Goal: Task Accomplishment & Management: Use online tool/utility

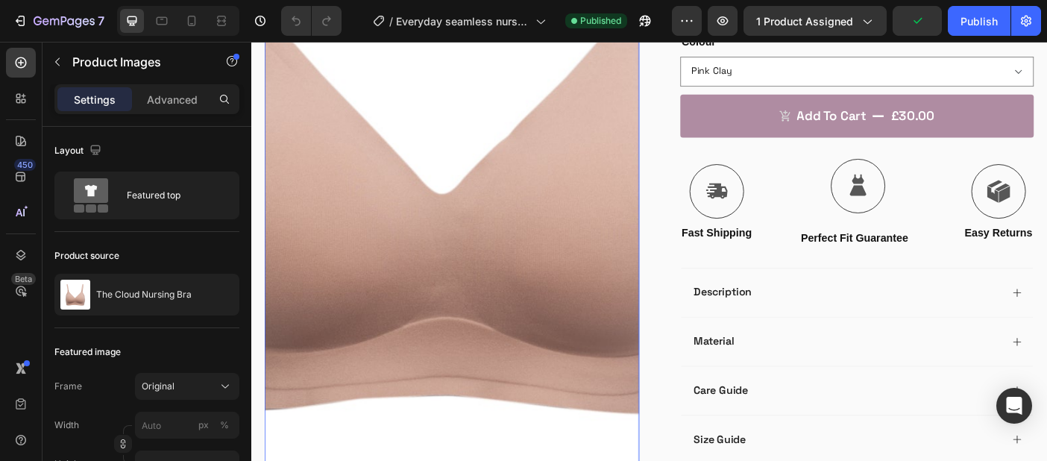
scroll to position [537, 0]
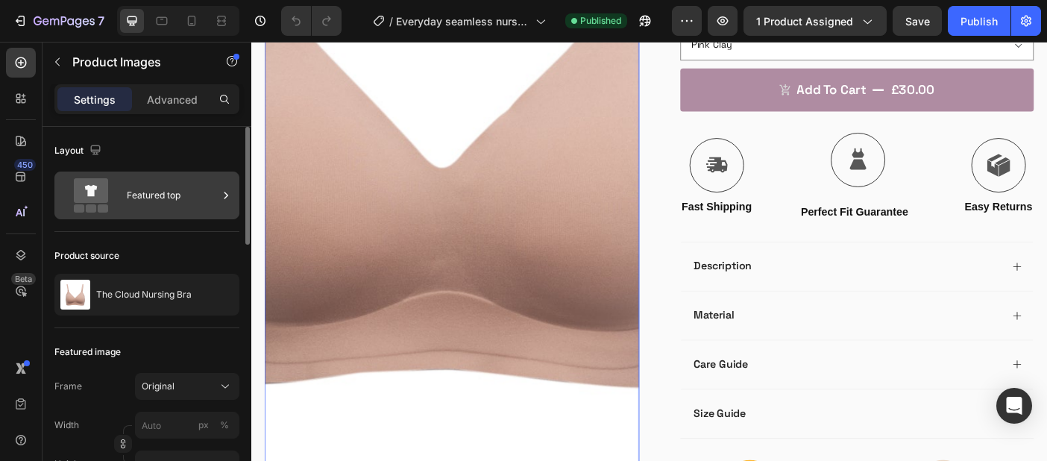
click at [179, 190] on div "Featured top" at bounding box center [172, 195] width 91 height 34
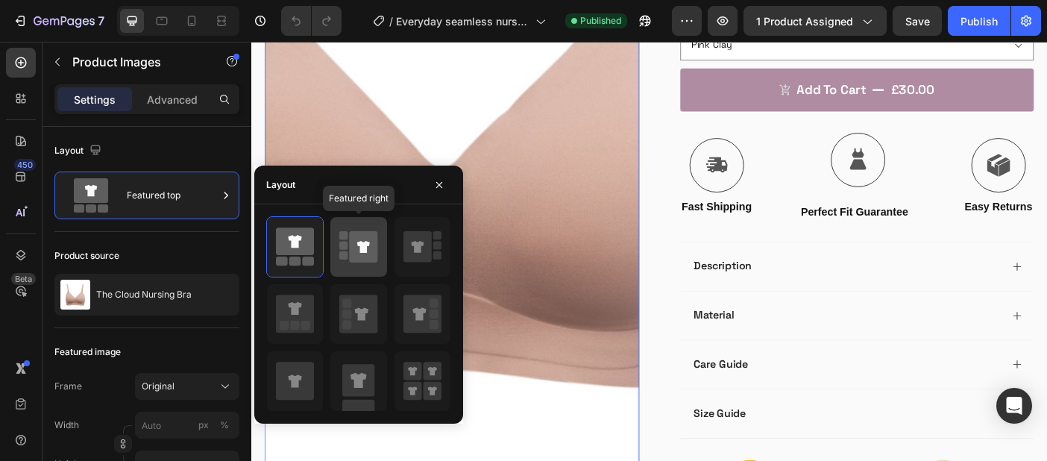
click at [371, 246] on icon at bounding box center [364, 246] width 28 height 31
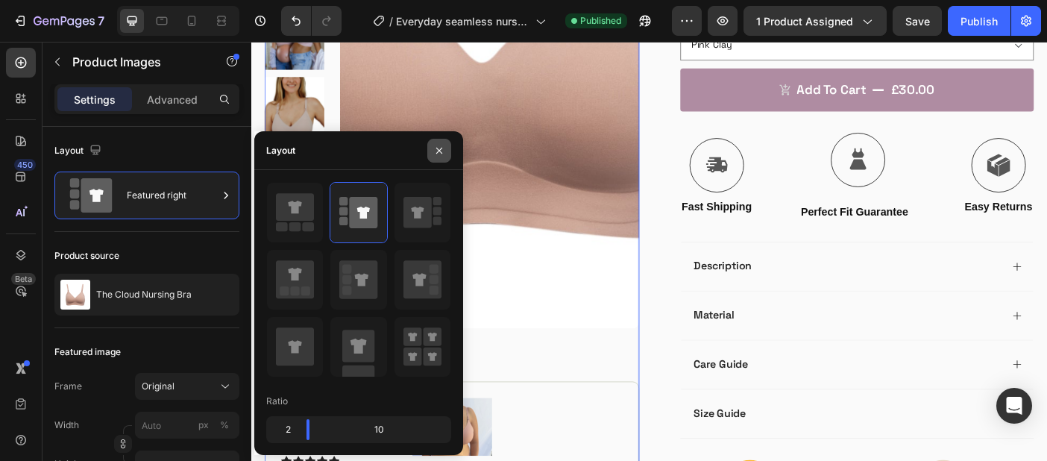
click at [437, 141] on button "button" at bounding box center [439, 151] width 24 height 24
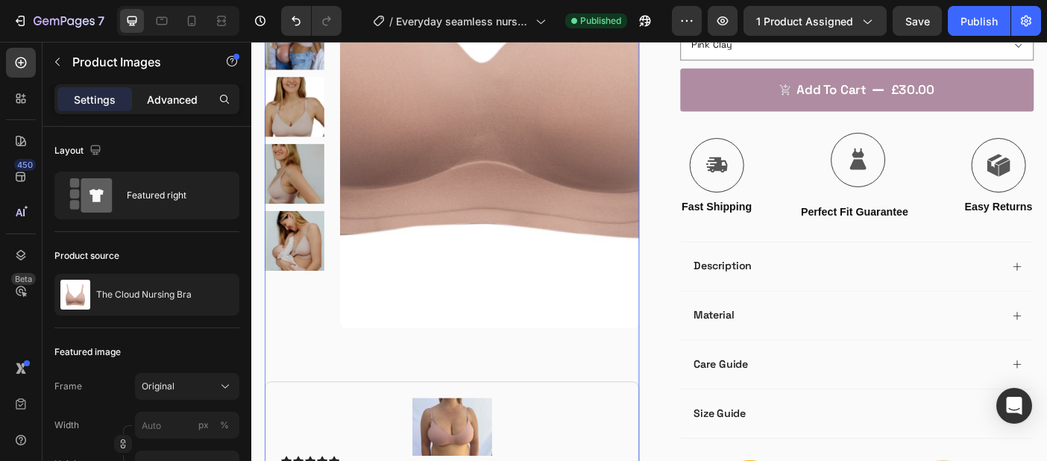
click at [178, 105] on p "Advanced" at bounding box center [172, 100] width 51 height 16
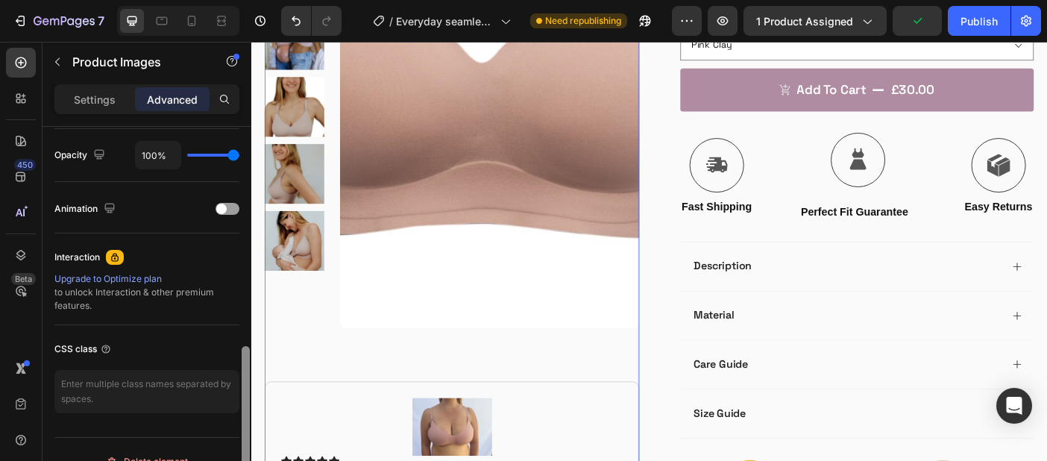
drag, startPoint x: 247, startPoint y: 216, endPoint x: 225, endPoint y: 442, distance: 227.2
click at [225, 442] on div "Display on Desktop Yes No Tablet Yes No Mobile Yes No Spacing (px) 0 0 80 0 0 0…" at bounding box center [147, 315] width 209 height 377
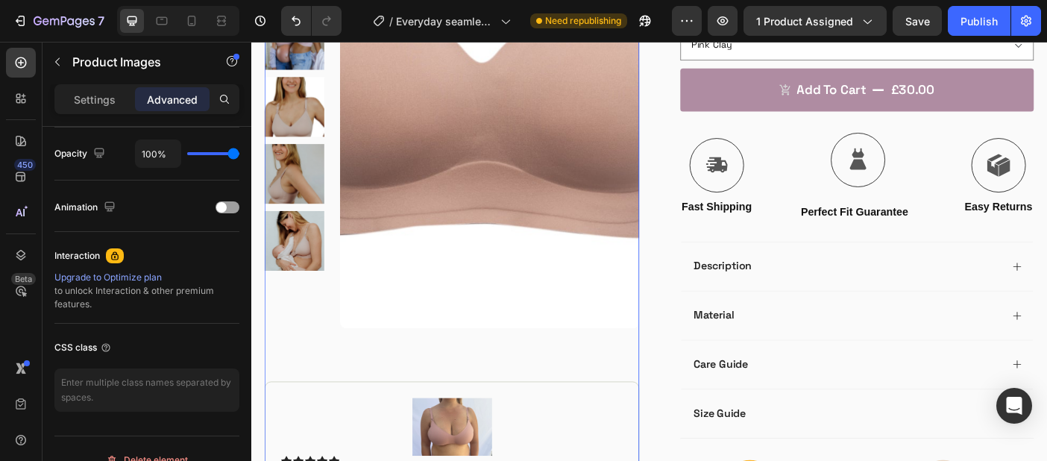
click at [90, 92] on p "Settings" at bounding box center [95, 100] width 42 height 16
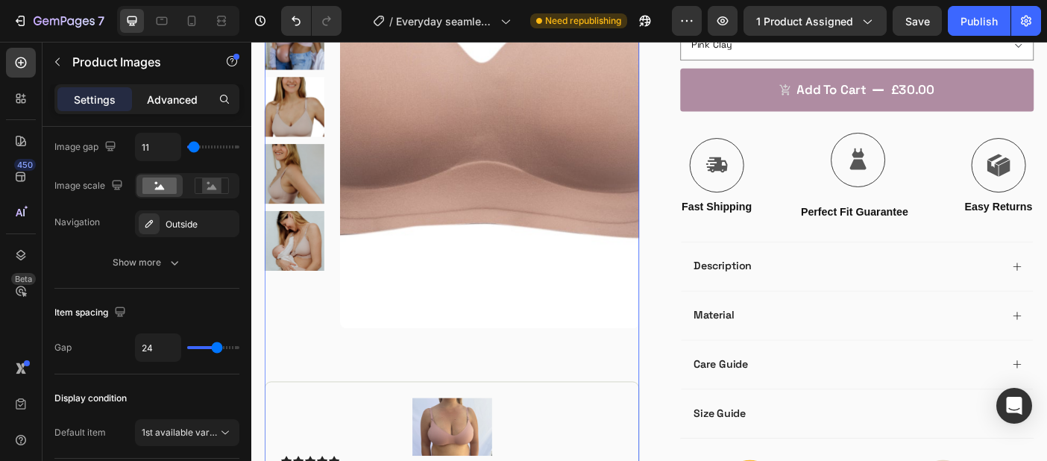
click at [162, 95] on p "Advanced" at bounding box center [172, 100] width 51 height 16
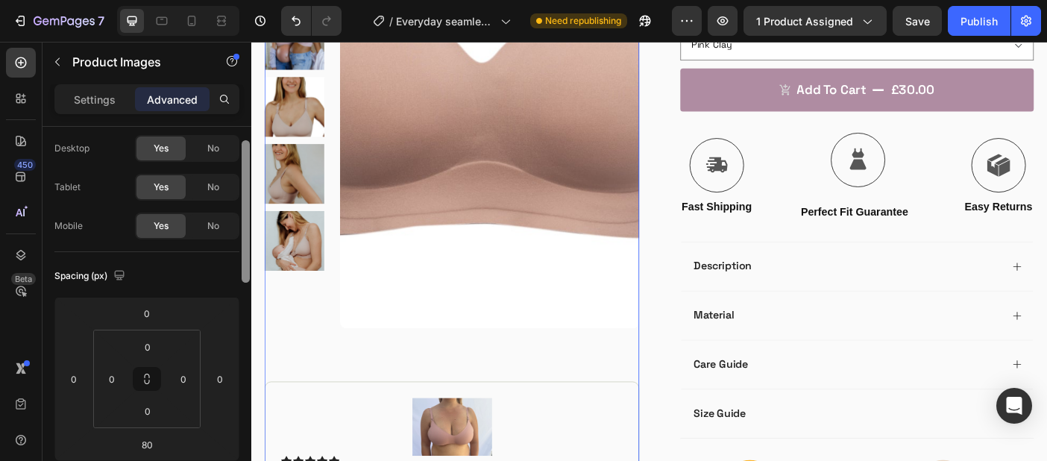
scroll to position [0, 0]
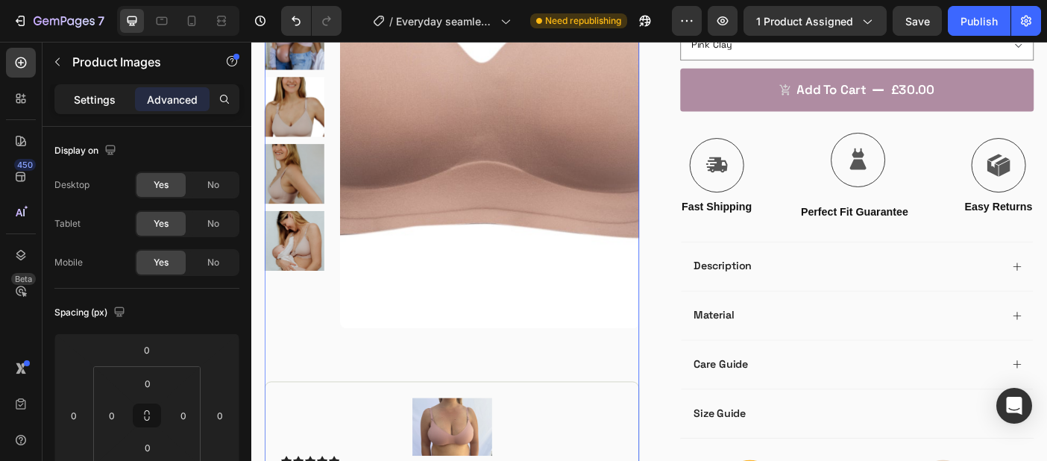
click at [91, 109] on div "Settings" at bounding box center [94, 99] width 75 height 24
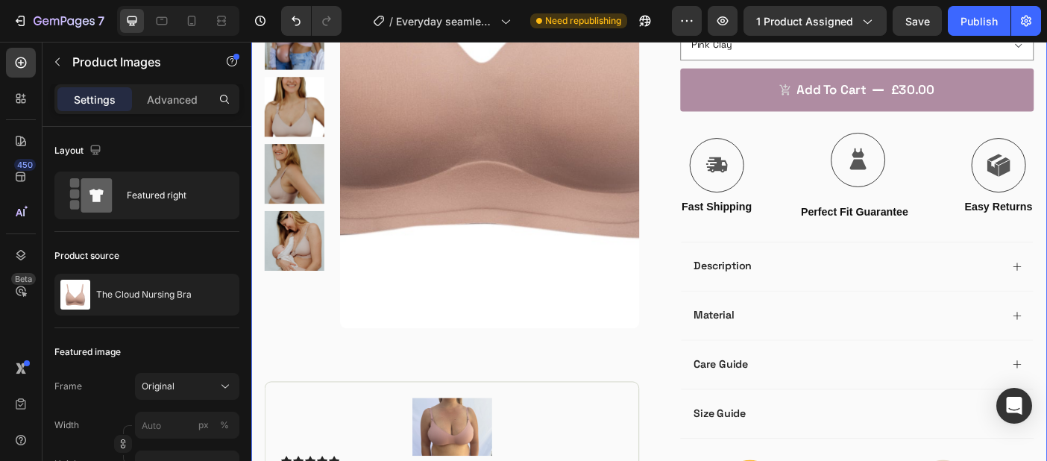
drag, startPoint x: 251, startPoint y: 264, endPoint x: 246, endPoint y: 284, distance: 20.1
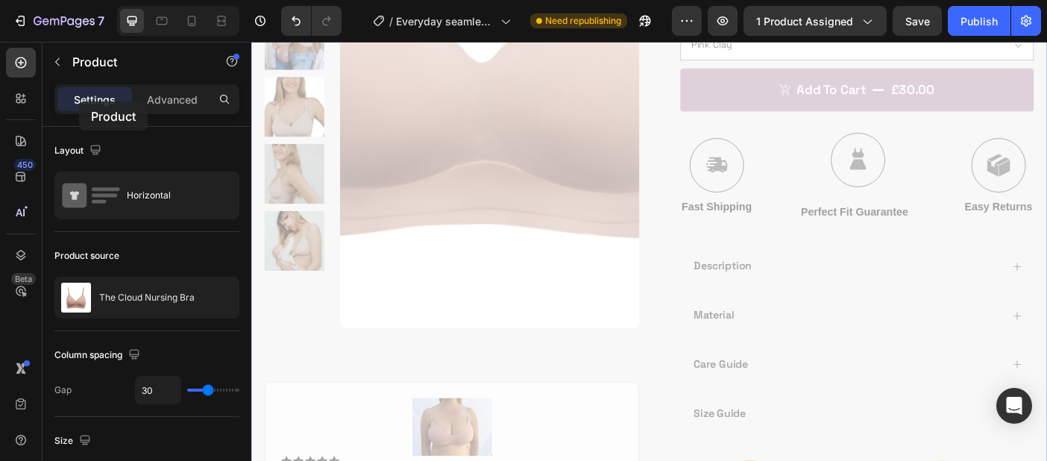
click at [79, 102] on p "Settings" at bounding box center [95, 100] width 42 height 16
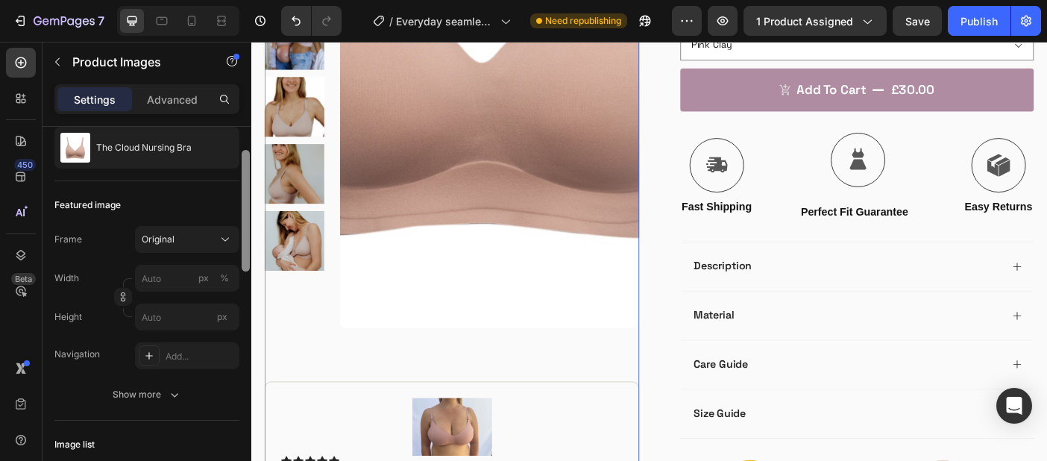
scroll to position [161, 0]
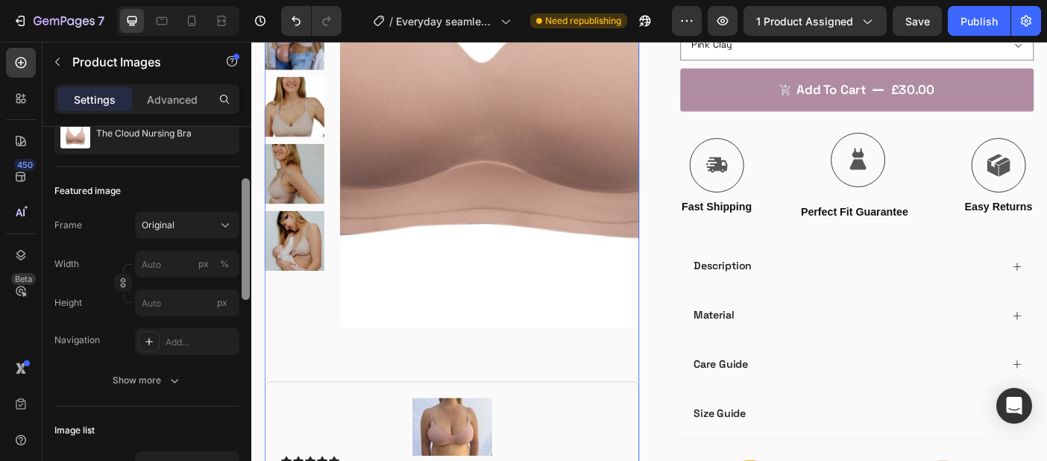
drag, startPoint x: 243, startPoint y: 161, endPoint x: 238, endPoint y: 213, distance: 52.5
click at [238, 213] on div "Layout Featured right Product source The Cloud Nursing Bra Featured image Frame…" at bounding box center [147, 315] width 209 height 377
click at [192, 227] on div "Original" at bounding box center [178, 225] width 73 height 13
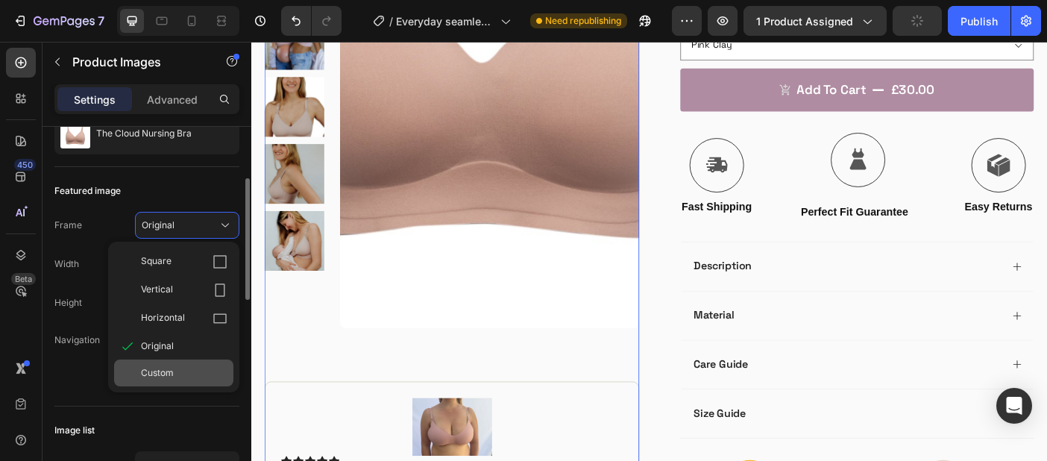
click at [165, 371] on span "Custom" at bounding box center [157, 372] width 33 height 13
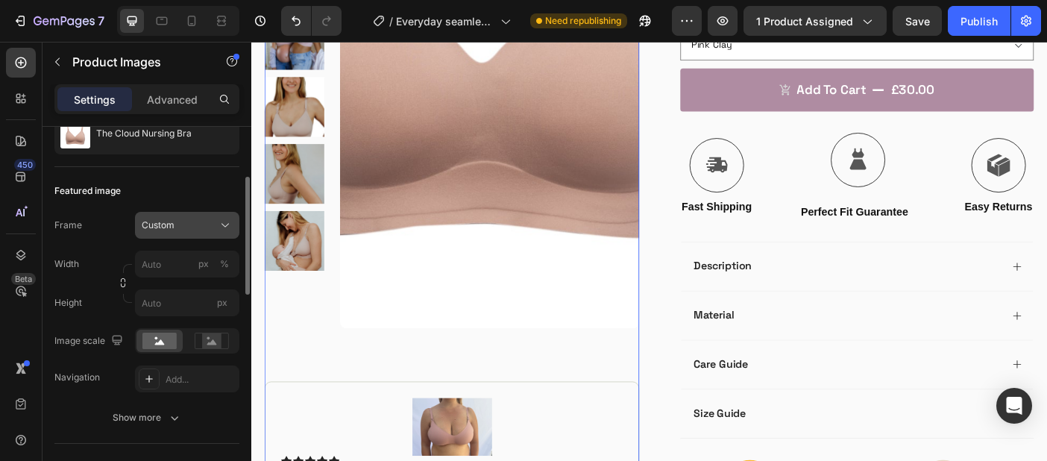
click at [222, 230] on icon at bounding box center [225, 225] width 15 height 15
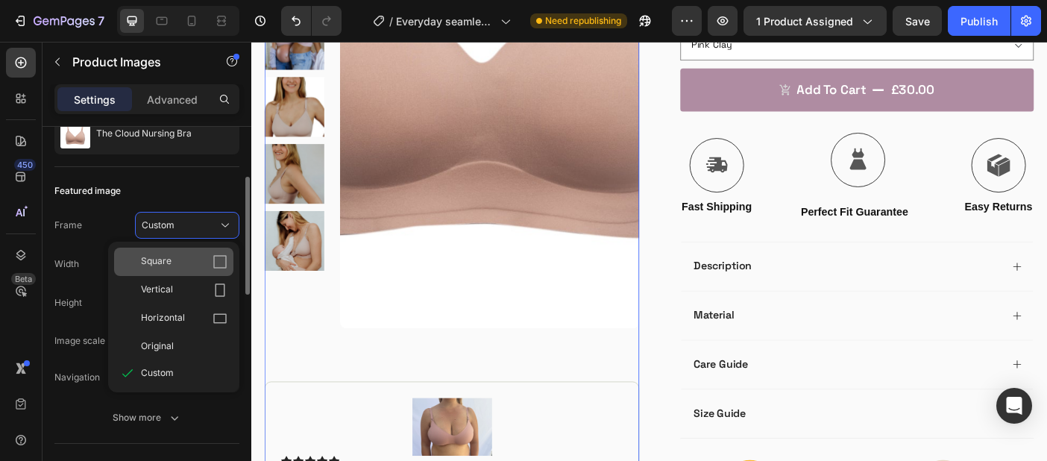
click at [181, 267] on div "Square" at bounding box center [184, 261] width 87 height 15
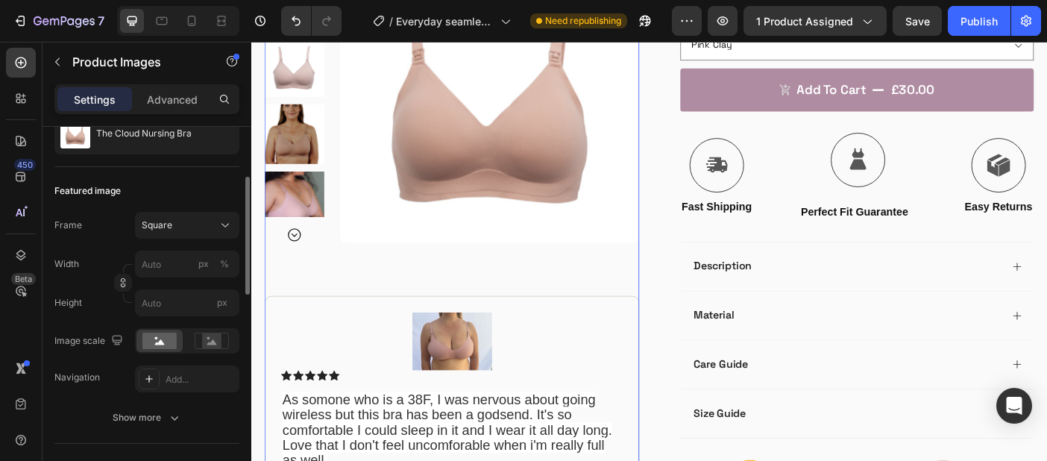
click at [289, 219] on img at bounding box center [299, 221] width 67 height 67
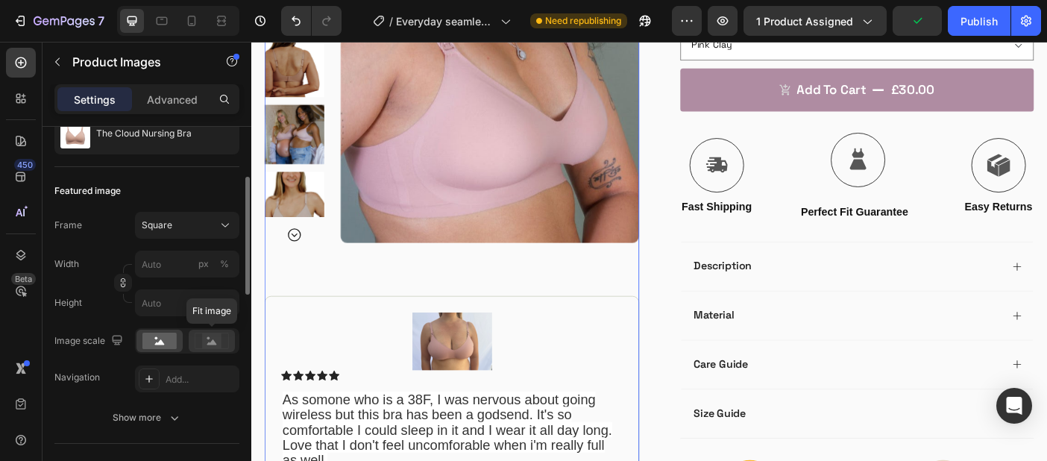
click at [213, 341] on icon at bounding box center [212, 341] width 10 height 5
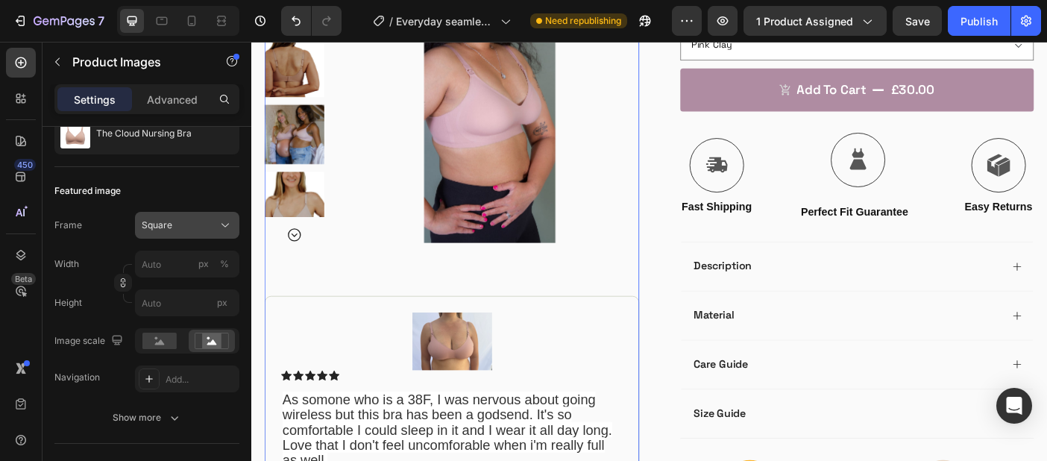
click at [207, 234] on button "Square" at bounding box center [187, 225] width 104 height 27
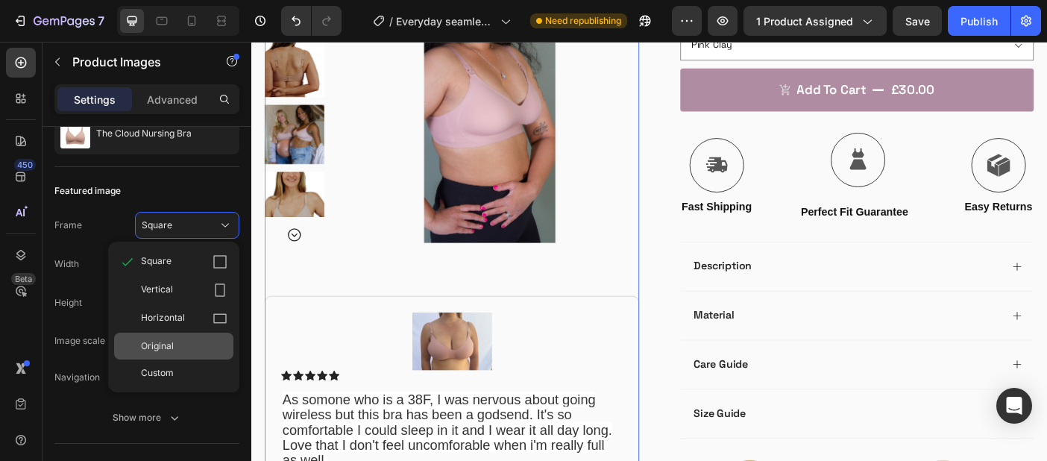
click at [168, 340] on span "Original" at bounding box center [157, 345] width 33 height 13
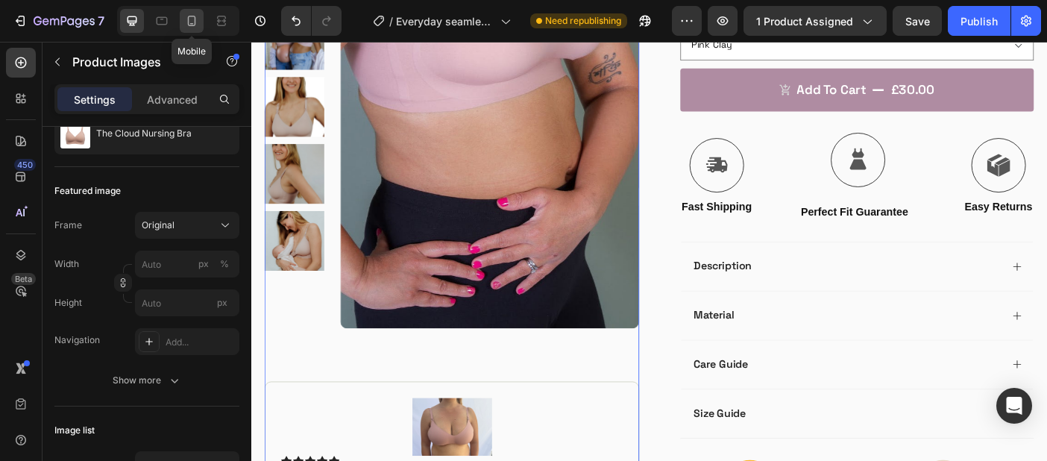
click at [192, 22] on icon at bounding box center [191, 20] width 15 height 15
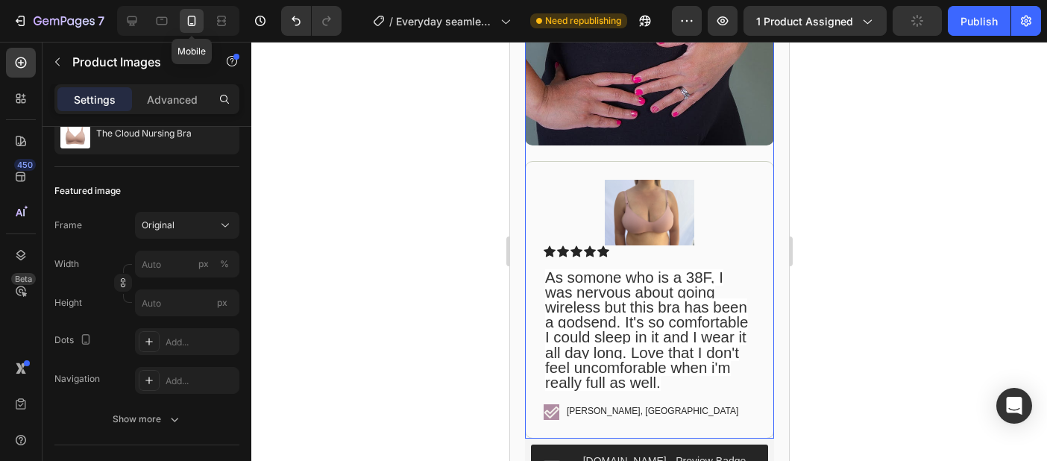
scroll to position [21, 0]
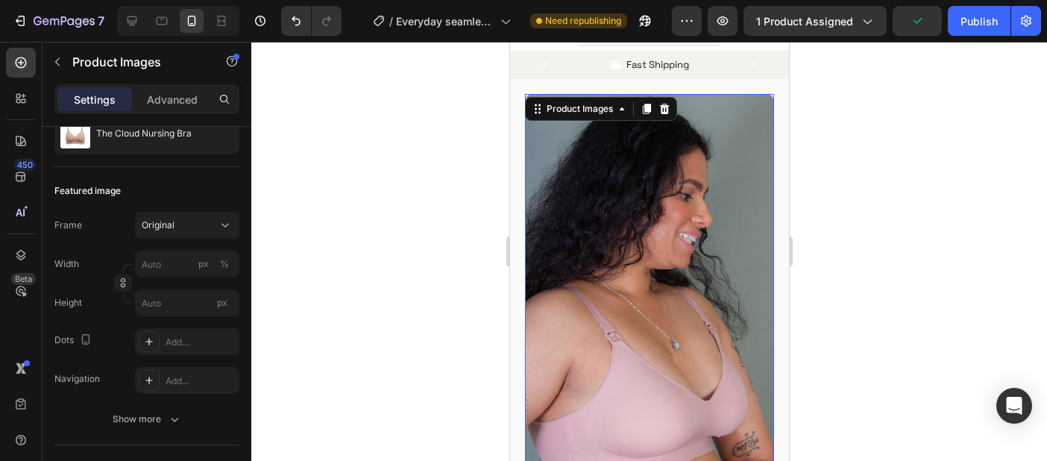
click at [868, 104] on div at bounding box center [649, 251] width 796 height 419
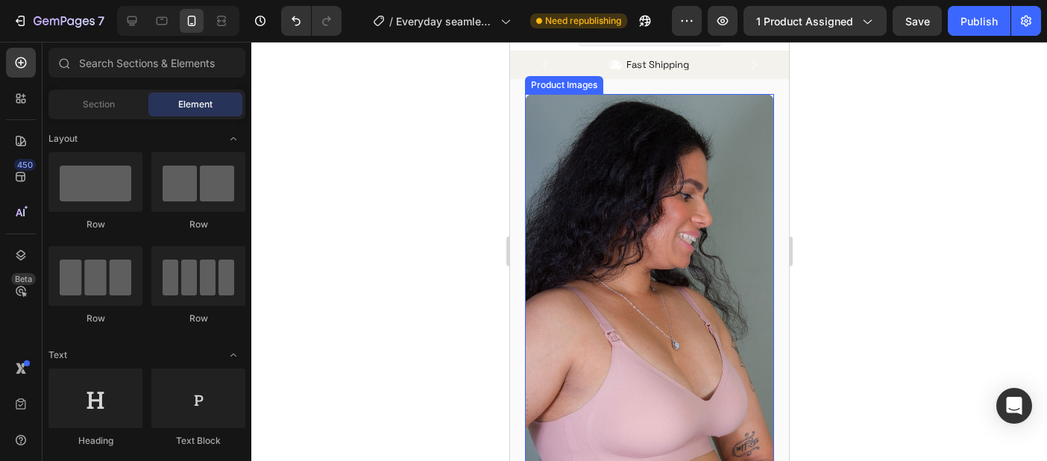
click at [672, 192] on img at bounding box center [648, 377] width 249 height 567
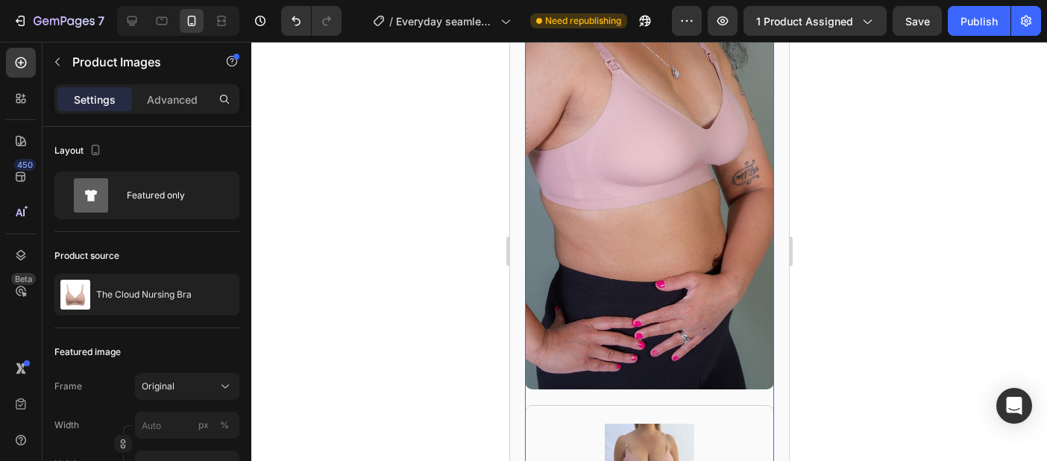
scroll to position [260, 0]
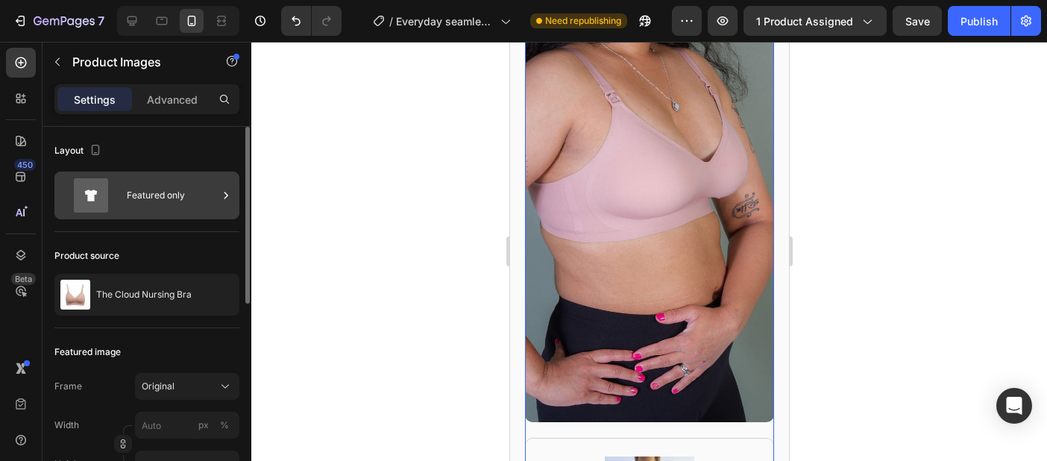
click at [119, 187] on icon at bounding box center [91, 195] width 60 height 34
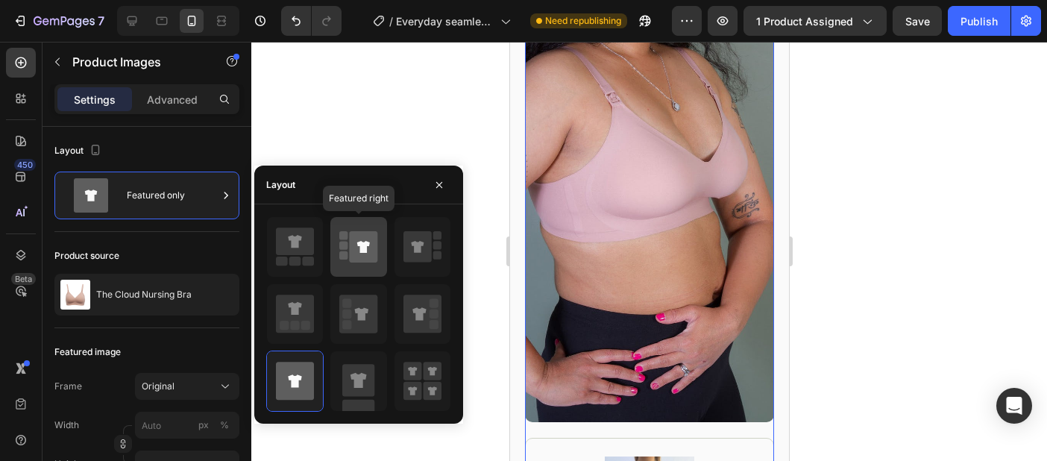
click at [347, 252] on rect at bounding box center [343, 255] width 8 height 8
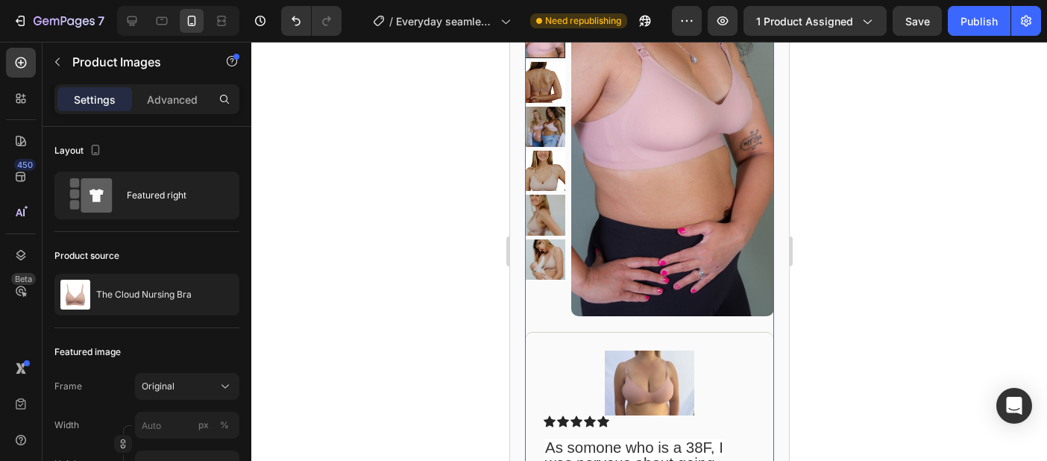
click at [842, 143] on div at bounding box center [649, 251] width 796 height 419
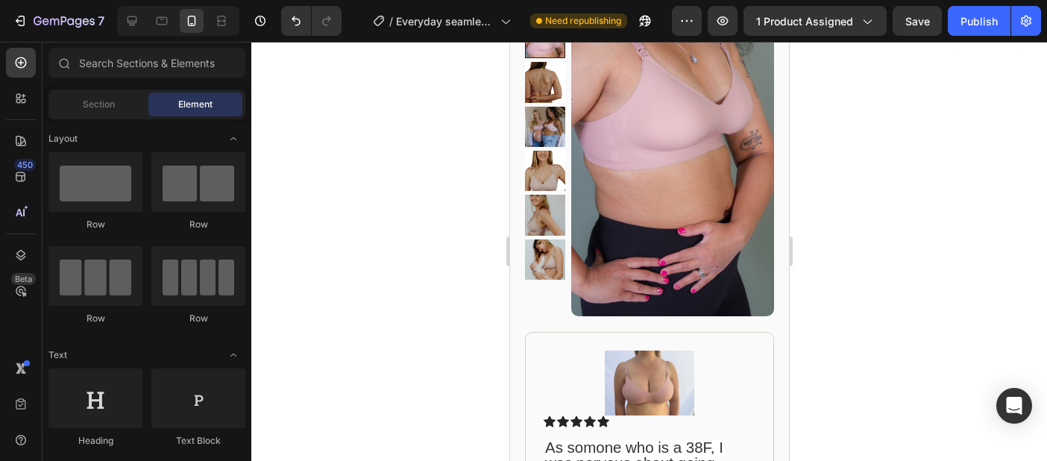
click at [842, 204] on div at bounding box center [649, 251] width 796 height 419
click at [542, 122] on img at bounding box center [544, 127] width 40 height 40
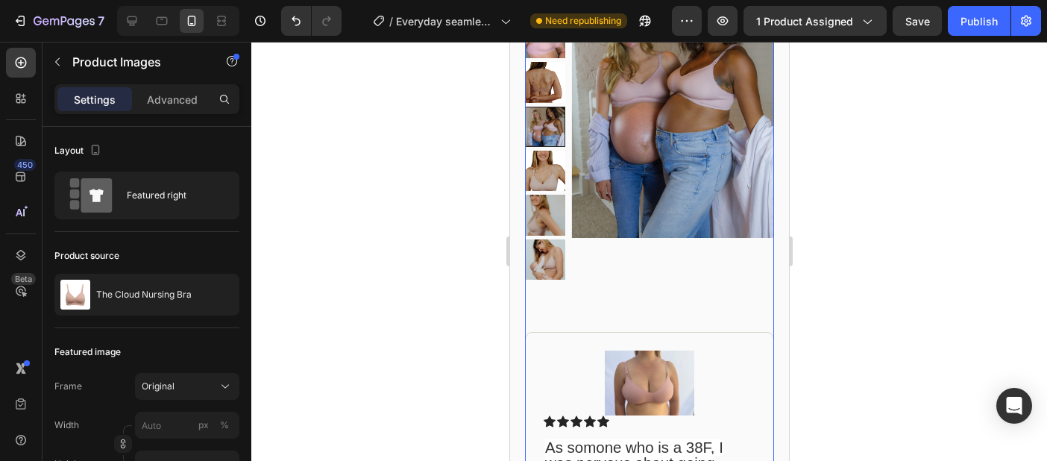
click at [558, 270] on img at bounding box center [544, 259] width 40 height 40
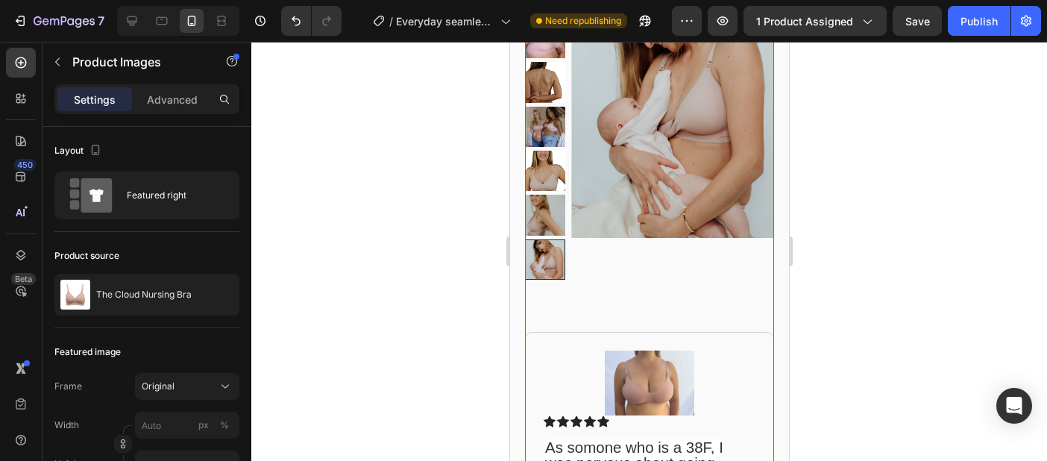
click at [548, 74] on img at bounding box center [544, 82] width 40 height 40
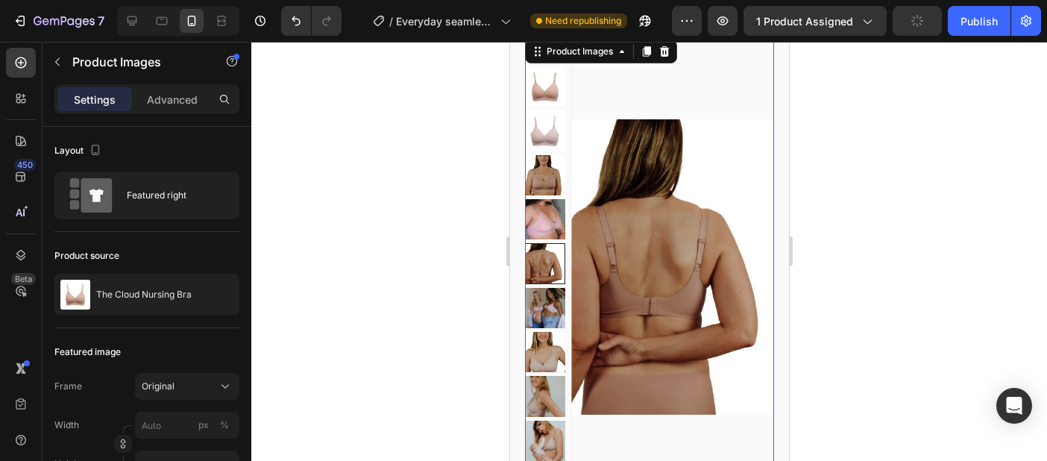
scroll to position [51, 0]
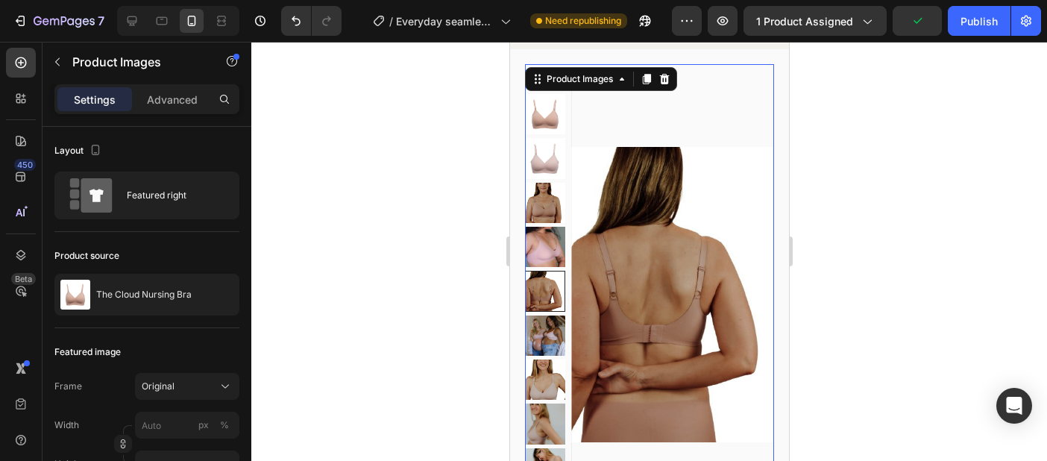
click at [552, 214] on img at bounding box center [544, 203] width 40 height 40
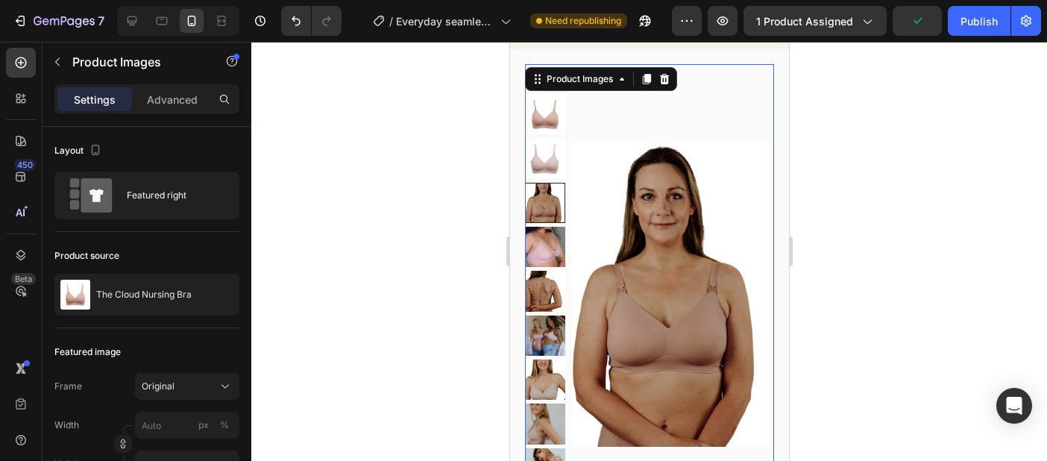
click at [546, 163] on img at bounding box center [544, 158] width 40 height 40
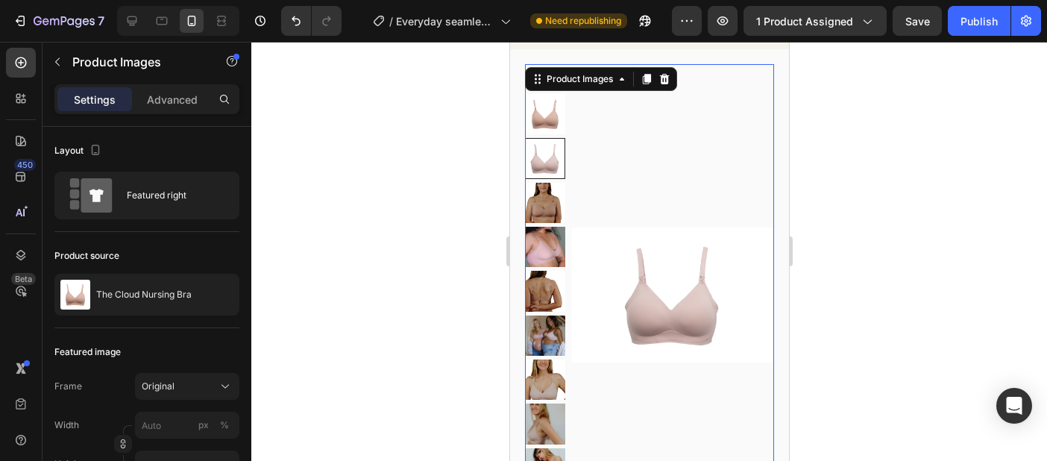
click at [543, 117] on img at bounding box center [544, 114] width 40 height 40
click at [536, 258] on img at bounding box center [544, 247] width 40 height 40
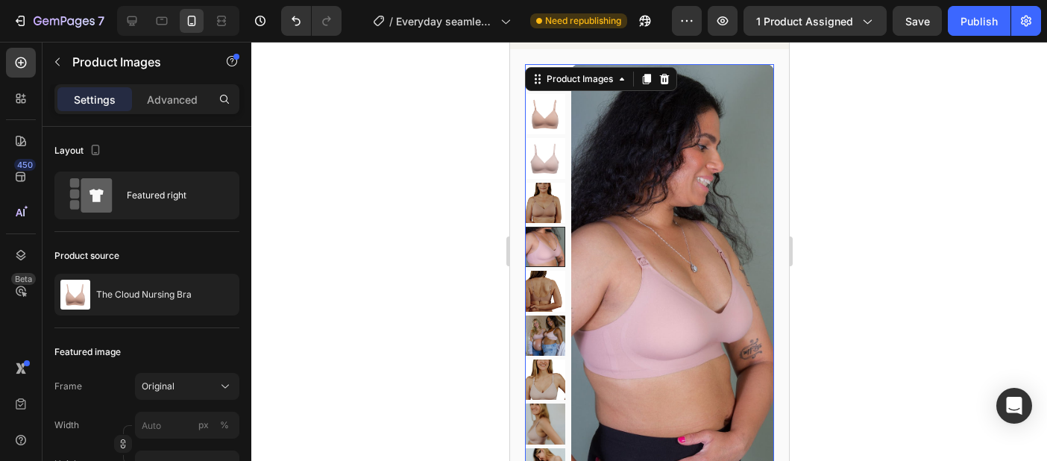
click at [541, 295] on img at bounding box center [544, 291] width 40 height 40
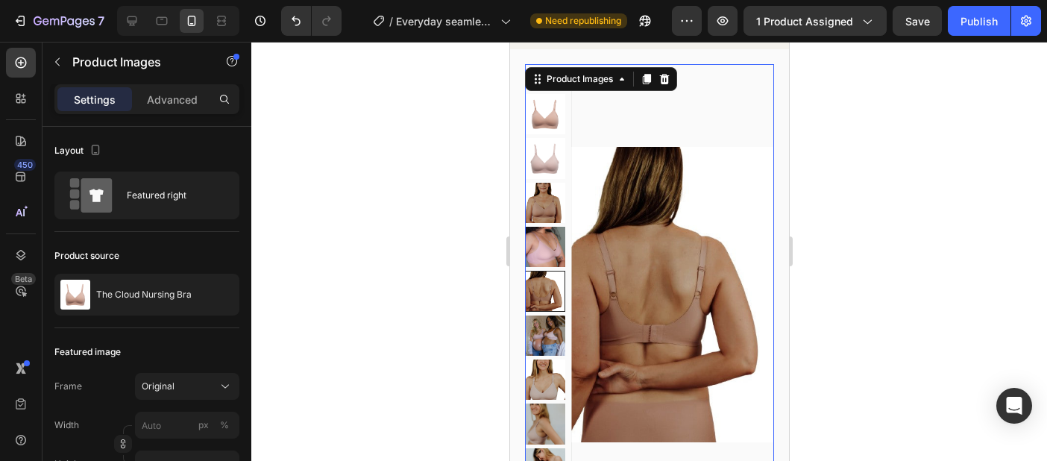
click at [547, 113] on img at bounding box center [544, 114] width 40 height 40
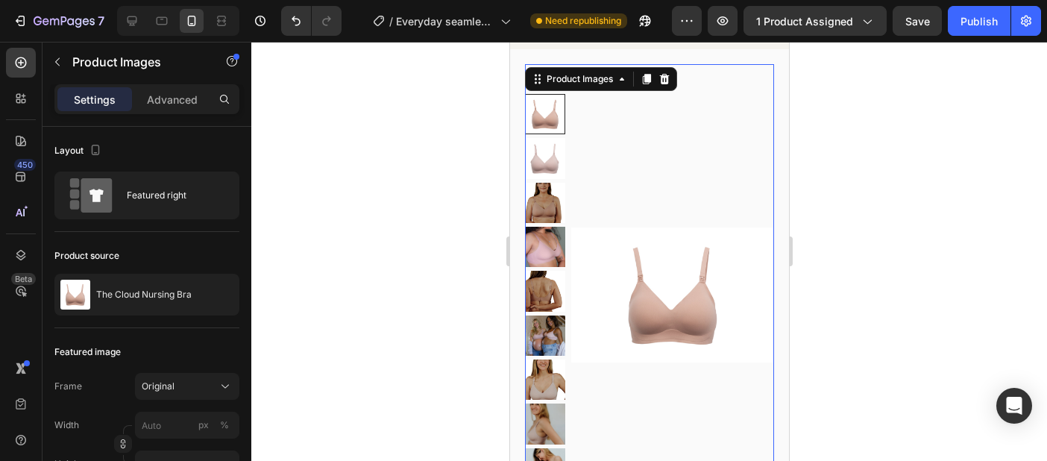
click at [536, 228] on img at bounding box center [544, 247] width 40 height 40
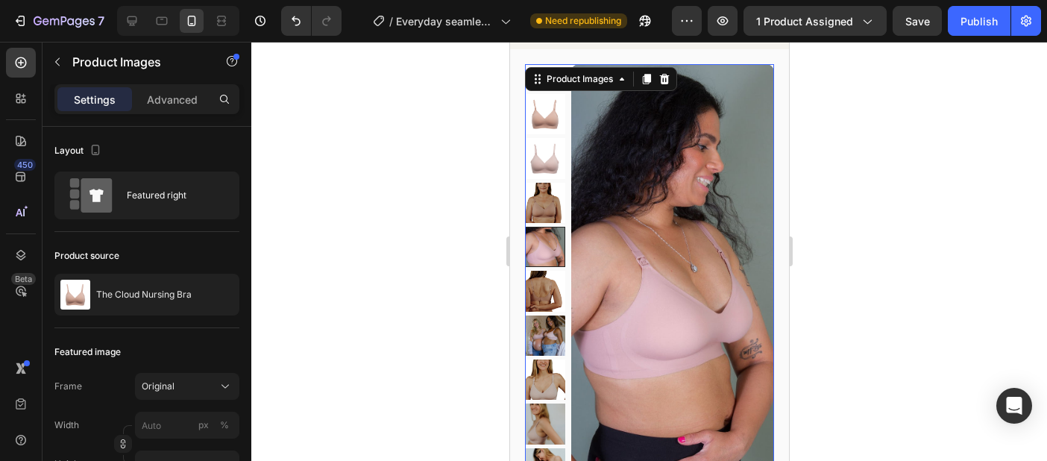
click at [541, 107] on img at bounding box center [544, 114] width 40 height 40
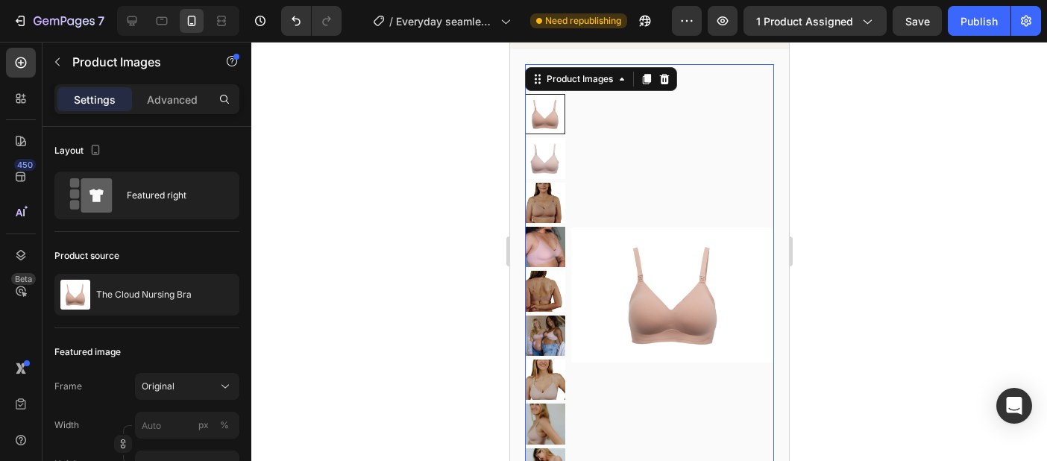
click at [533, 303] on img at bounding box center [544, 291] width 40 height 40
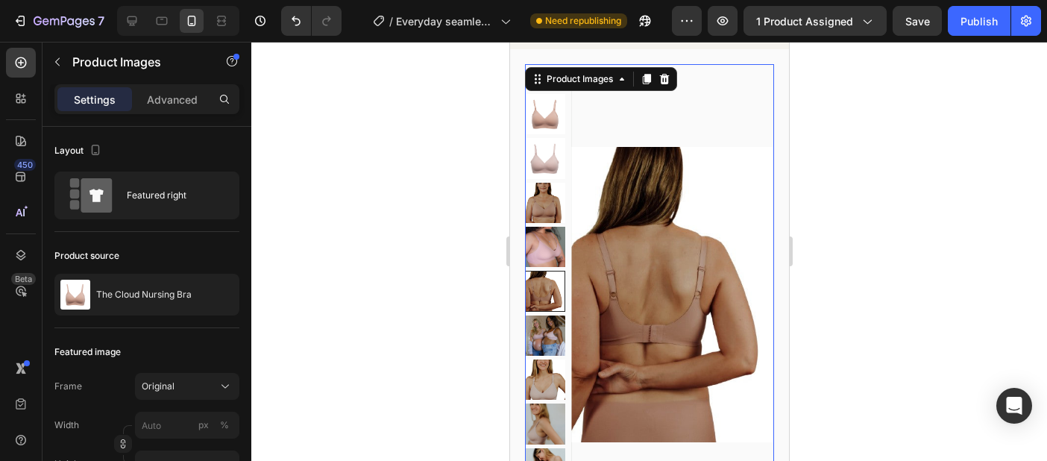
click at [550, 363] on img at bounding box center [544, 380] width 40 height 40
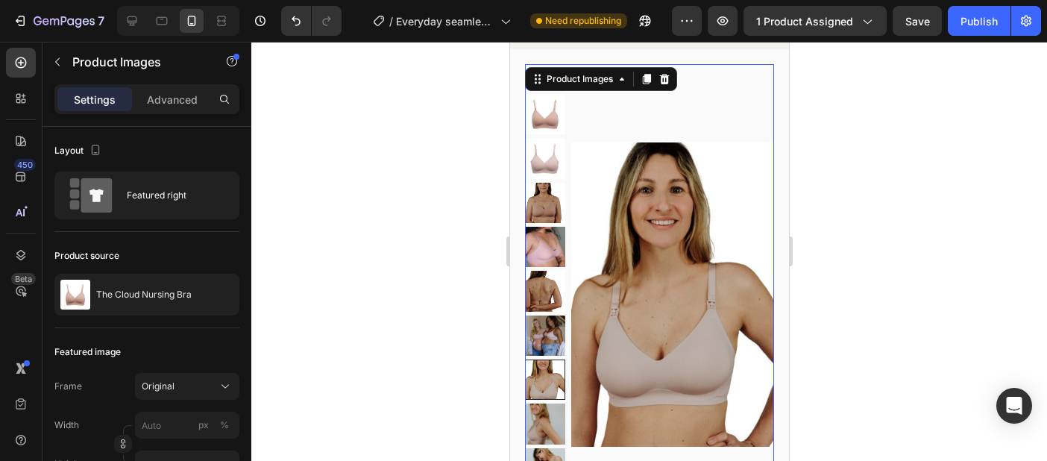
click at [565, 430] on img at bounding box center [544, 424] width 40 height 40
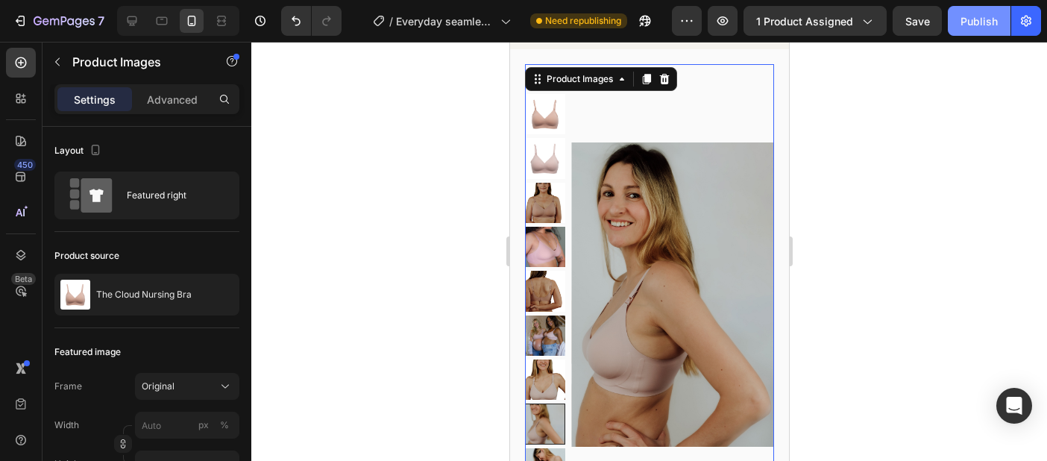
click at [980, 22] on div "Publish" at bounding box center [979, 21] width 37 height 16
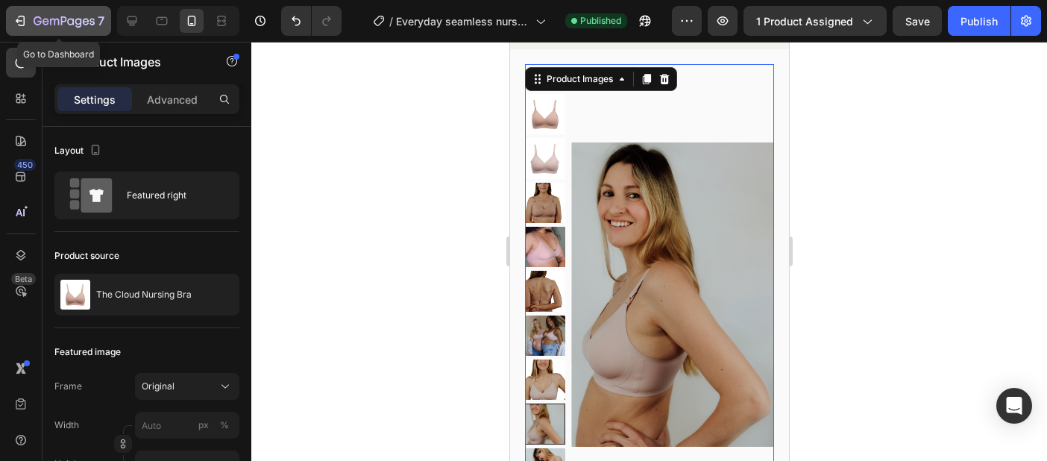
click at [41, 16] on icon "button" at bounding box center [64, 22] width 61 height 13
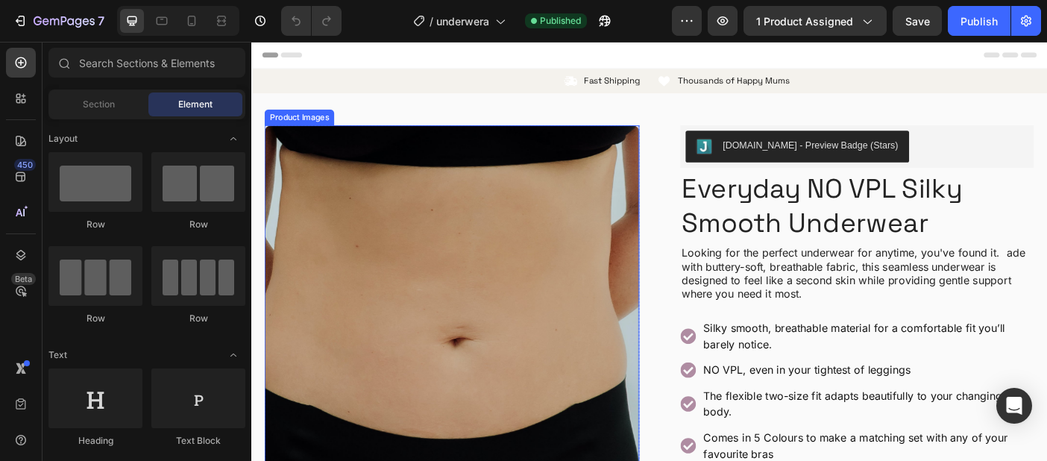
click at [397, 239] on img at bounding box center [477, 452] width 422 height 633
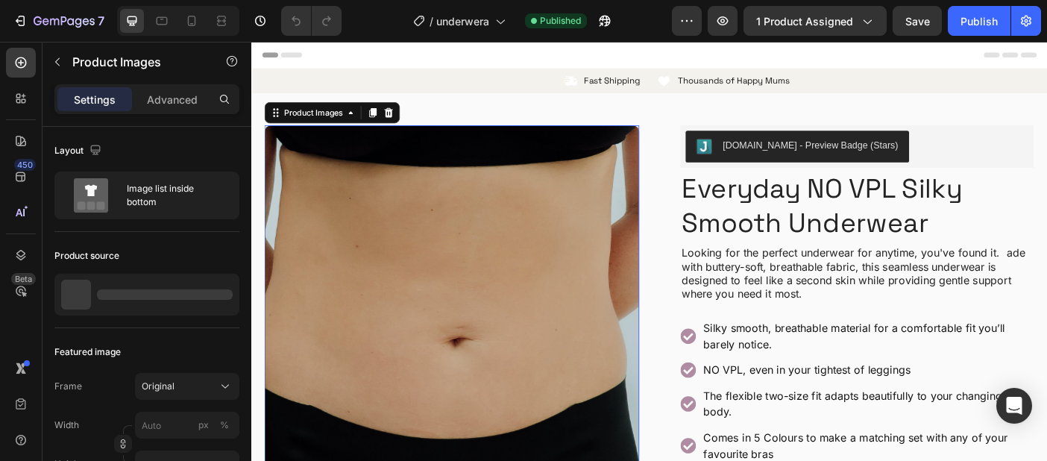
scroll to position [30, 0]
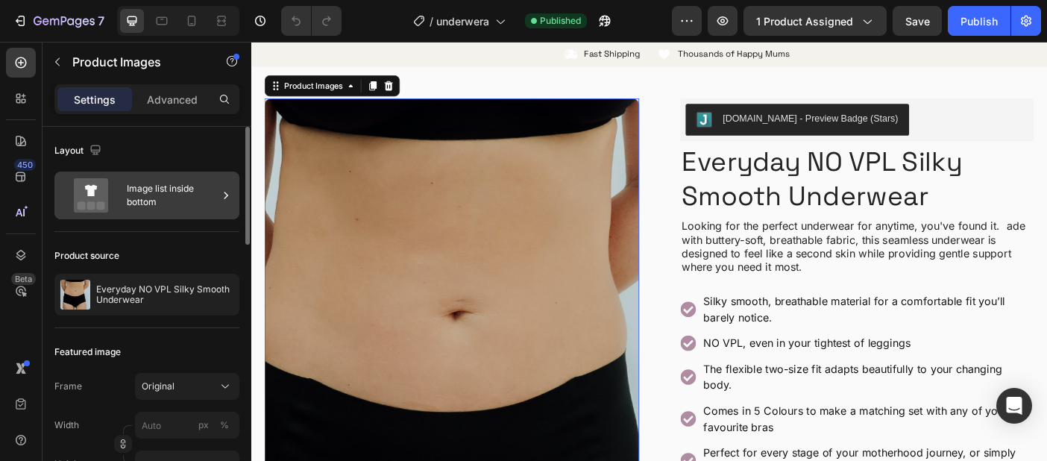
click at [204, 198] on div "Image list inside bottom" at bounding box center [172, 195] width 91 height 34
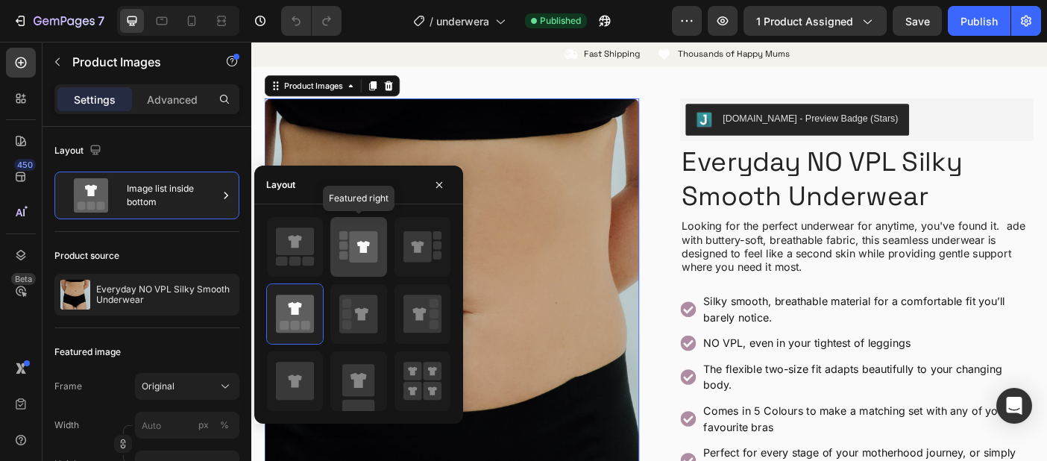
click at [339, 243] on div at bounding box center [359, 247] width 56 height 60
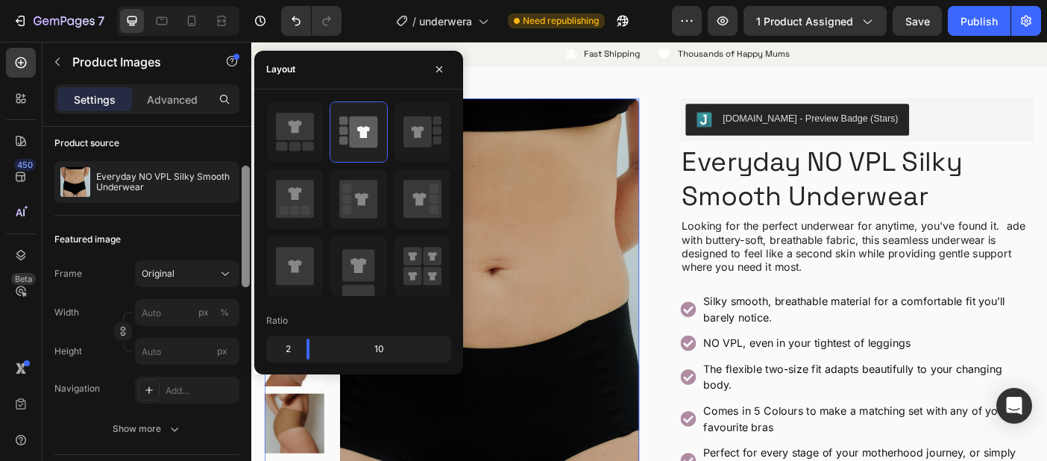
scroll to position [115, 0]
drag, startPoint x: 245, startPoint y: 234, endPoint x: 245, endPoint y: 271, distance: 36.6
click at [245, 271] on div at bounding box center [246, 224] width 8 height 122
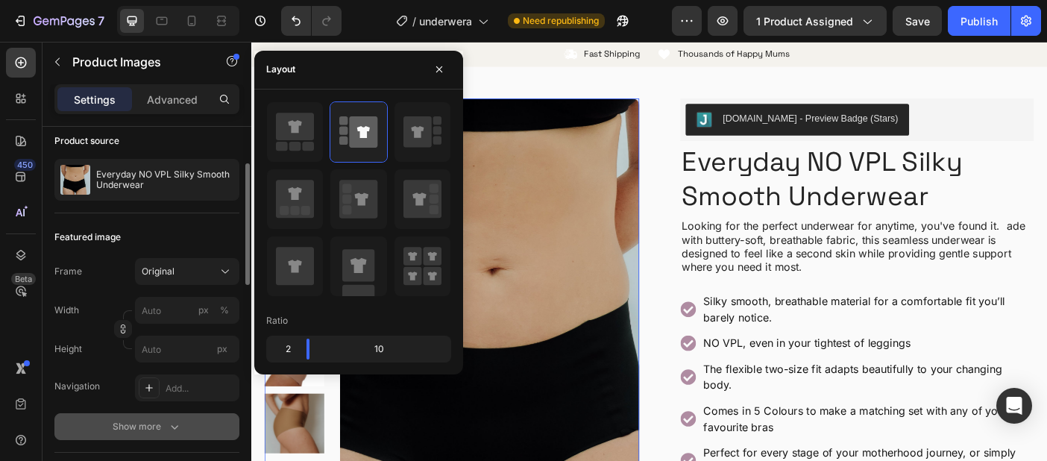
click at [156, 422] on div "Show more" at bounding box center [147, 426] width 69 height 15
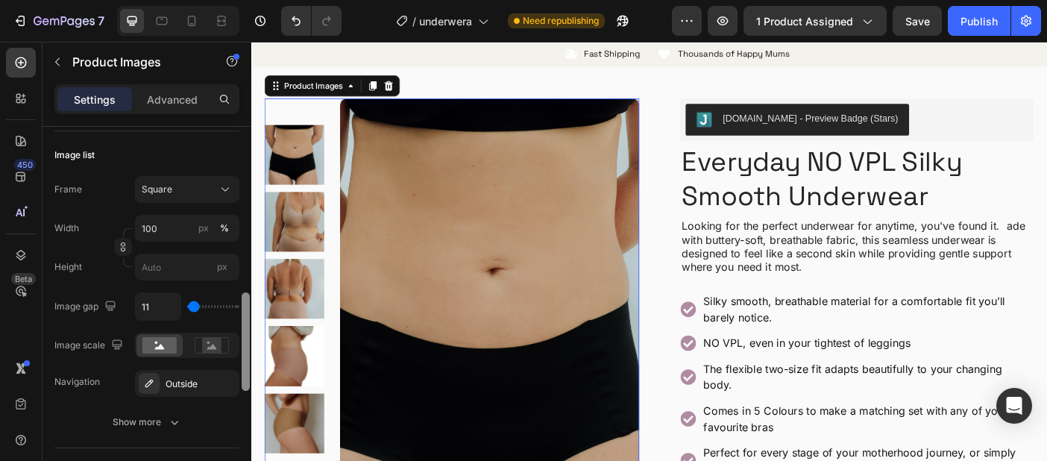
scroll to position [712, 0]
drag, startPoint x: 248, startPoint y: 258, endPoint x: 228, endPoint y: 453, distance: 195.8
click at [228, 453] on div "Layout Featured right Product source Everyday NO VPL Silky Smooth Underwear Fea…" at bounding box center [147, 315] width 209 height 377
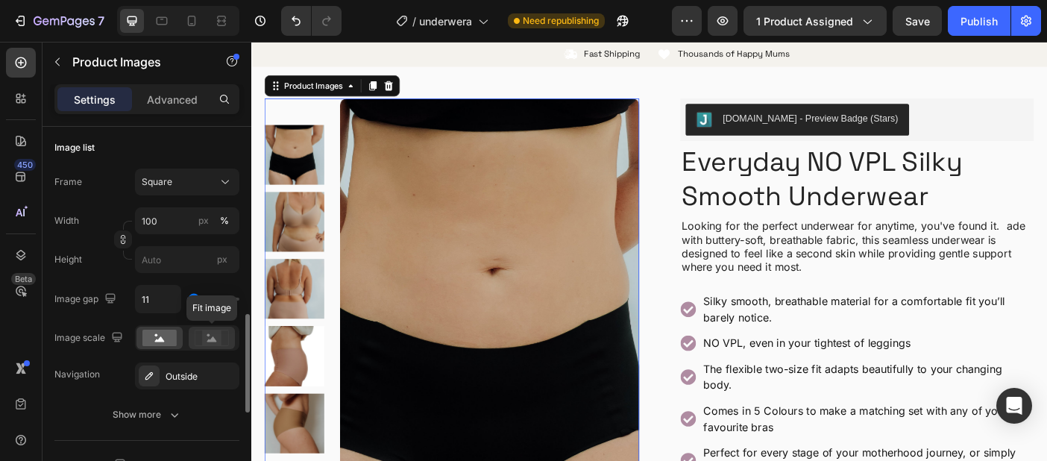
click at [211, 339] on icon at bounding box center [212, 338] width 10 height 5
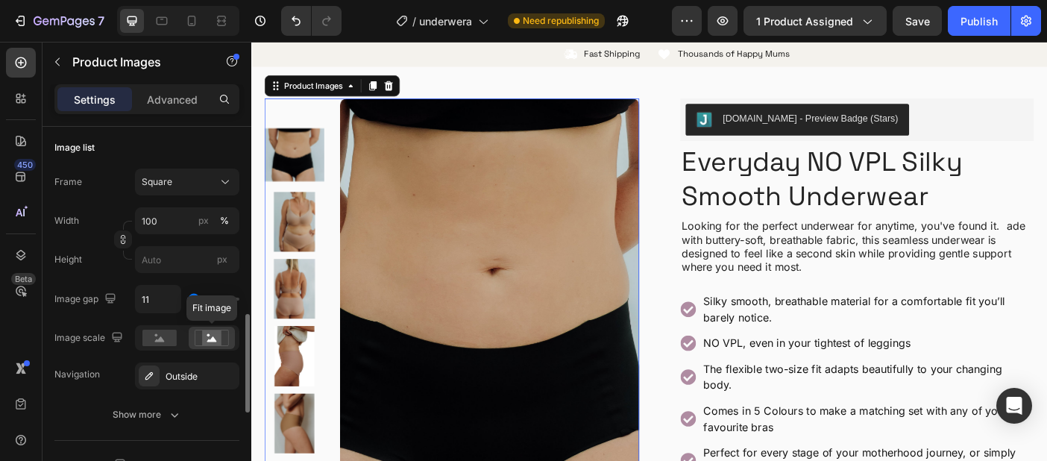
click at [214, 328] on div at bounding box center [212, 338] width 46 height 22
click at [214, 332] on rect at bounding box center [211, 338] width 19 height 15
click at [213, 342] on rect at bounding box center [211, 338] width 19 height 15
click at [316, 234] on img at bounding box center [299, 244] width 67 height 67
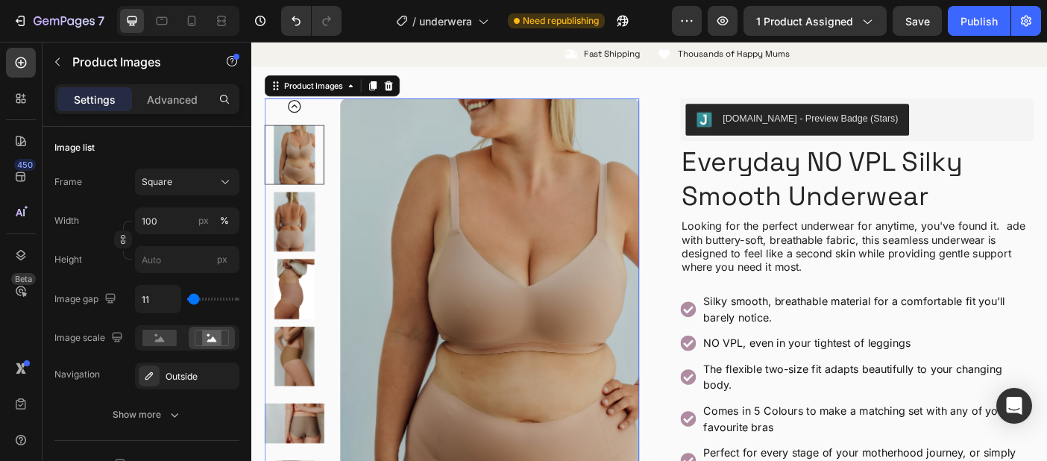
click at [289, 298] on img at bounding box center [299, 319] width 67 height 67
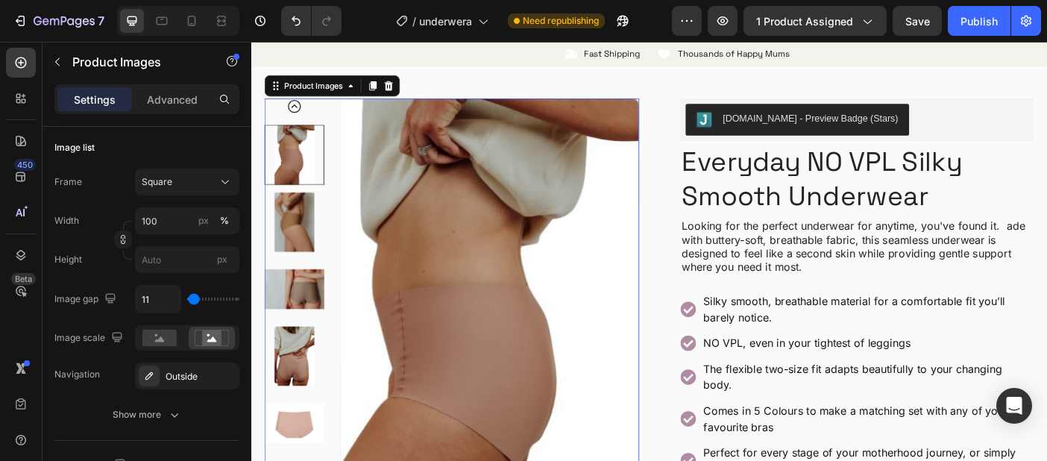
click at [292, 351] on img at bounding box center [299, 319] width 67 height 67
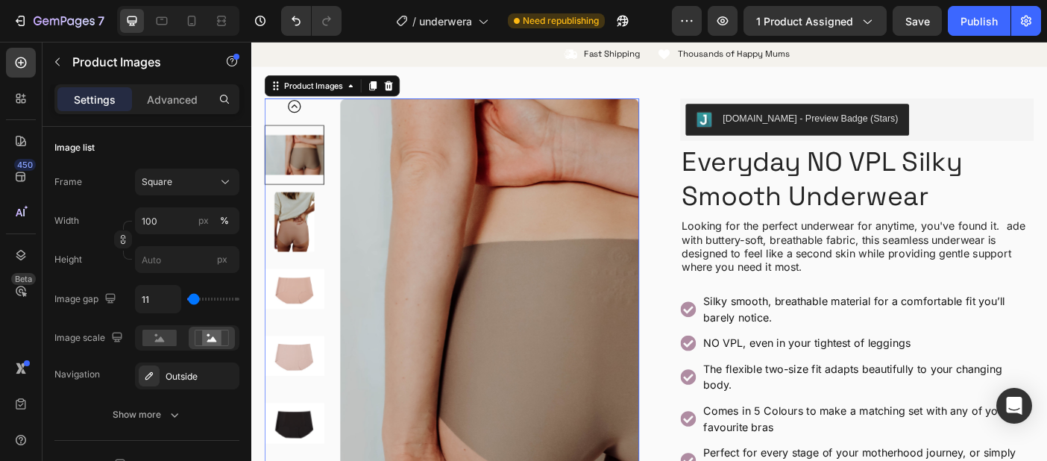
click at [291, 385] on img at bounding box center [299, 395] width 67 height 67
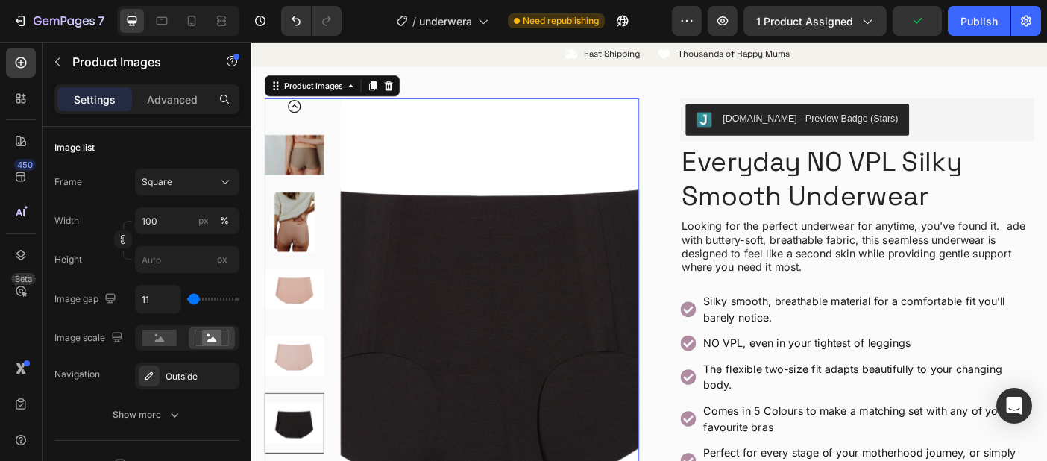
click at [295, 320] on img at bounding box center [299, 319] width 67 height 67
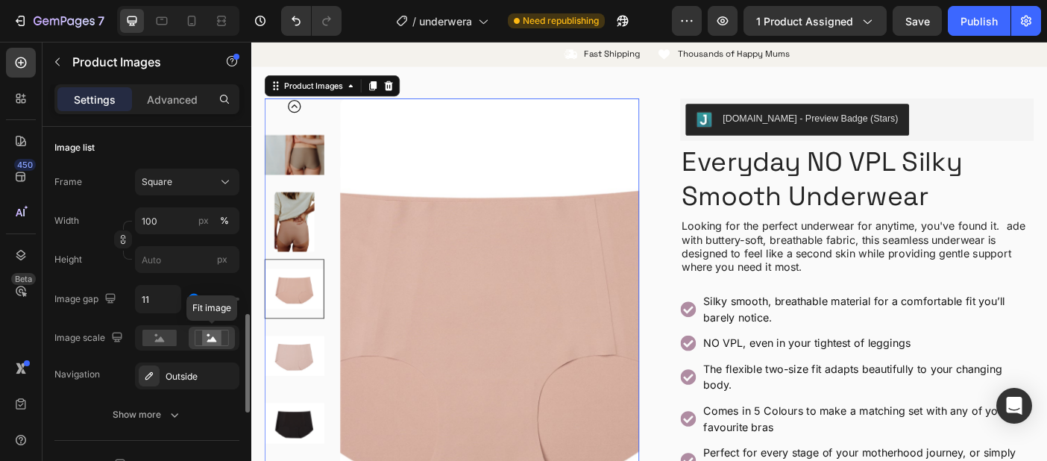
click at [217, 344] on rect at bounding box center [211, 338] width 19 height 15
click at [222, 189] on icon at bounding box center [225, 182] width 15 height 15
click at [219, 142] on div "Image list" at bounding box center [146, 148] width 185 height 24
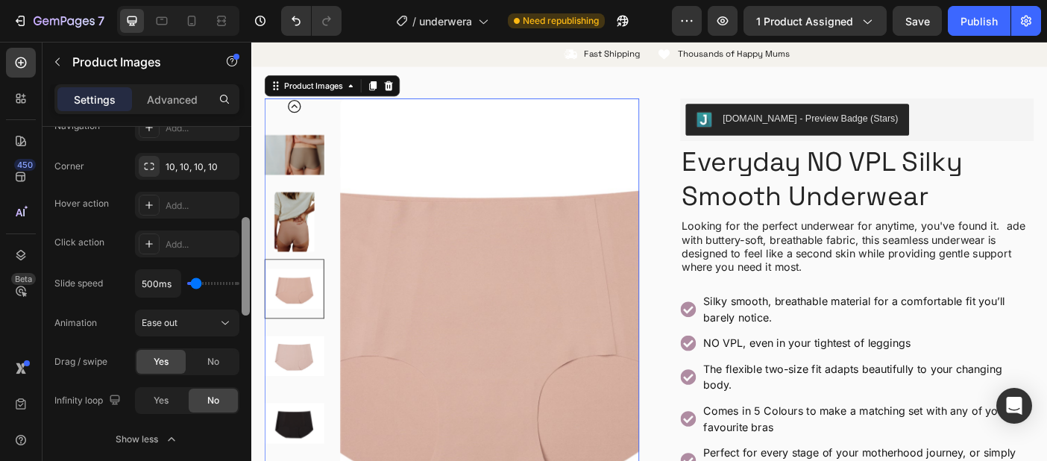
scroll to position [366, 0]
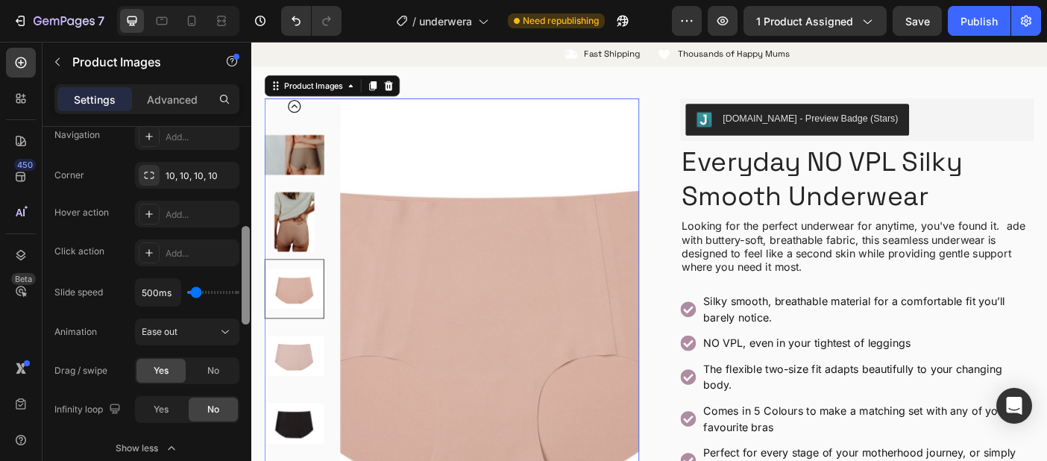
drag, startPoint x: 243, startPoint y: 375, endPoint x: 239, endPoint y: 284, distance: 91.8
click at [239, 284] on div "Layout Featured right Product source Everyday NO VPL Silky Smooth Underwear Fea…" at bounding box center [147, 315] width 209 height 377
drag, startPoint x: 239, startPoint y: 284, endPoint x: 239, endPoint y: 260, distance: 23.9
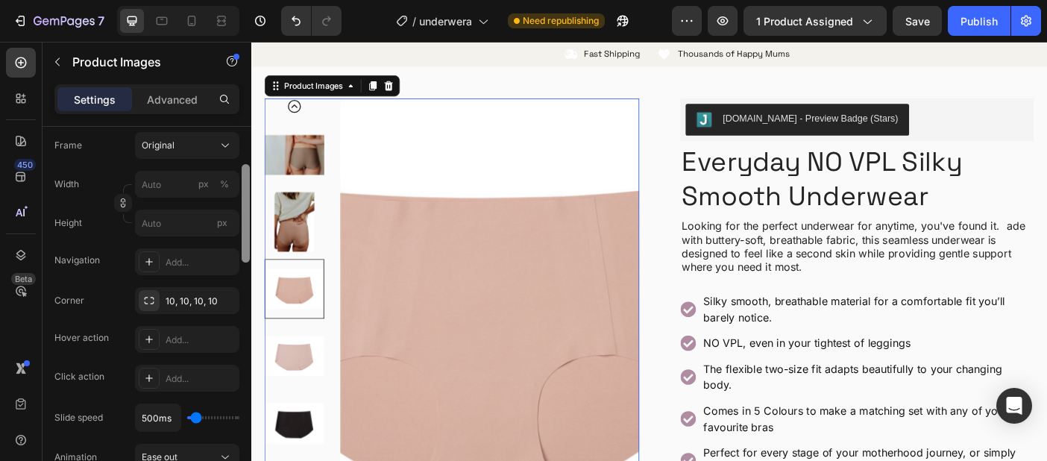
scroll to position [216, 0]
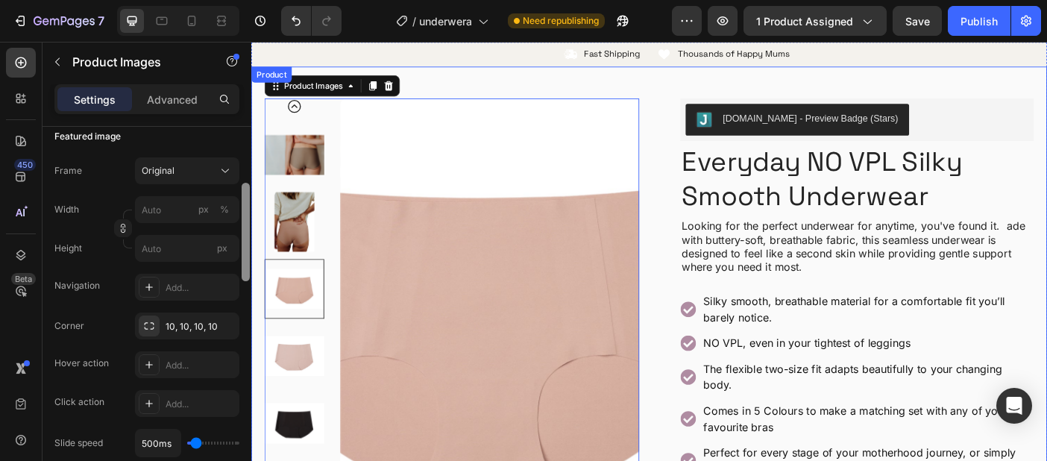
drag, startPoint x: 498, startPoint y: 307, endPoint x: 257, endPoint y: 219, distance: 255.9
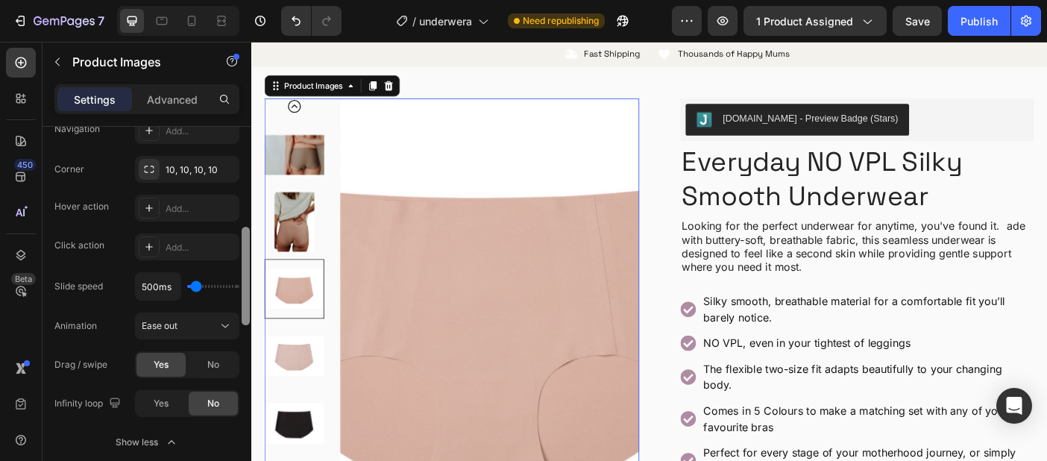
scroll to position [380, 0]
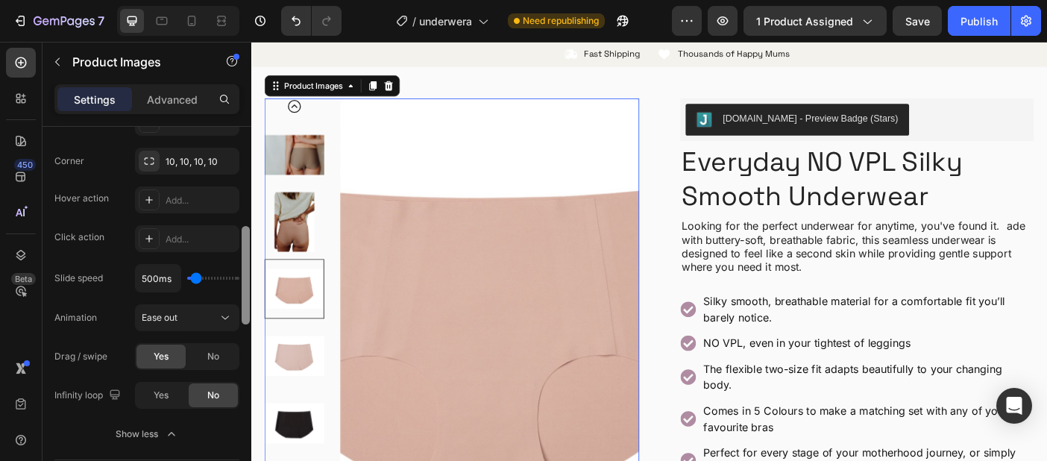
click at [245, 269] on div at bounding box center [246, 275] width 8 height 98
click at [242, 273] on div at bounding box center [246, 275] width 8 height 98
click at [196, 317] on div "Ease out" at bounding box center [180, 317] width 76 height 13
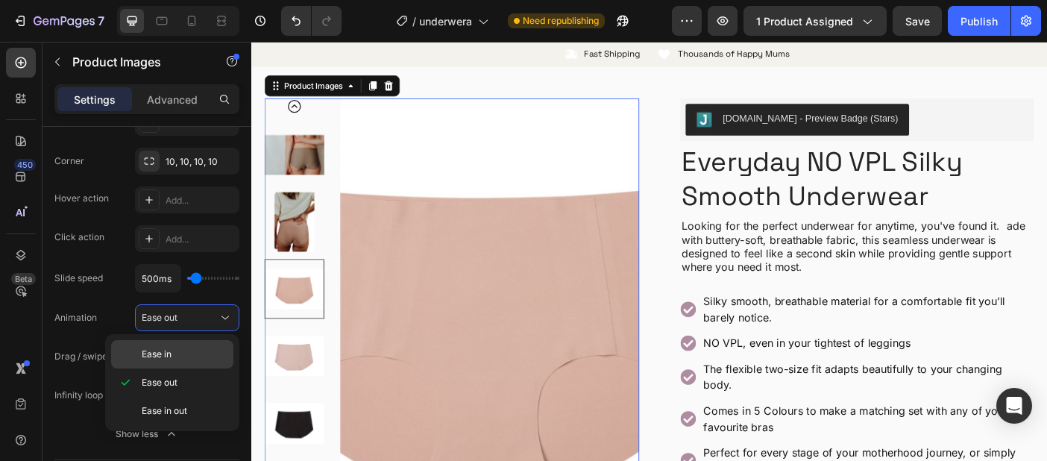
click at [184, 351] on p "Ease in" at bounding box center [184, 354] width 85 height 13
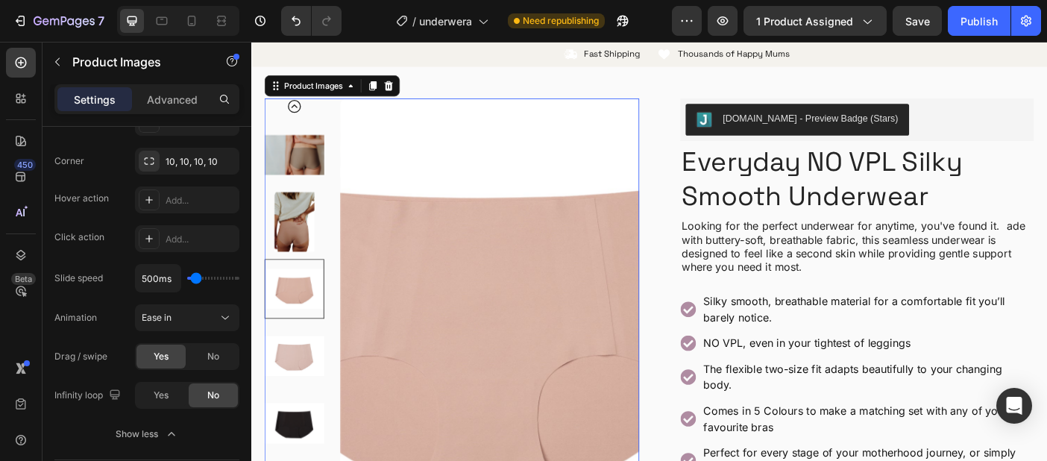
click at [308, 162] on img at bounding box center [299, 169] width 67 height 67
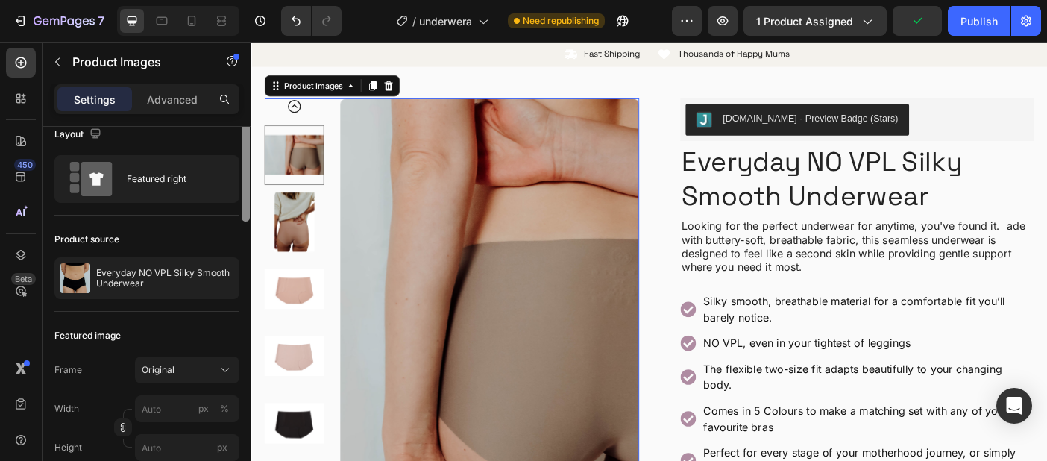
scroll to position [0, 0]
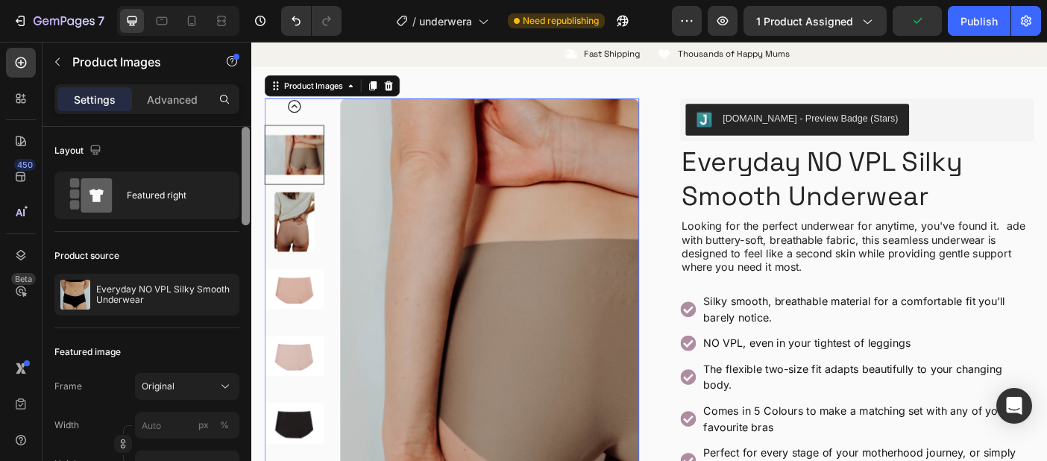
drag, startPoint x: 242, startPoint y: 267, endPoint x: 245, endPoint y: 153, distance: 114.2
click at [245, 153] on div at bounding box center [246, 176] width 8 height 98
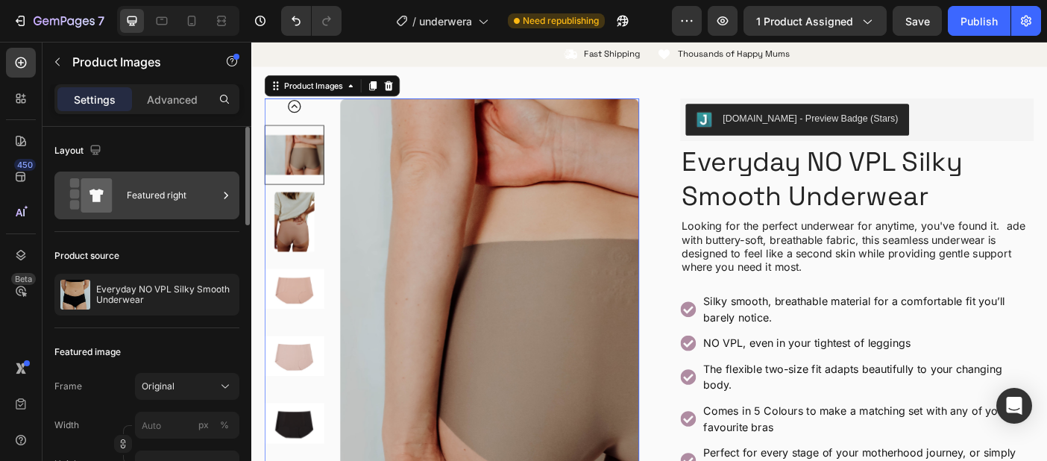
click at [185, 201] on div "Featured right" at bounding box center [172, 195] width 91 height 34
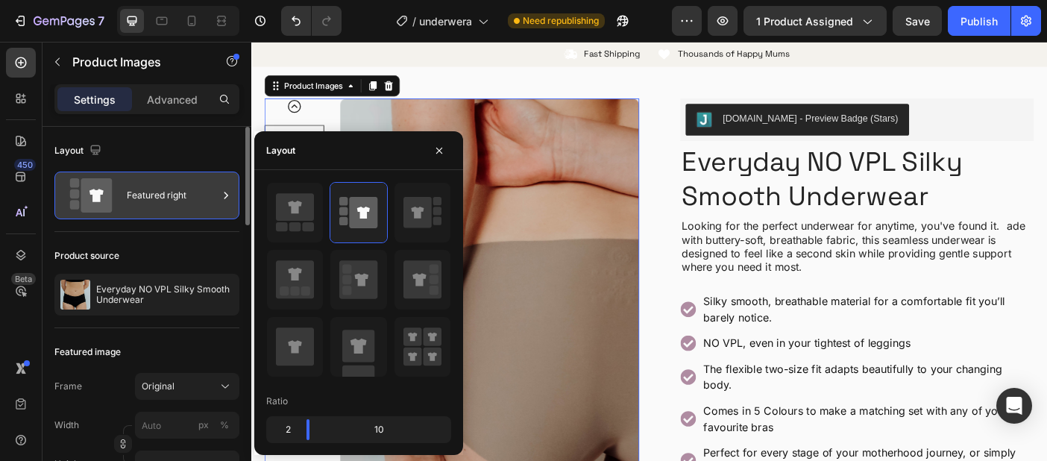
click at [185, 201] on div "Featured right" at bounding box center [172, 195] width 91 height 34
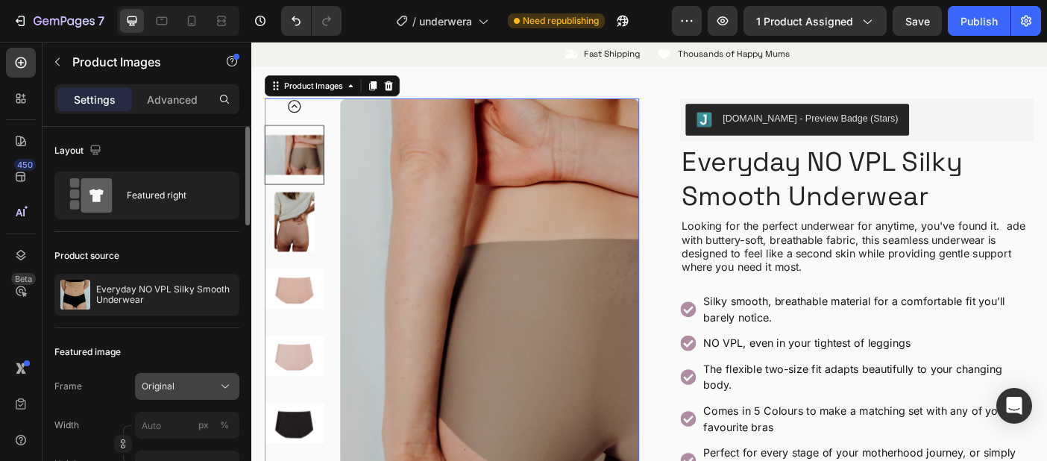
click at [169, 378] on button "Original" at bounding box center [187, 386] width 104 height 27
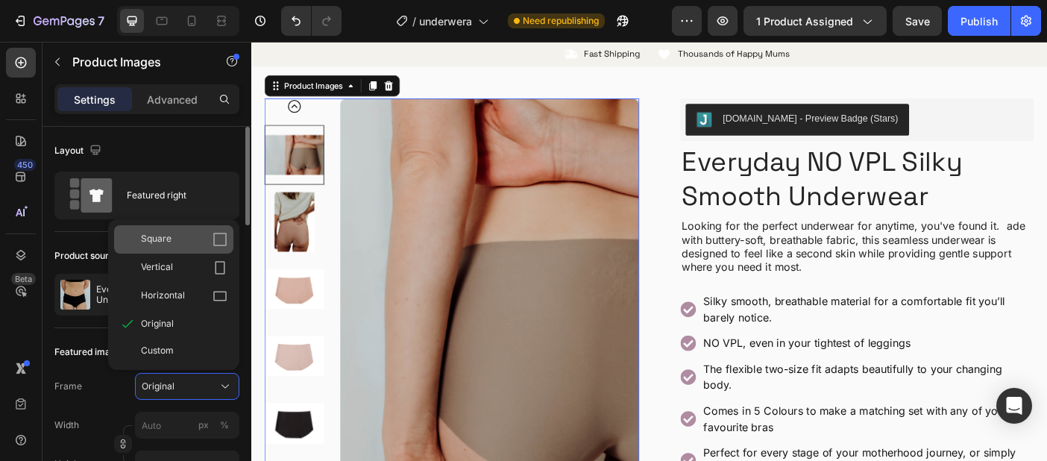
click at [187, 241] on div "Square" at bounding box center [184, 239] width 87 height 15
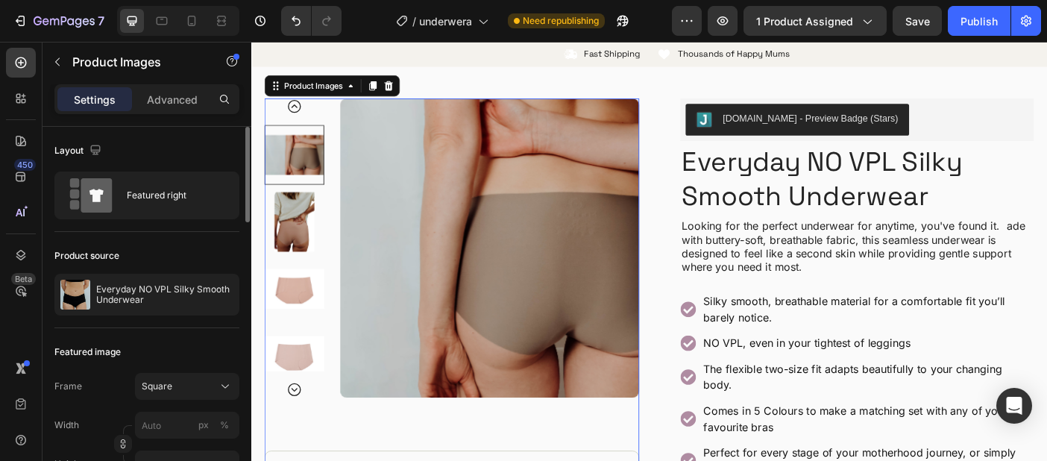
click at [298, 336] on img at bounding box center [299, 319] width 67 height 67
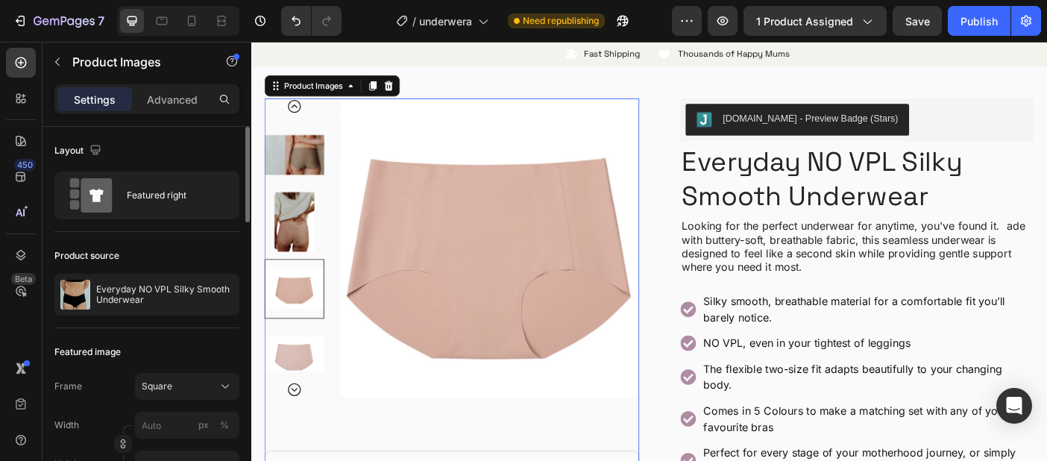
click at [297, 397] on img at bounding box center [299, 395] width 67 height 67
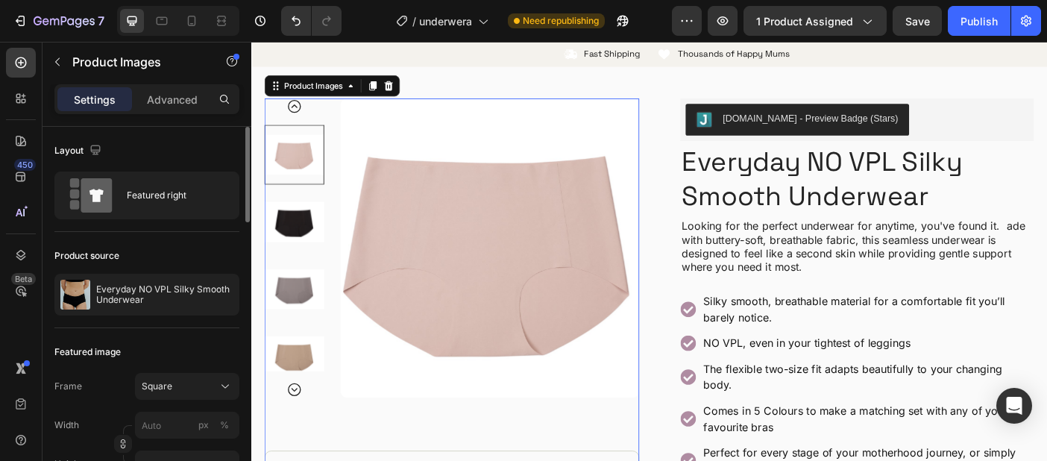
click at [314, 231] on img at bounding box center [299, 244] width 67 height 67
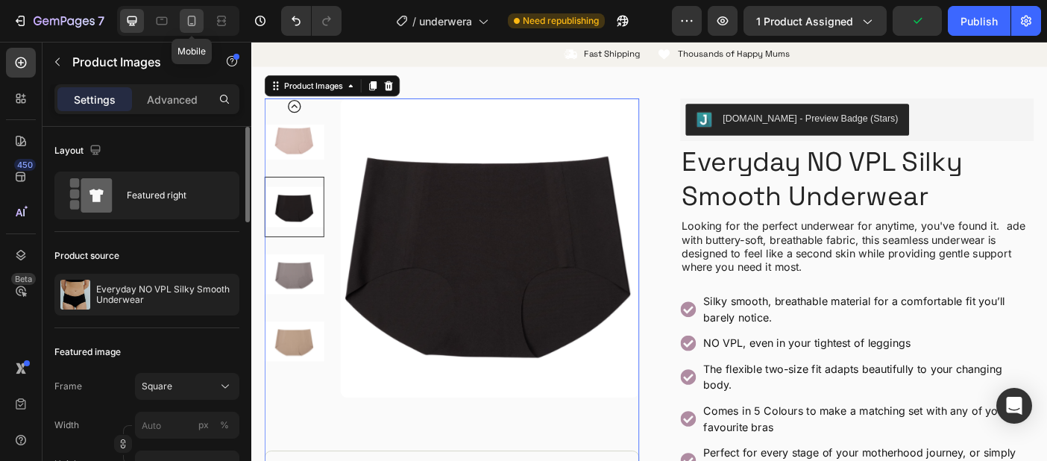
click at [190, 22] on icon at bounding box center [191, 20] width 15 height 15
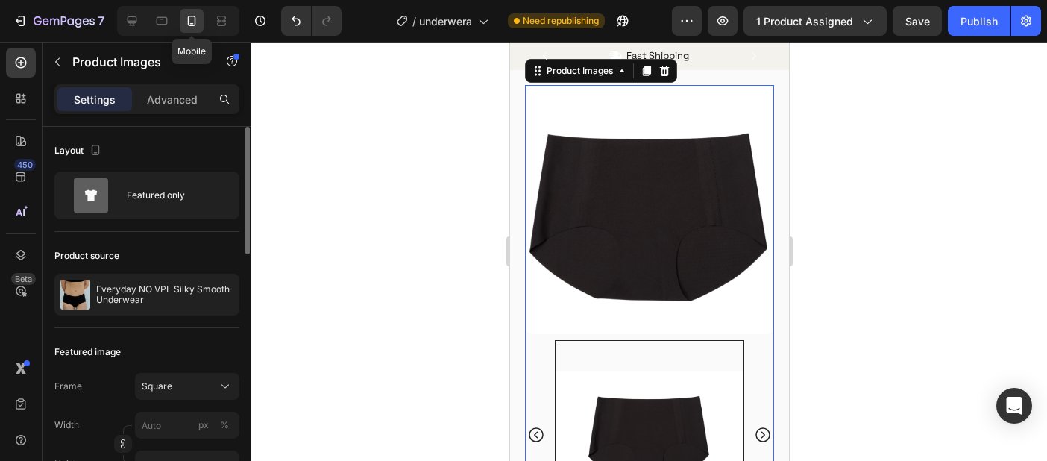
scroll to position [21, 0]
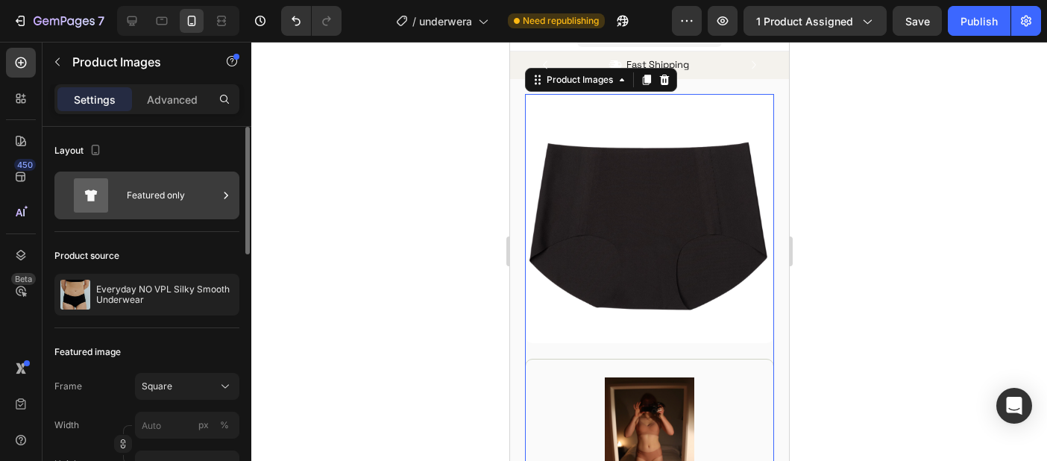
click at [162, 178] on div "Featured only" at bounding box center [172, 195] width 91 height 34
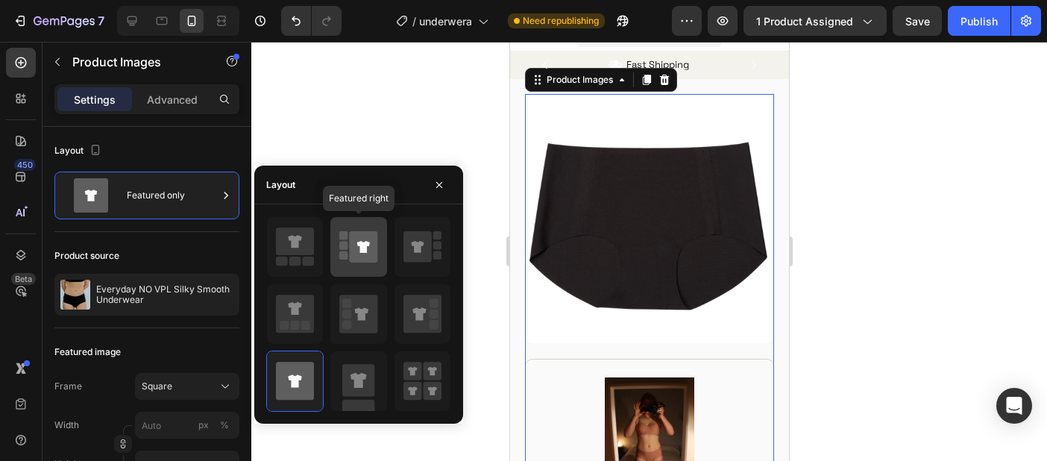
click at [350, 253] on icon at bounding box center [364, 246] width 28 height 31
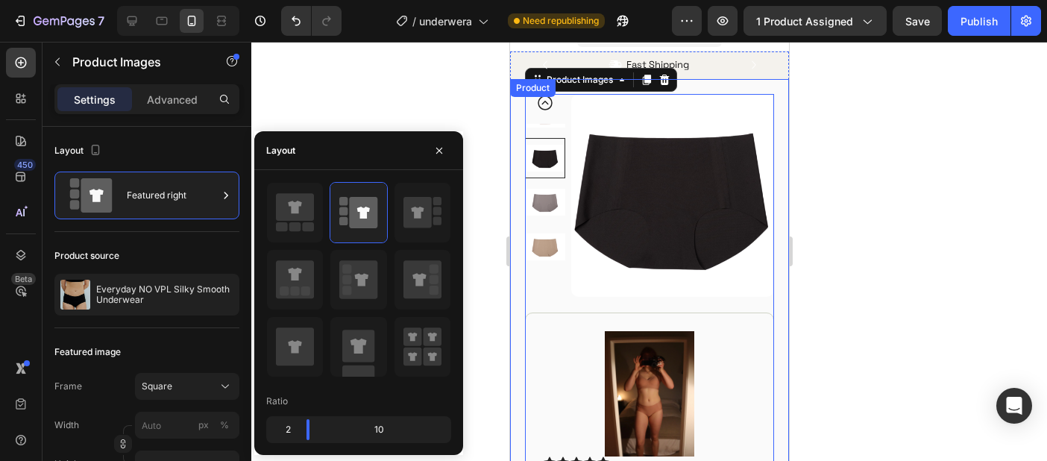
click at [862, 279] on div at bounding box center [649, 251] width 796 height 419
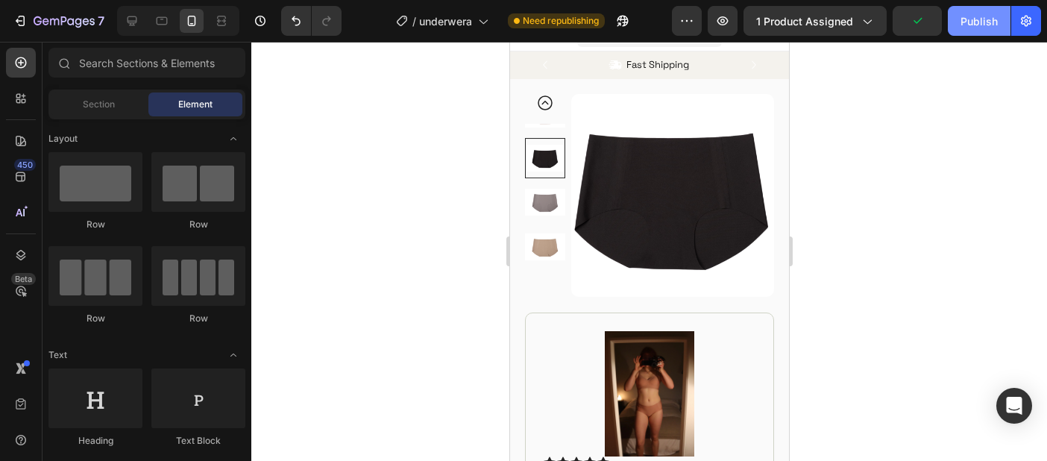
click at [983, 21] on div "Publish" at bounding box center [979, 21] width 37 height 16
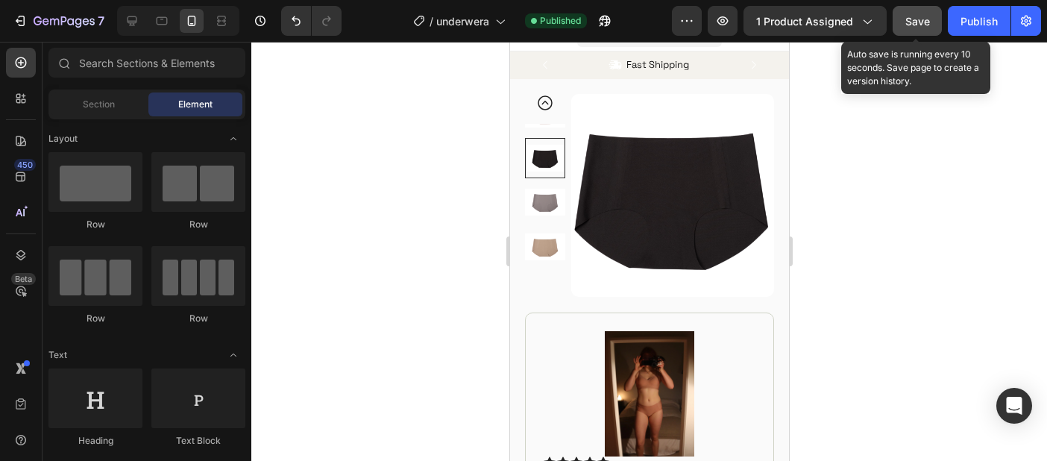
click at [900, 13] on button "Save" at bounding box center [917, 21] width 49 height 30
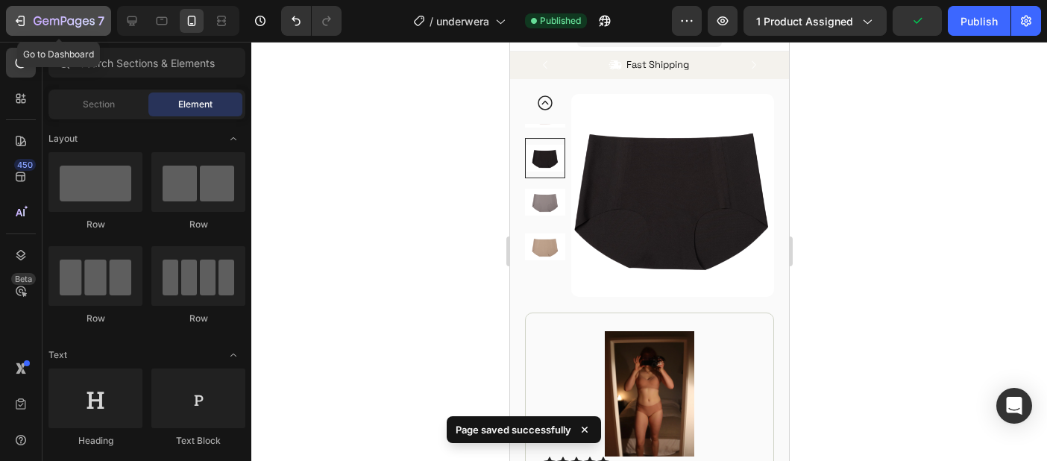
click at [51, 26] on icon "button" at bounding box center [64, 22] width 61 height 13
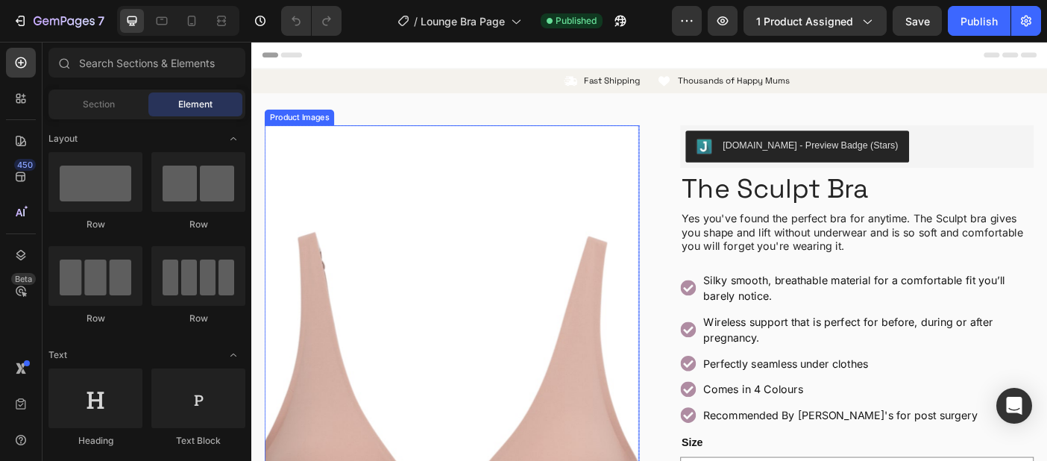
click at [469, 358] on img at bounding box center [477, 452] width 422 height 633
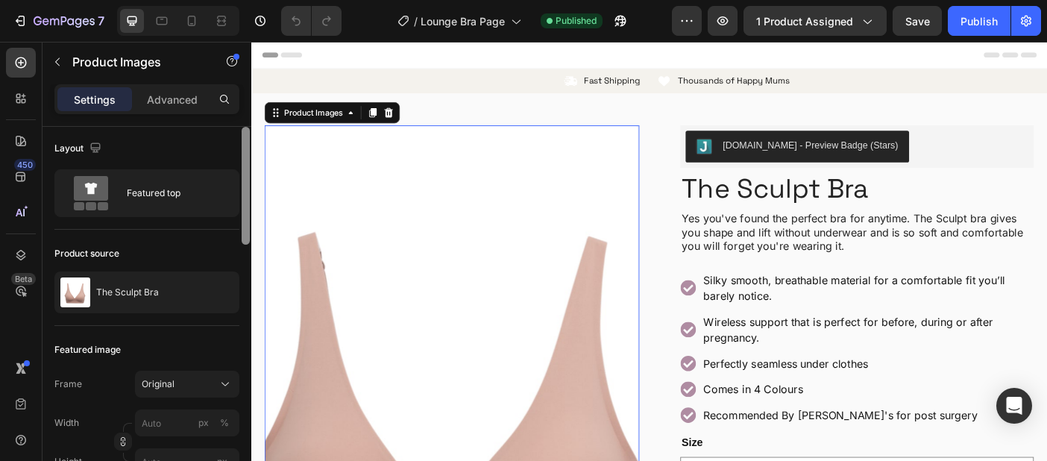
scroll to position [126, 0]
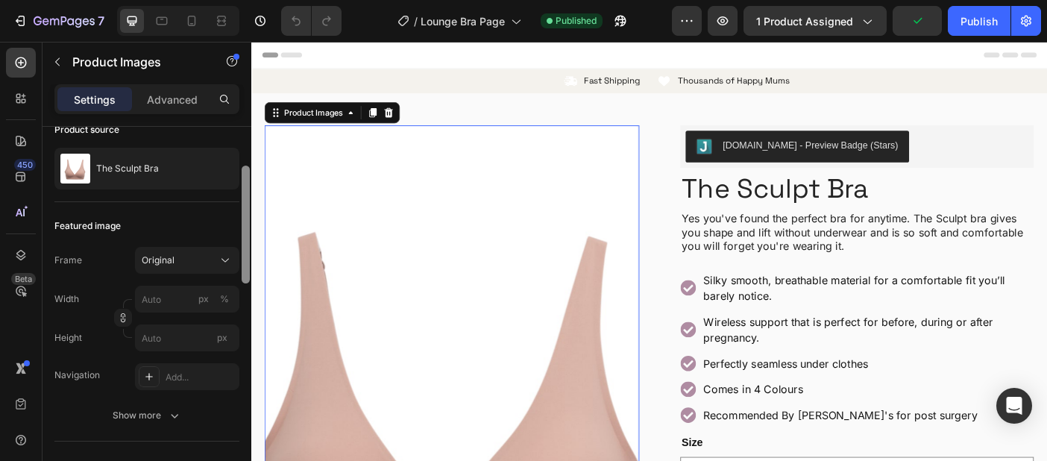
drag, startPoint x: 245, startPoint y: 211, endPoint x: 245, endPoint y: 251, distance: 39.5
click at [245, 251] on div at bounding box center [246, 225] width 8 height 118
click at [213, 254] on div "Original" at bounding box center [178, 260] width 73 height 13
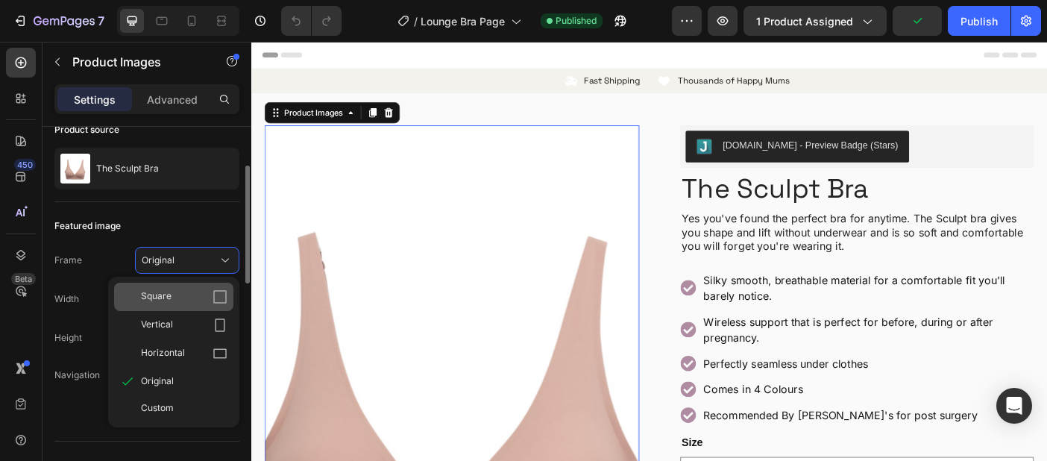
click at [190, 298] on div "Square" at bounding box center [184, 296] width 87 height 15
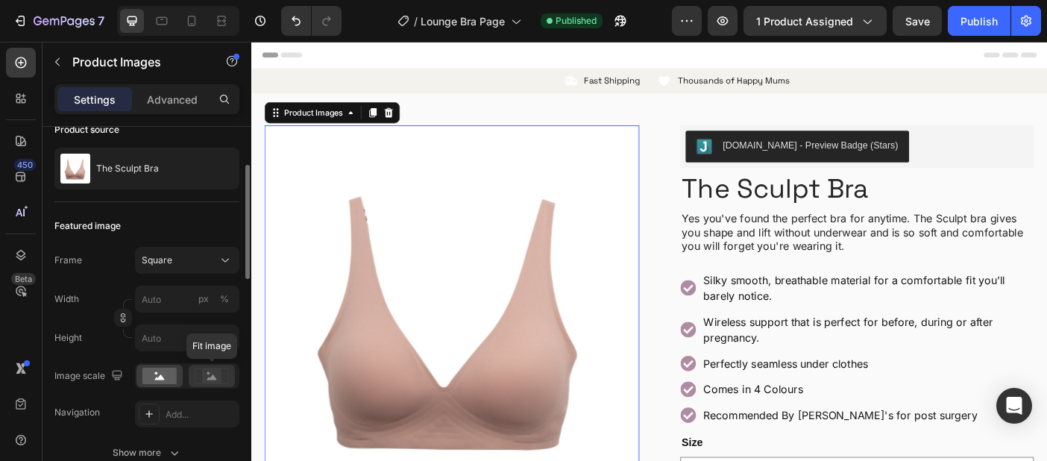
click at [216, 384] on div at bounding box center [212, 376] width 46 height 22
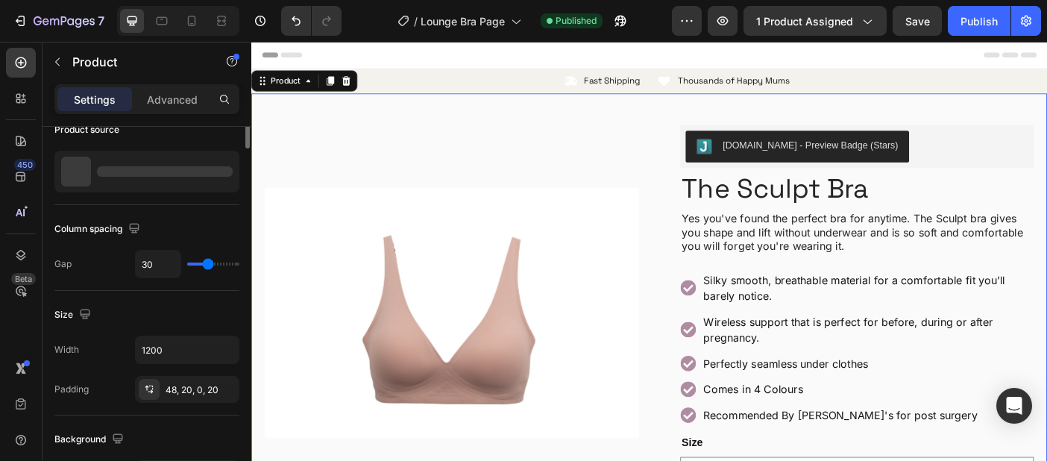
scroll to position [0, 0]
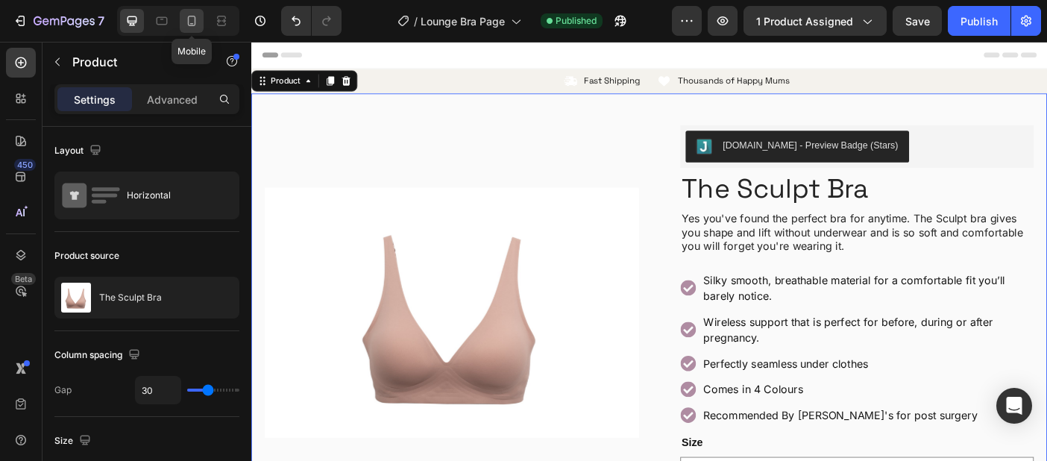
click at [194, 29] on div at bounding box center [192, 21] width 24 height 24
type input "0"
type input "100%"
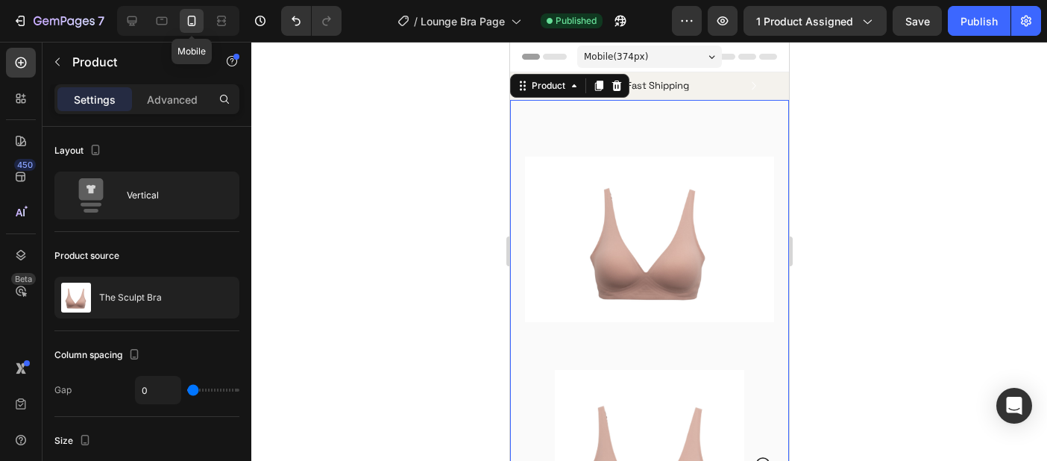
scroll to position [6, 0]
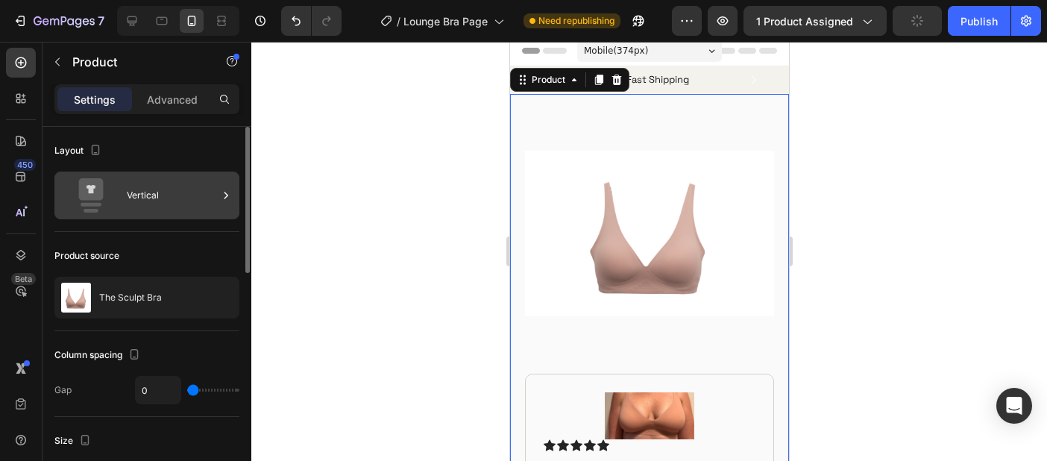
click at [139, 192] on div "Vertical" at bounding box center [172, 195] width 91 height 34
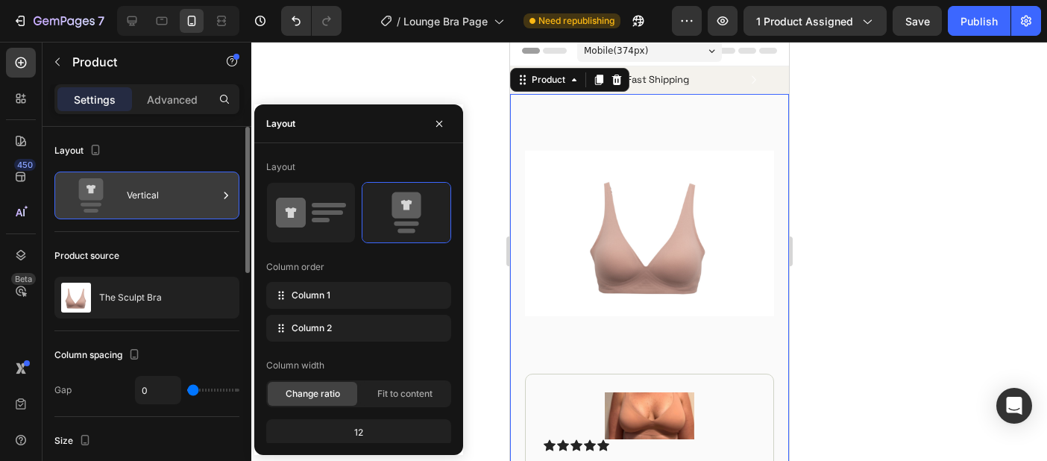
click at [187, 194] on div "Vertical" at bounding box center [172, 195] width 91 height 34
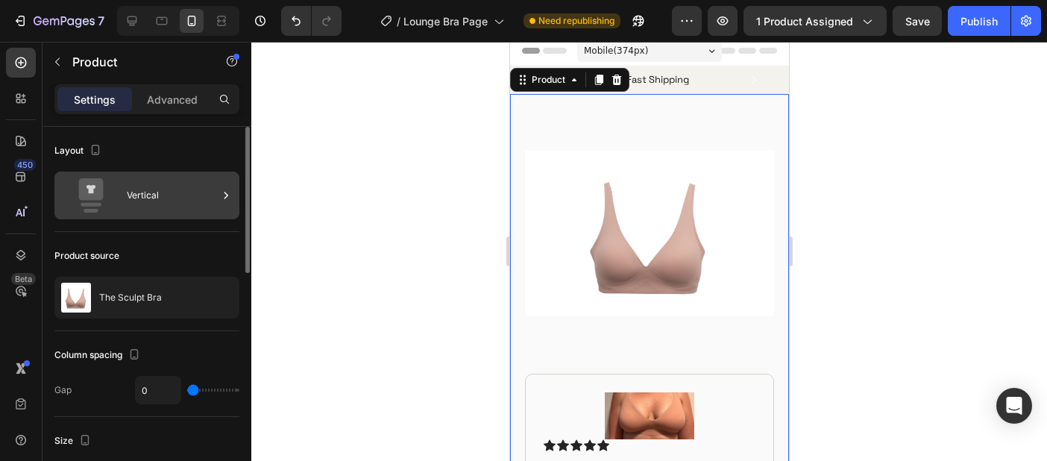
click at [188, 195] on div "Vertical" at bounding box center [172, 195] width 91 height 34
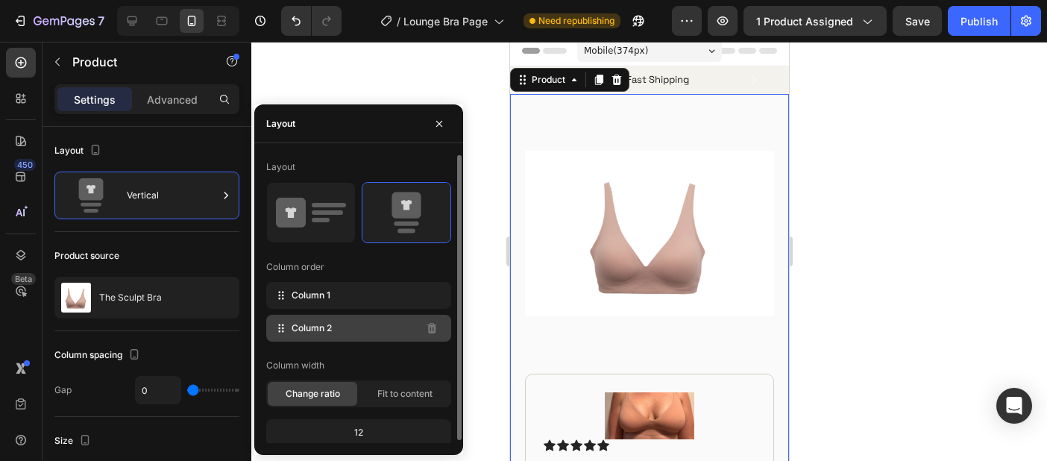
click at [300, 330] on span "Column 2" at bounding box center [312, 328] width 40 height 13
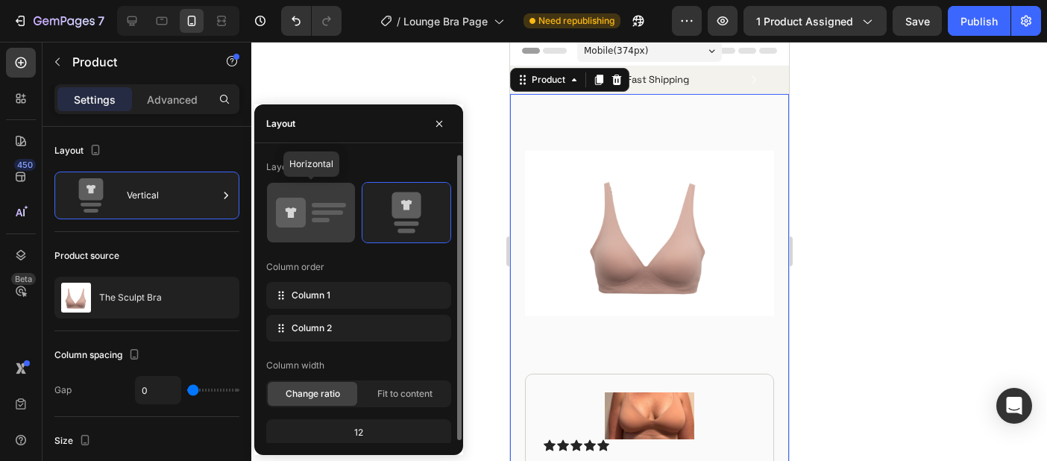
click at [313, 213] on rect at bounding box center [327, 212] width 31 height 4
type input "30"
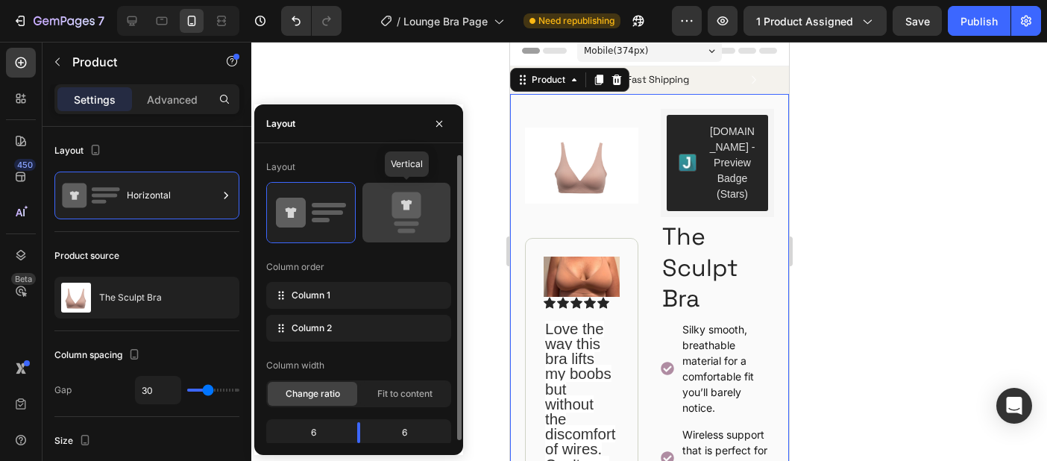
click at [389, 211] on icon at bounding box center [407, 213] width 70 height 42
type input "0"
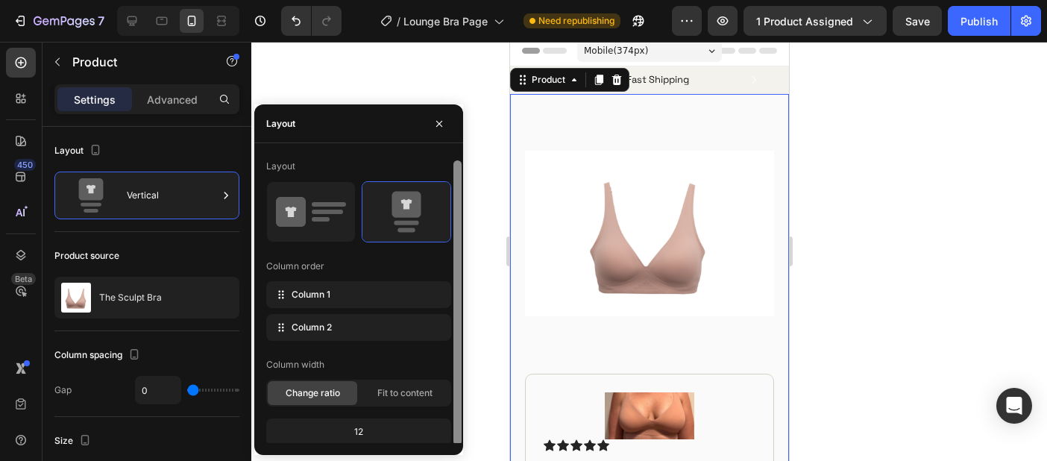
scroll to position [3, 0]
drag, startPoint x: 455, startPoint y: 286, endPoint x: 453, endPoint y: 373, distance: 87.3
click at [454, 374] on div at bounding box center [458, 300] width 8 height 285
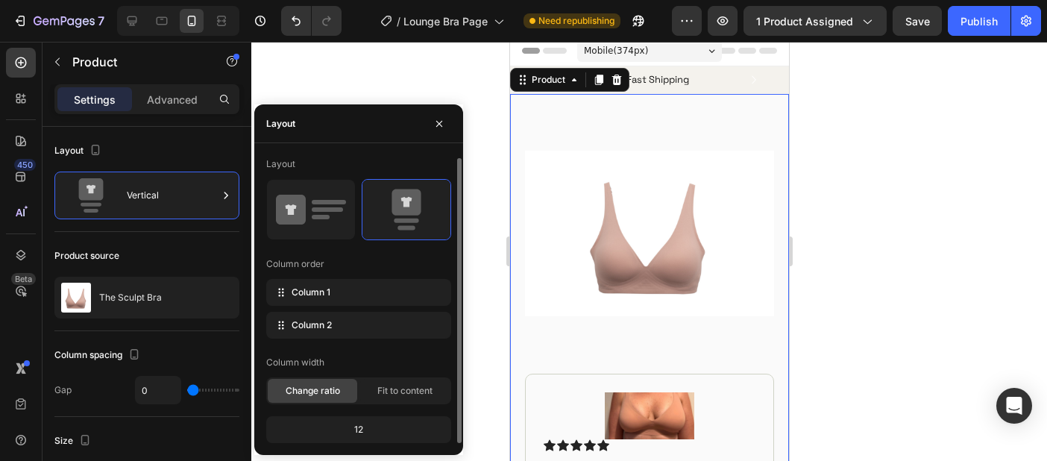
click at [372, 436] on div "12" at bounding box center [358, 429] width 179 height 21
click at [388, 395] on span "Fit to content" at bounding box center [405, 390] width 55 height 13
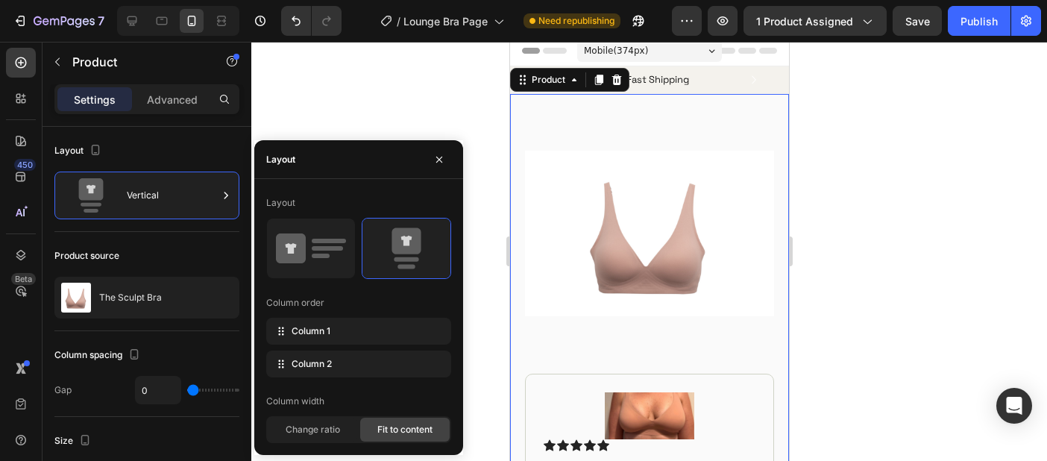
scroll to position [0, 0]
click at [324, 433] on span "Change ratio" at bounding box center [313, 429] width 54 height 13
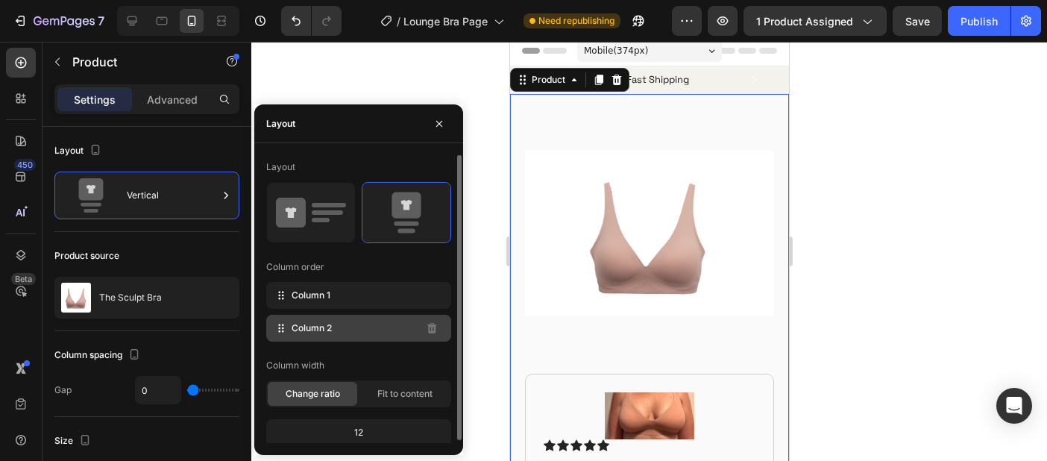
click at [323, 336] on div "Column 2" at bounding box center [358, 328] width 185 height 27
click at [288, 324] on icon at bounding box center [281, 328] width 15 height 15
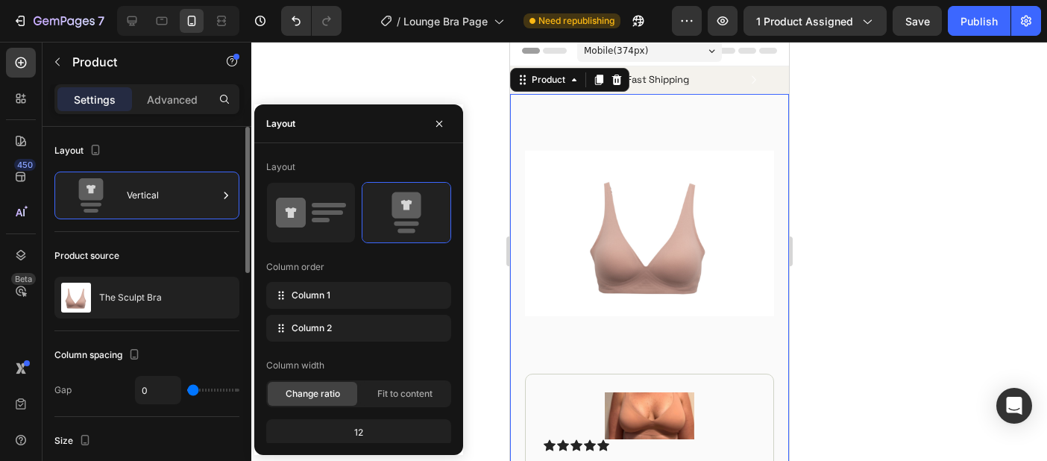
click at [145, 136] on div "Layout Vertical" at bounding box center [146, 179] width 185 height 105
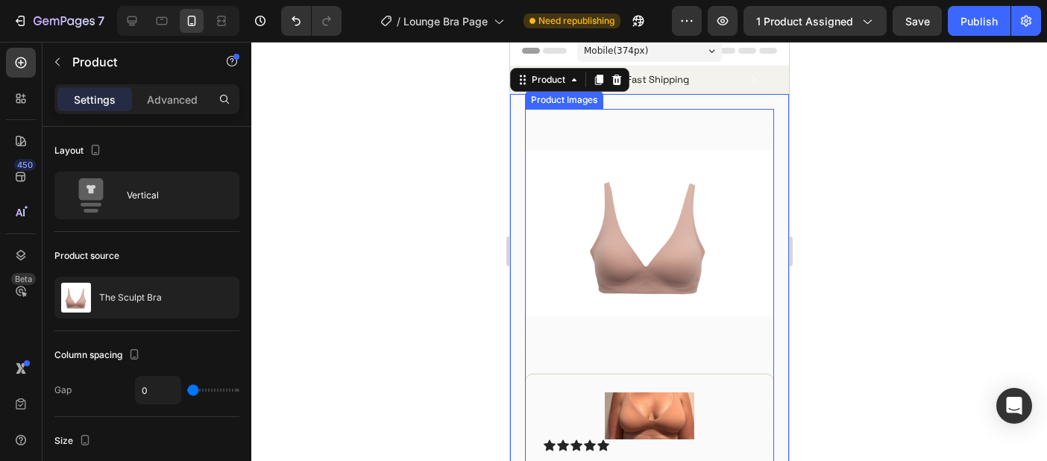
click at [602, 230] on img at bounding box center [648, 233] width 249 height 249
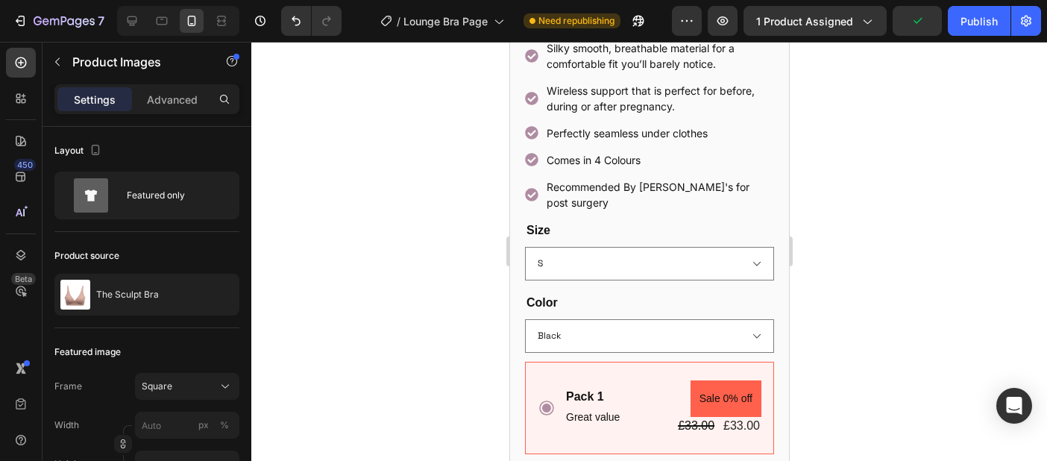
scroll to position [663, 0]
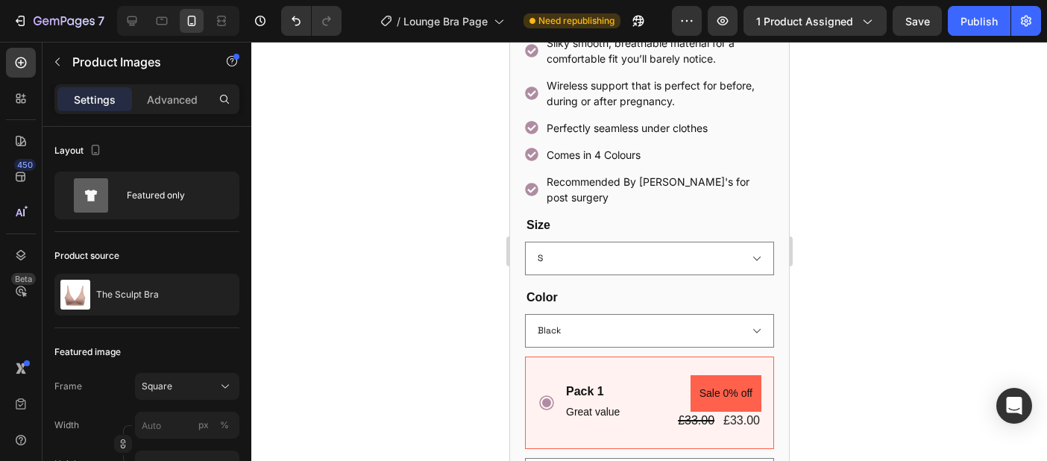
click at [903, 216] on div at bounding box center [649, 251] width 796 height 419
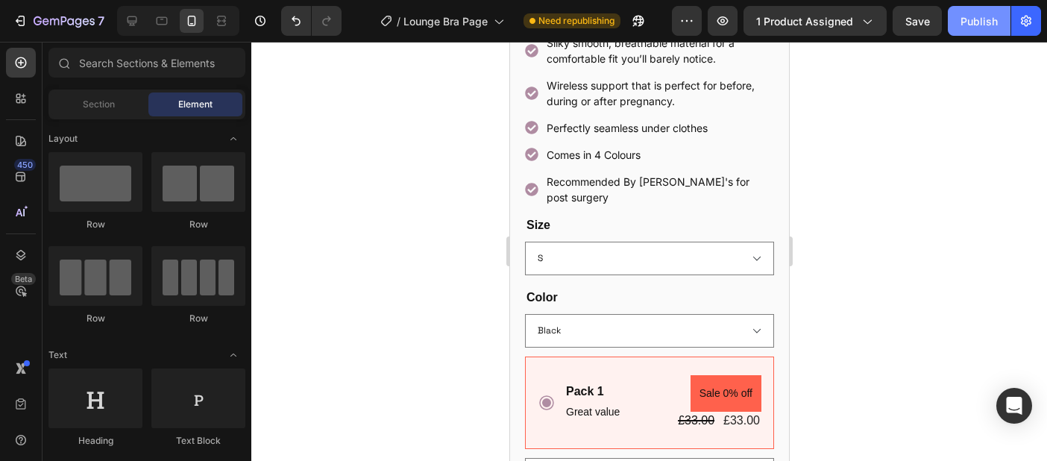
click at [976, 23] on div "Publish" at bounding box center [979, 21] width 37 height 16
click at [972, 20] on button "Publish" at bounding box center [979, 21] width 63 height 30
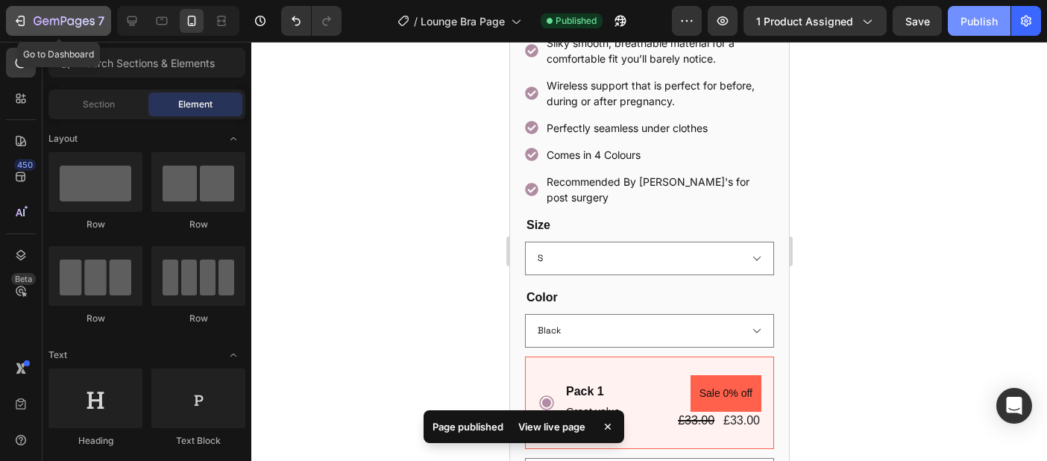
click at [78, 33] on button "7" at bounding box center [58, 21] width 105 height 30
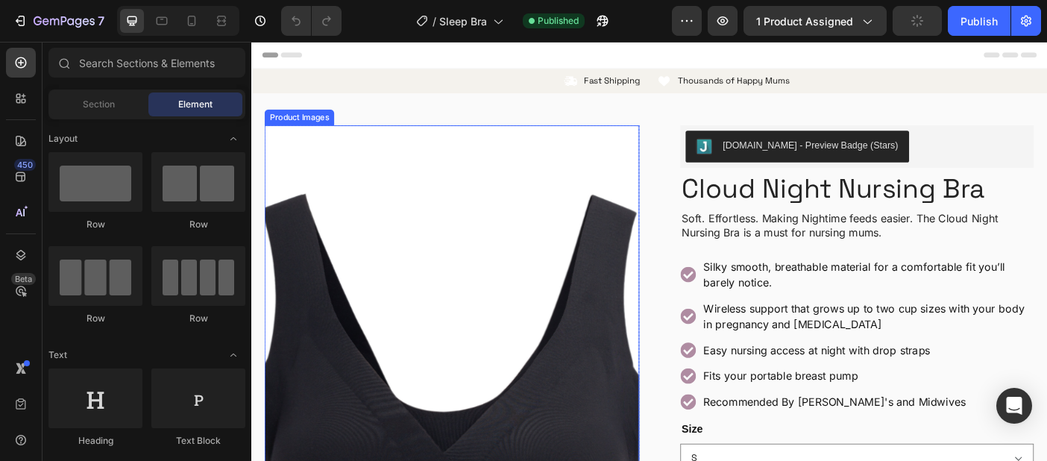
click at [483, 328] on img at bounding box center [477, 452] width 422 height 633
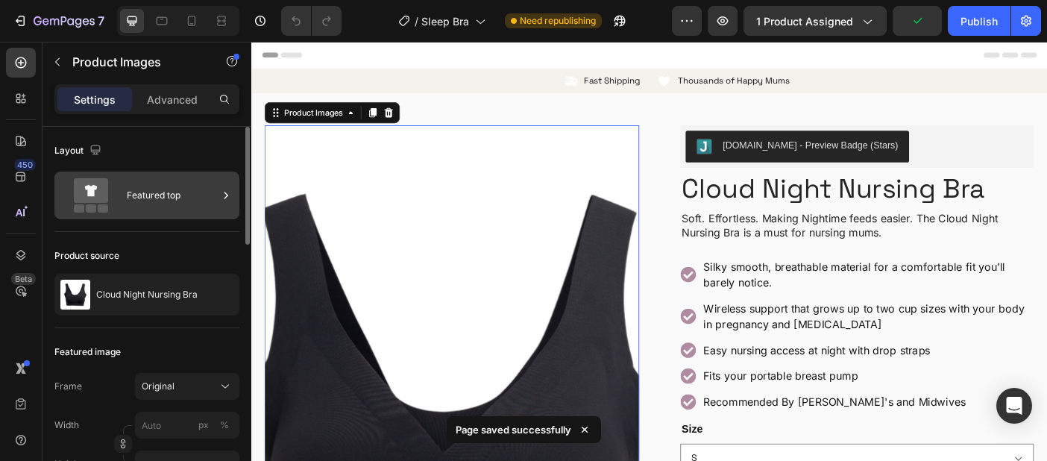
click at [131, 207] on div "Featured top" at bounding box center [172, 195] width 91 height 34
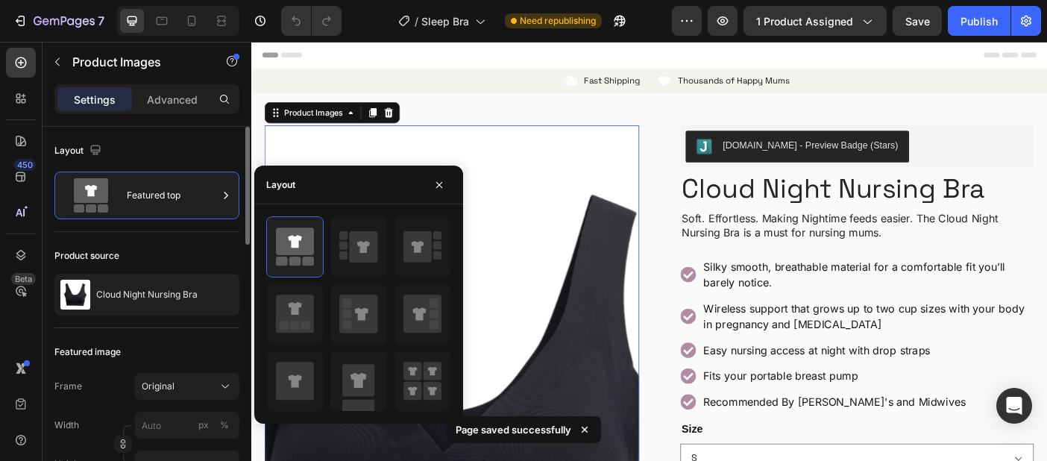
click at [155, 246] on div "Product source" at bounding box center [146, 256] width 185 height 24
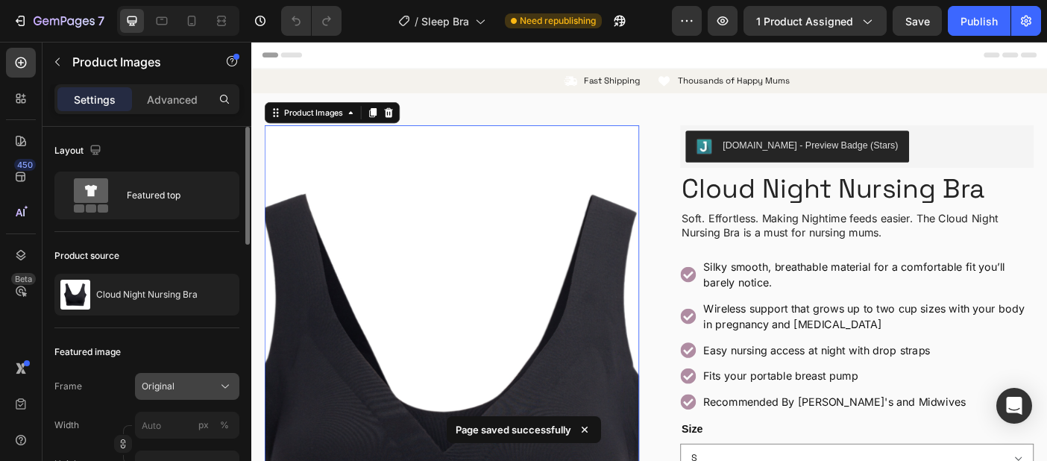
click at [181, 381] on div "Original" at bounding box center [178, 386] width 73 height 13
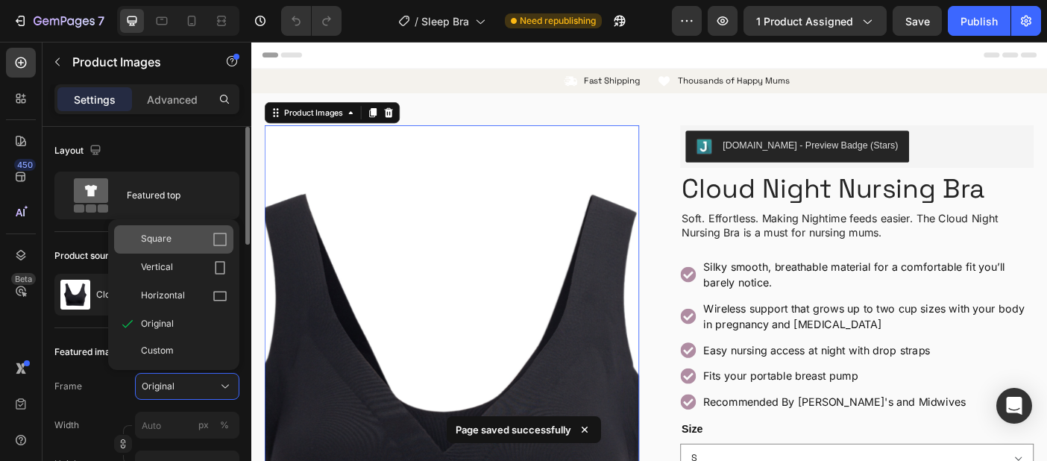
click at [187, 238] on div "Square" at bounding box center [184, 239] width 87 height 15
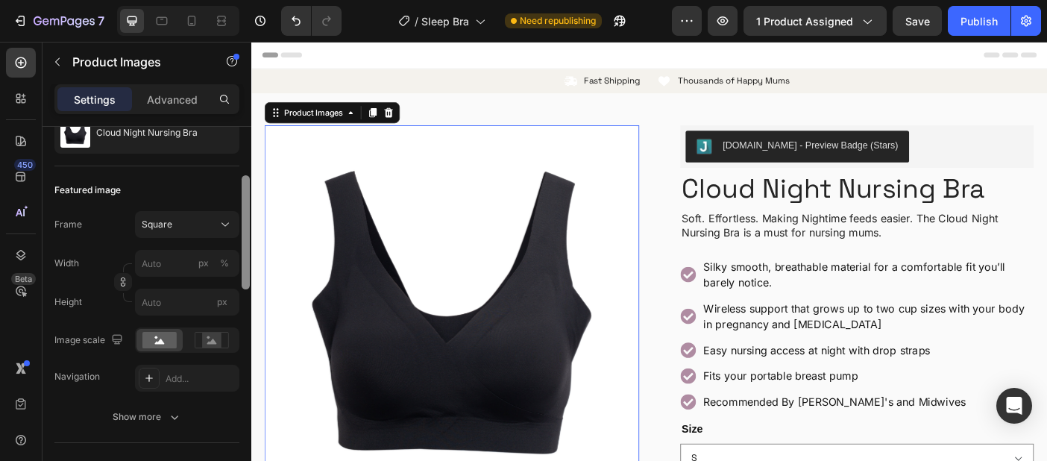
drag, startPoint x: 245, startPoint y: 212, endPoint x: 244, endPoint y: 260, distance: 47.8
click at [244, 260] on div at bounding box center [246, 232] width 8 height 114
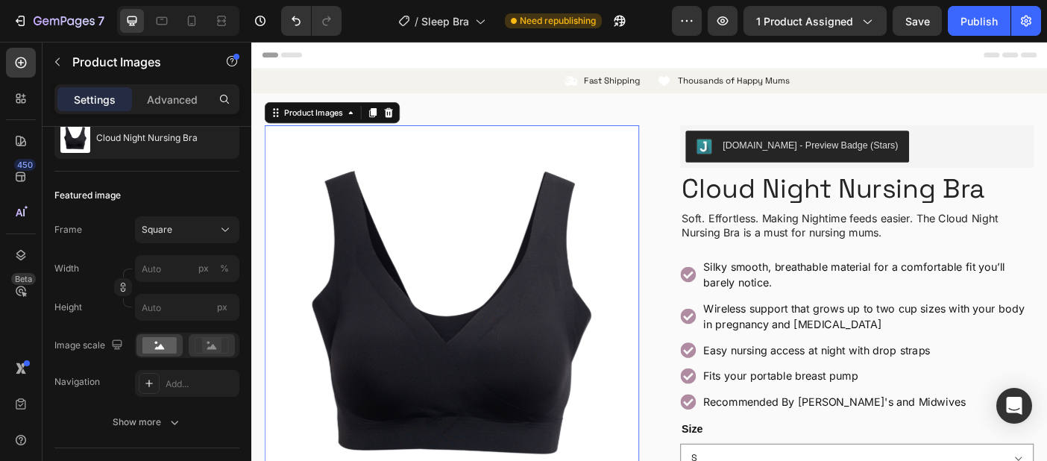
click at [209, 340] on rect at bounding box center [211, 345] width 19 height 15
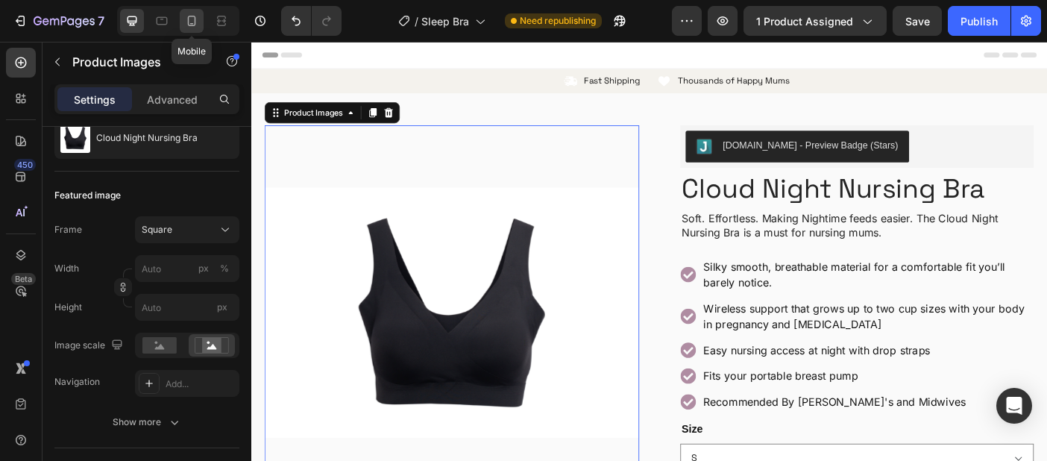
click at [188, 29] on div at bounding box center [192, 21] width 24 height 24
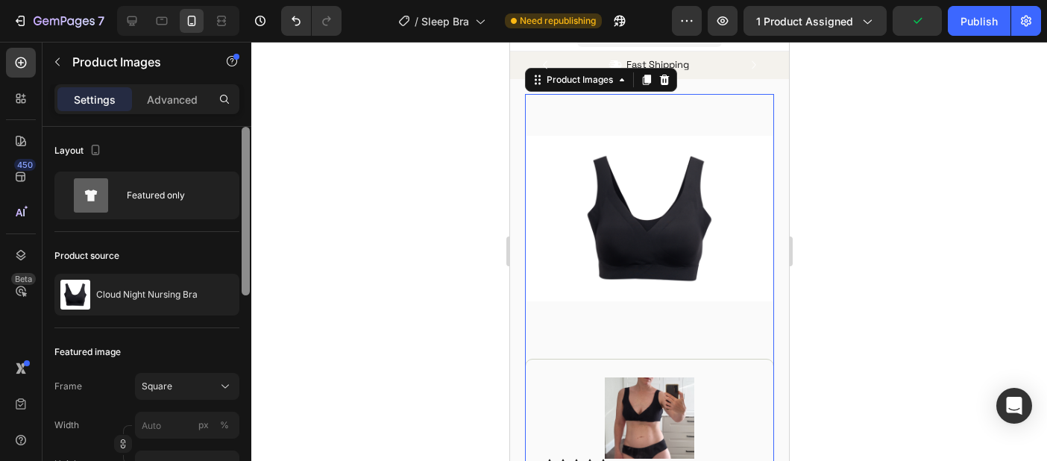
drag, startPoint x: 248, startPoint y: 225, endPoint x: 248, endPoint y: 119, distance: 105.9
click at [248, 119] on div "Settings Advanced Layout Featured only Product source Cloud Night Nursing Bra F…" at bounding box center [147, 293] width 209 height 419
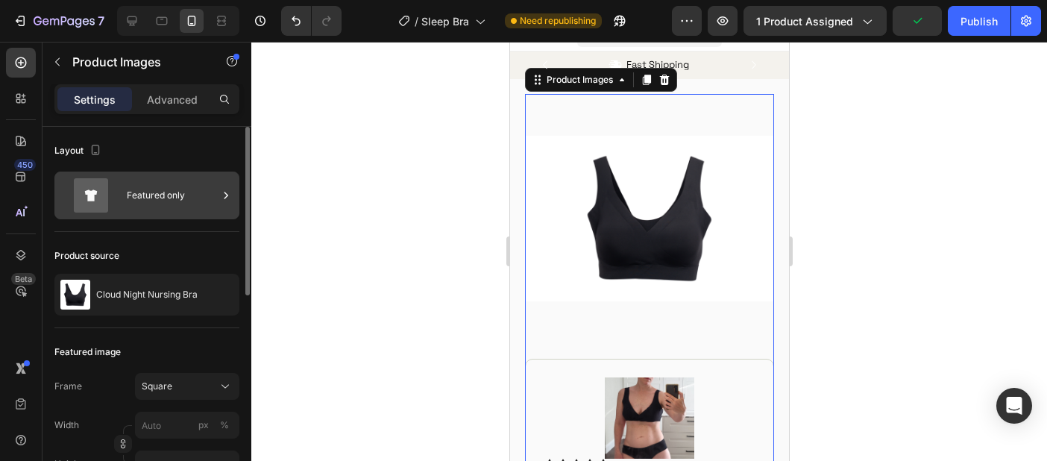
click at [172, 201] on div "Featured only" at bounding box center [172, 195] width 91 height 34
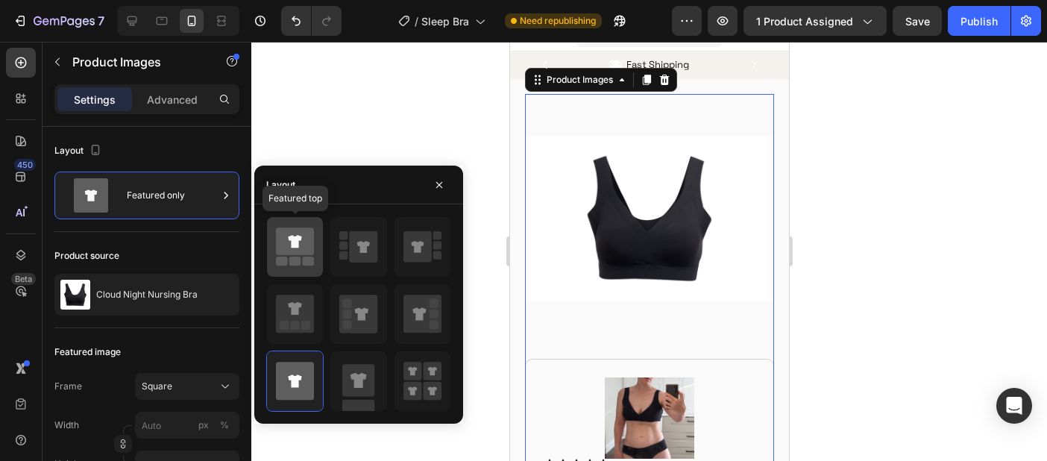
click at [295, 257] on rect at bounding box center [295, 261] width 12 height 9
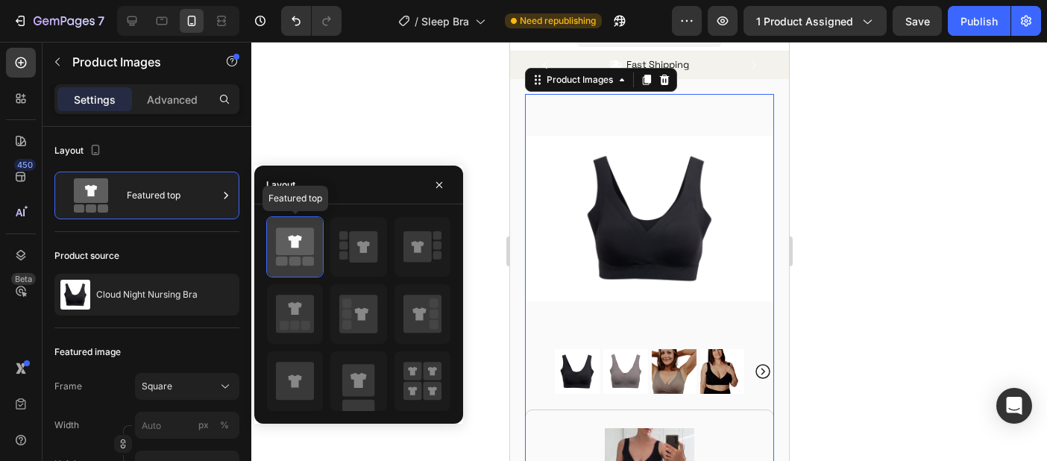
click at [286, 251] on icon at bounding box center [295, 242] width 38 height 28
click at [288, 251] on icon at bounding box center [295, 242] width 38 height 28
click at [360, 132] on div at bounding box center [649, 251] width 796 height 419
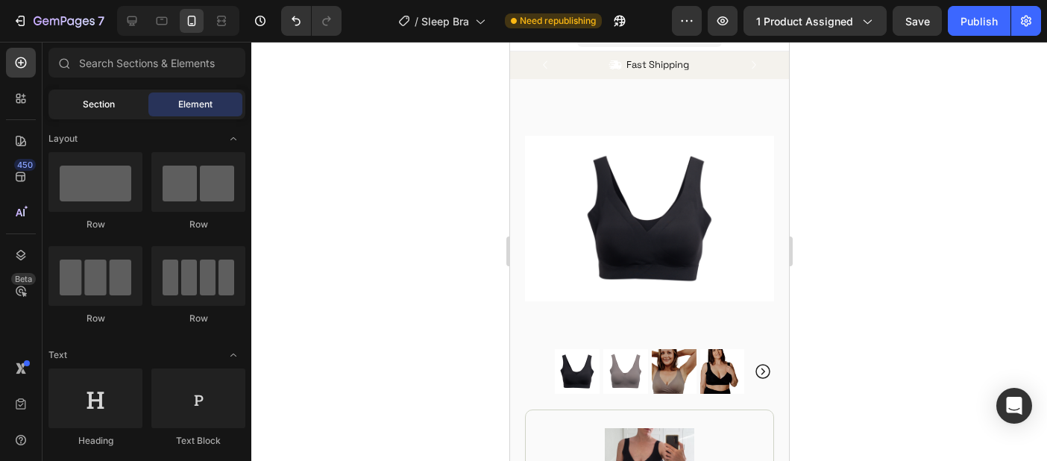
click at [101, 107] on span "Section" at bounding box center [99, 104] width 32 height 13
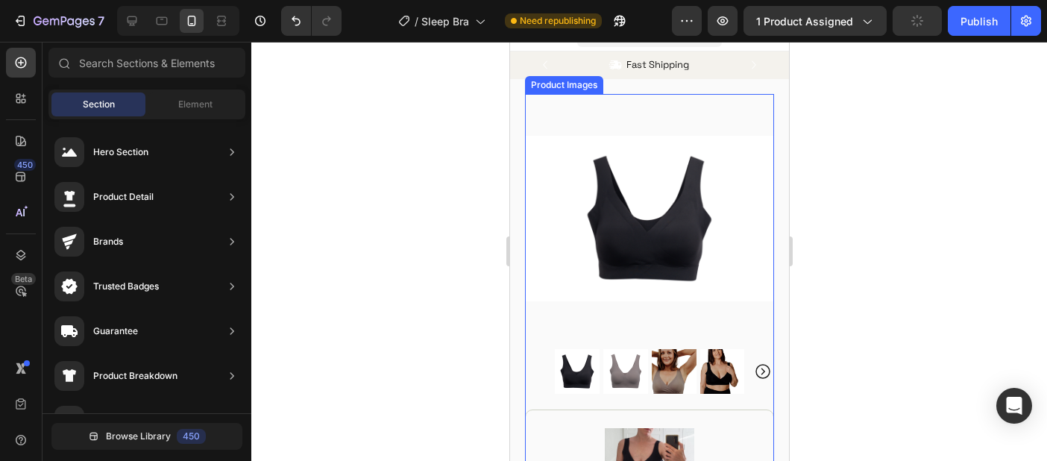
click at [552, 201] on img at bounding box center [648, 218] width 249 height 249
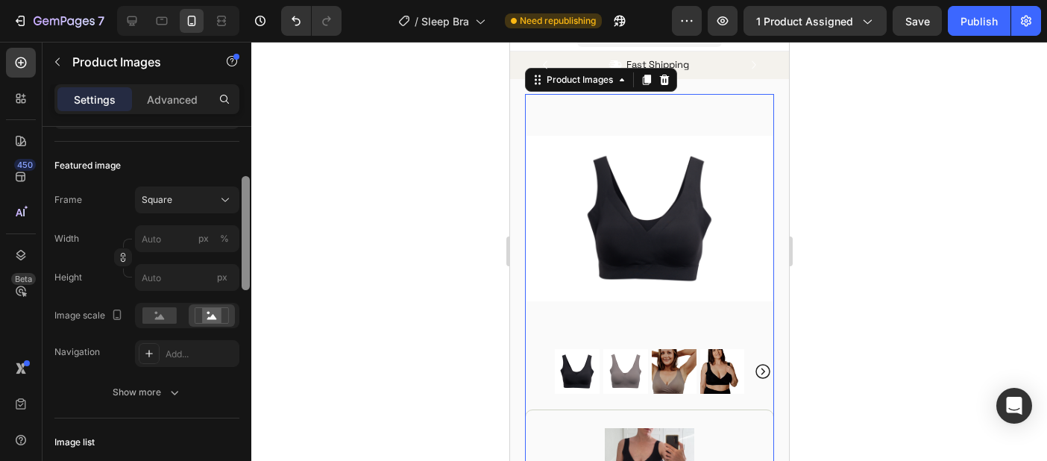
drag, startPoint x: 243, startPoint y: 211, endPoint x: 244, endPoint y: 268, distance: 56.7
click at [244, 268] on div at bounding box center [246, 233] width 8 height 114
click at [216, 317] on rect at bounding box center [211, 313] width 19 height 15
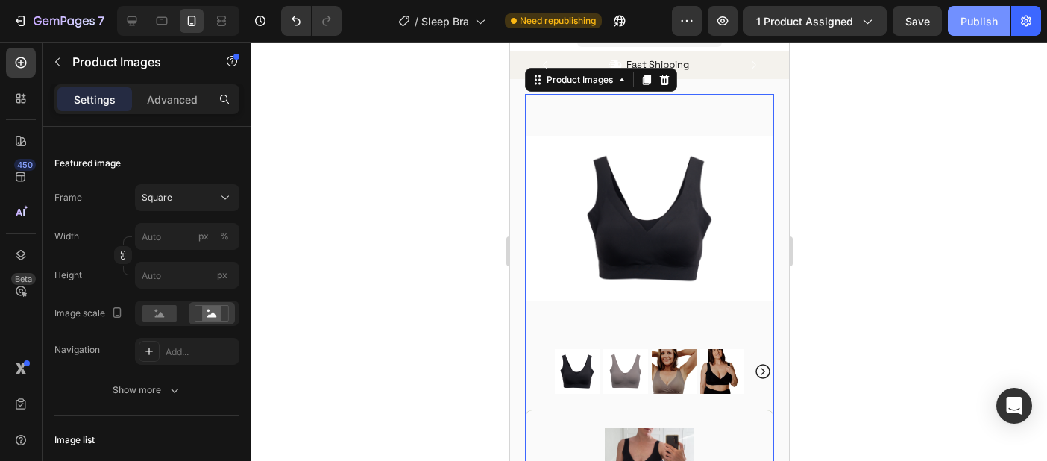
click at [972, 32] on button "Publish" at bounding box center [979, 21] width 63 height 30
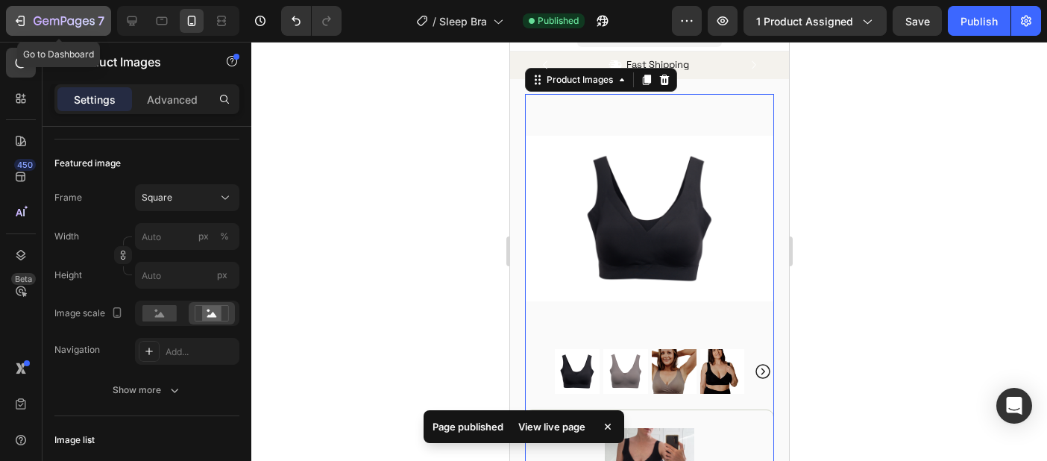
click at [85, 24] on icon "button" at bounding box center [64, 22] width 61 height 13
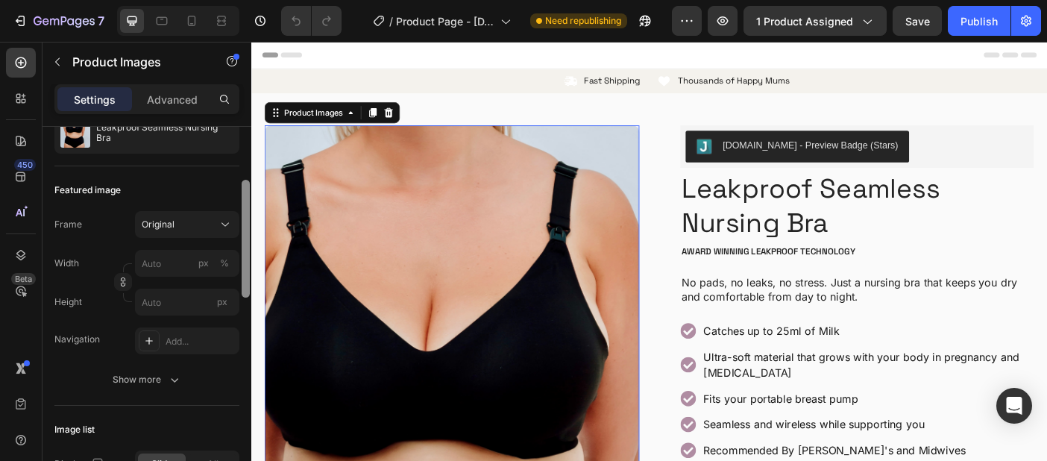
scroll to position [160, 0]
drag, startPoint x: 245, startPoint y: 202, endPoint x: 230, endPoint y: 251, distance: 51.0
click at [230, 252] on div "Layout Featured top Product source Leakproof Seamless Nursing Bra Featured imag…" at bounding box center [147, 315] width 209 height 377
click at [214, 228] on div "Original" at bounding box center [178, 226] width 73 height 13
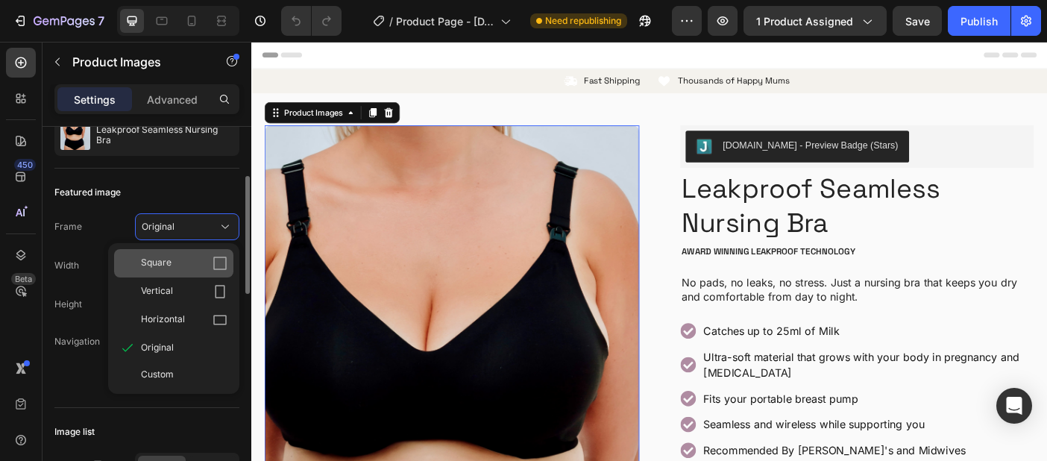
click at [181, 266] on div "Square" at bounding box center [184, 263] width 87 height 15
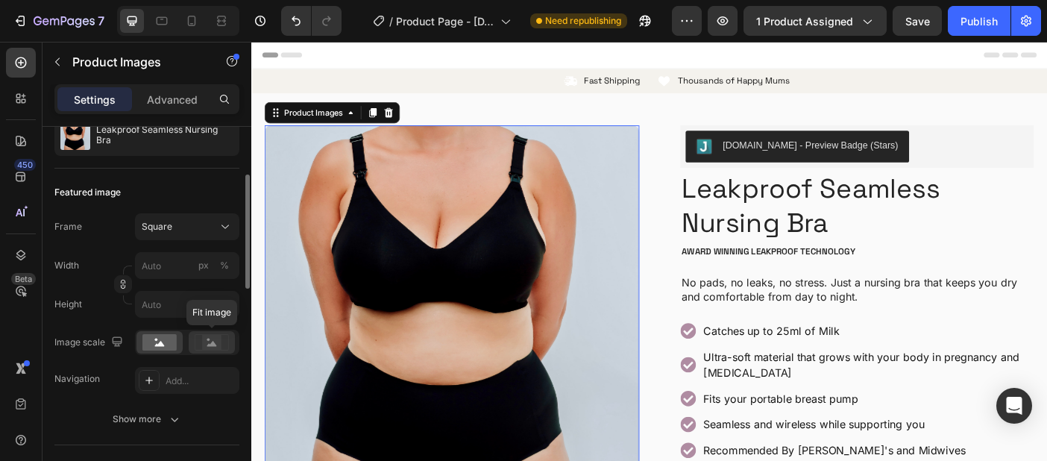
click at [216, 336] on rect at bounding box center [211, 342] width 19 height 15
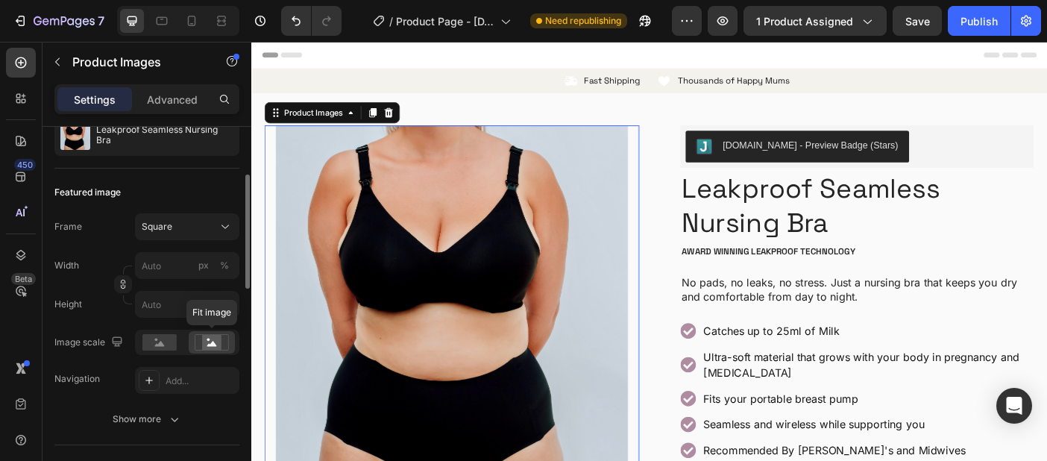
click at [212, 351] on div at bounding box center [212, 342] width 46 height 22
click at [157, 343] on rect at bounding box center [159, 342] width 34 height 16
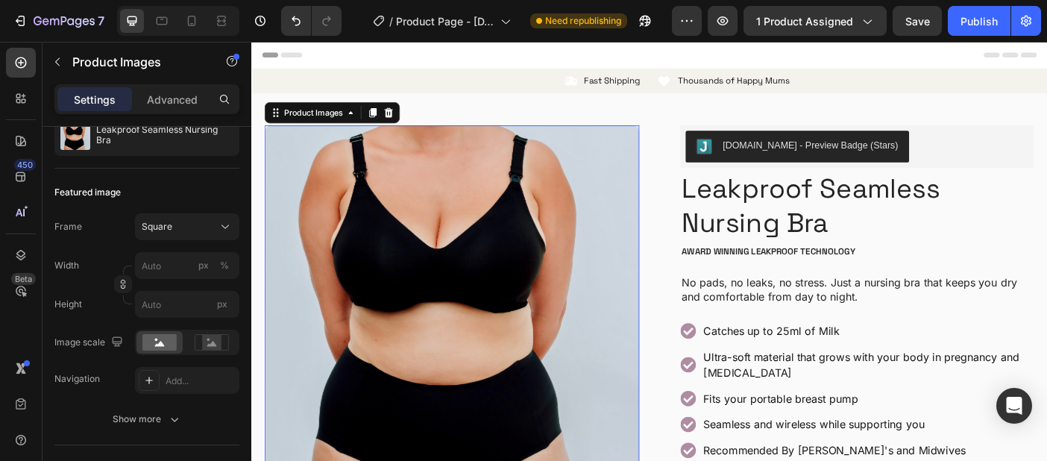
click at [501, 258] on img at bounding box center [477, 347] width 422 height 422
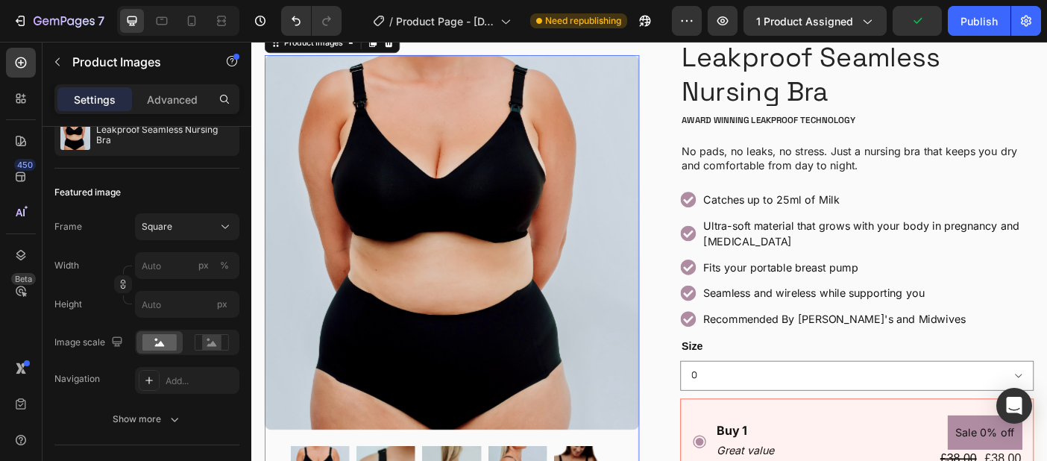
scroll to position [179, 0]
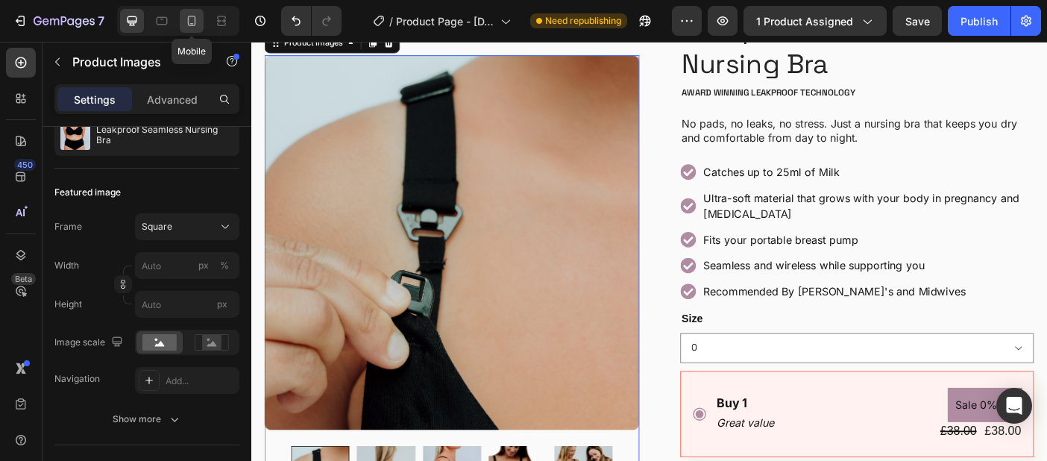
click at [194, 32] on div at bounding box center [192, 21] width 24 height 24
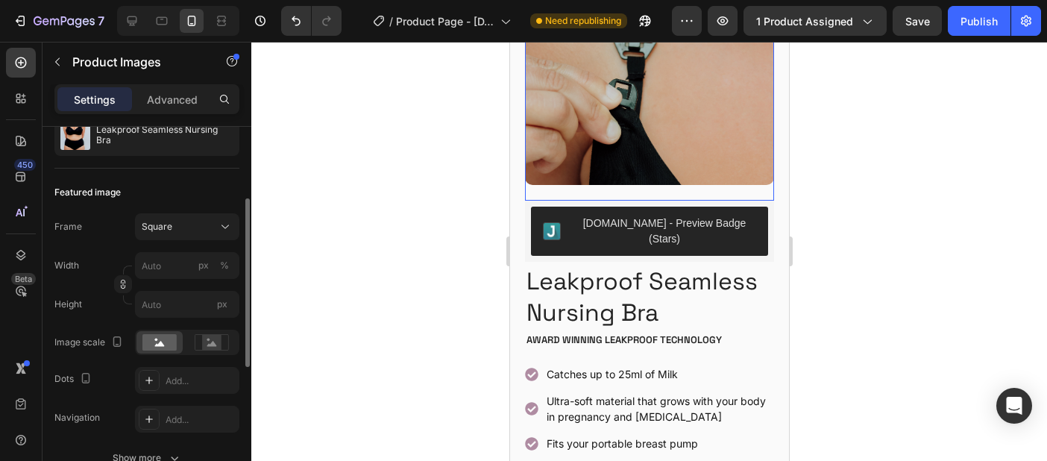
scroll to position [21, 0]
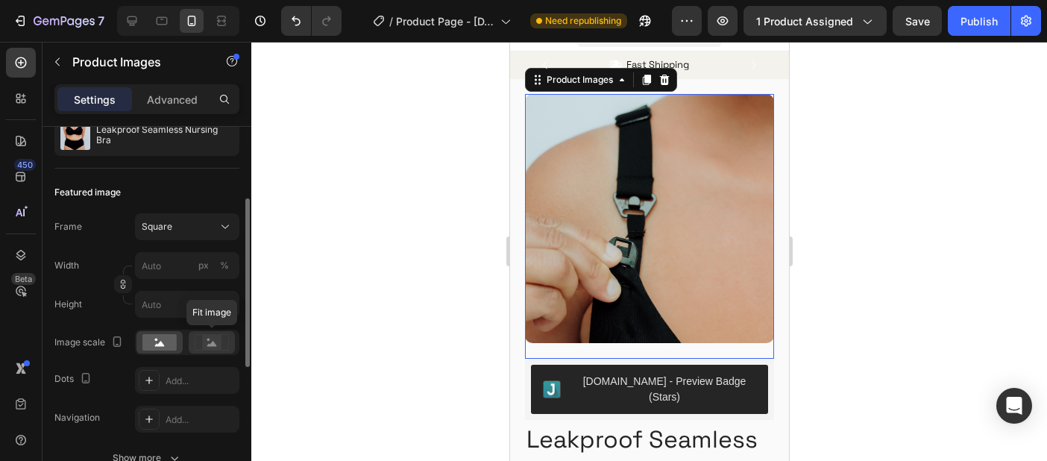
click at [204, 353] on div at bounding box center [212, 342] width 46 height 22
click at [208, 345] on icon at bounding box center [212, 343] width 10 height 5
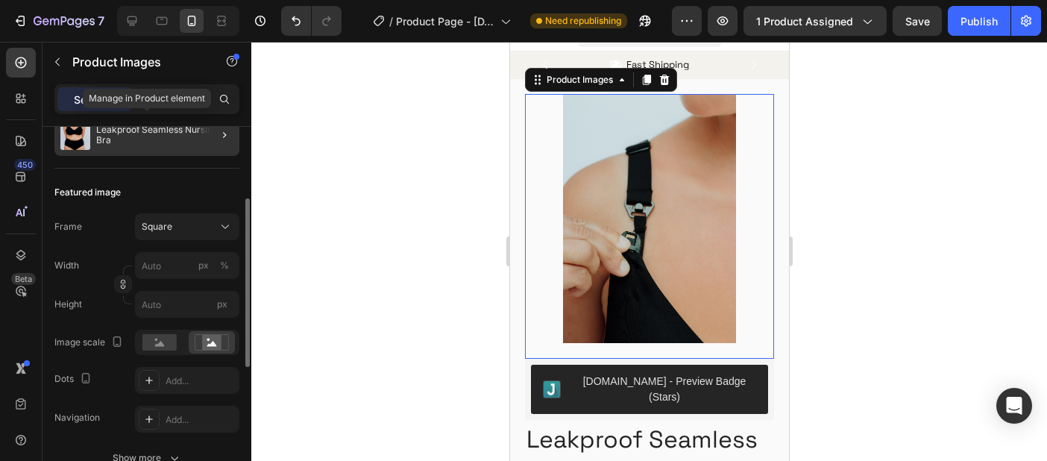
click at [110, 138] on p "Leakproof Seamless Nursing Bra" at bounding box center [164, 135] width 137 height 21
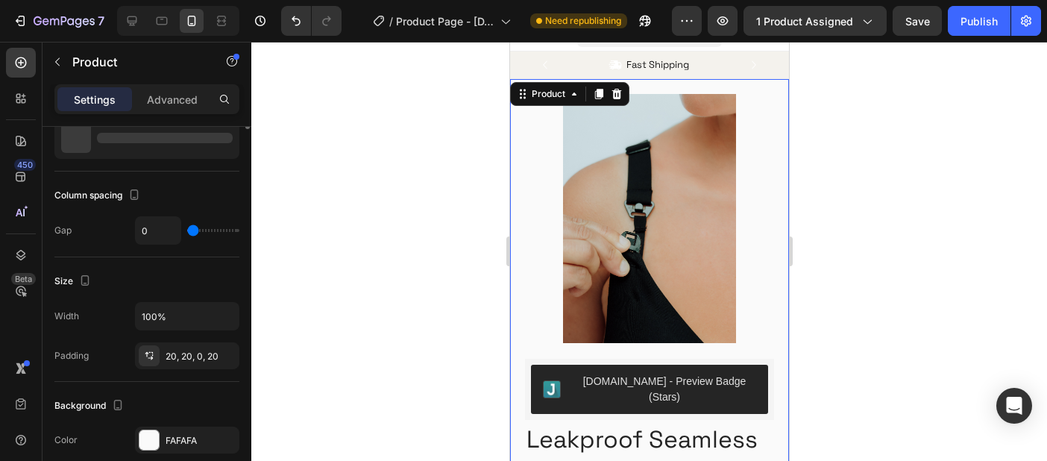
scroll to position [0, 0]
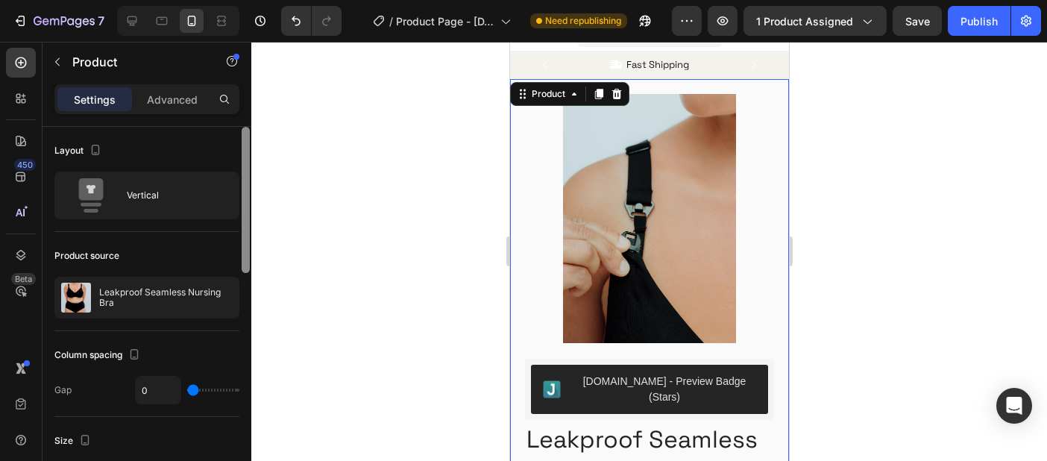
drag, startPoint x: 248, startPoint y: 199, endPoint x: 248, endPoint y: 182, distance: 17.2
click at [248, 182] on div at bounding box center [246, 200] width 8 height 146
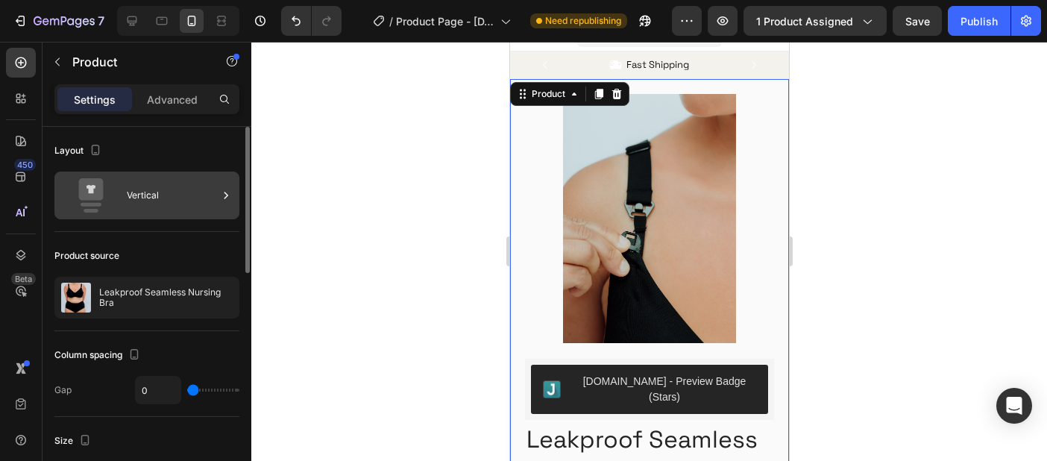
click at [175, 192] on div "Vertical" at bounding box center [172, 195] width 91 height 34
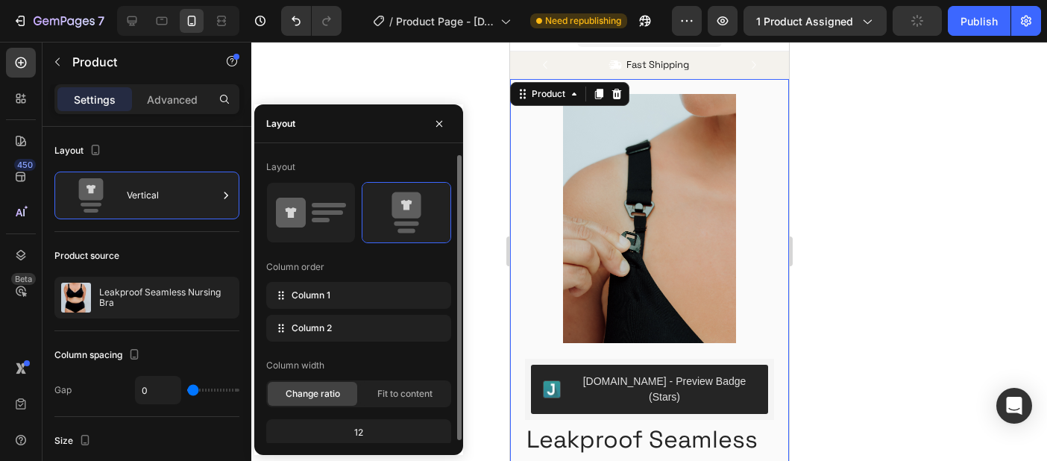
drag, startPoint x: 336, startPoint y: 218, endPoint x: 356, endPoint y: 276, distance: 61.3
click at [352, 239] on div at bounding box center [311, 213] width 88 height 60
type input "30"
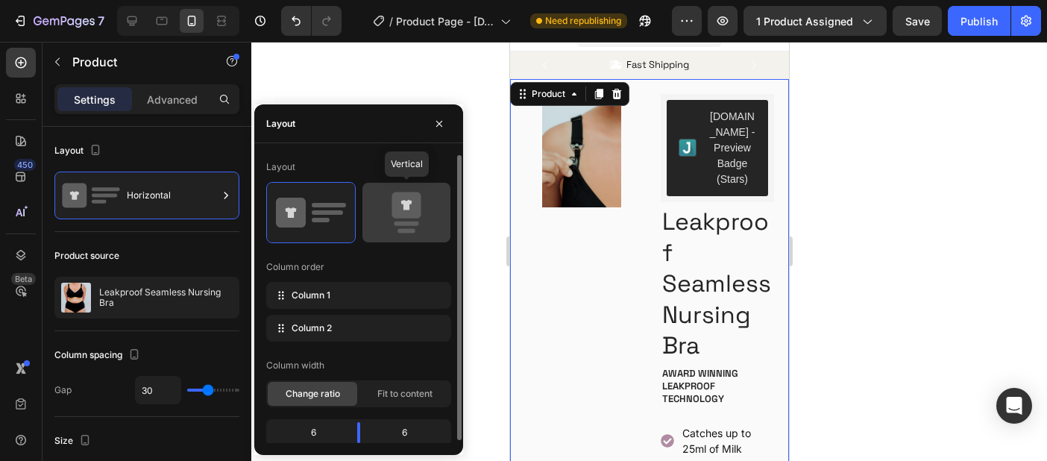
click at [418, 216] on icon at bounding box center [406, 205] width 29 height 26
type input "0"
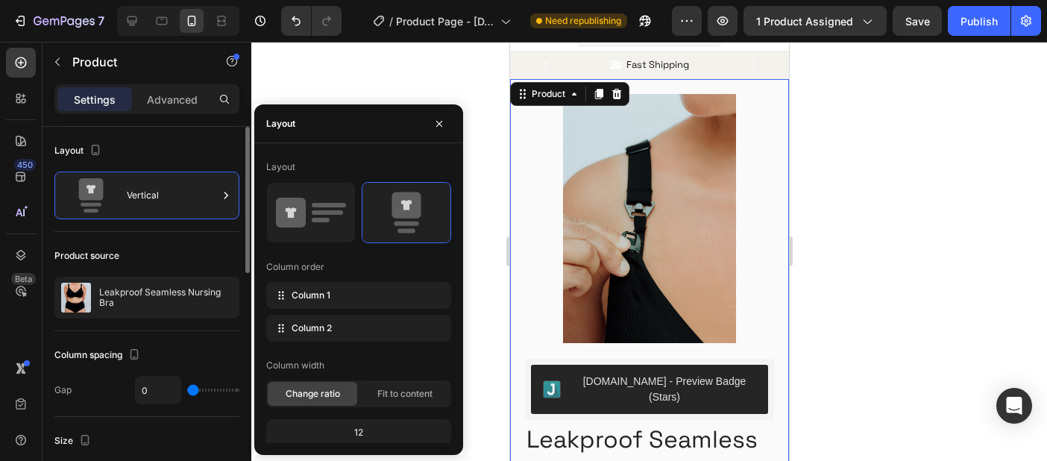
click at [188, 145] on div "Layout" at bounding box center [146, 151] width 185 height 24
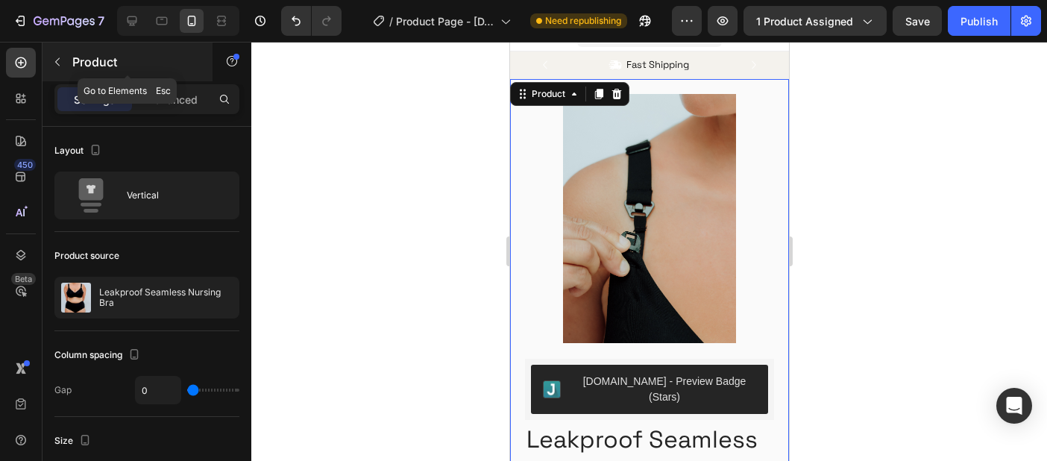
click at [56, 60] on icon "button" at bounding box center [57, 62] width 12 height 12
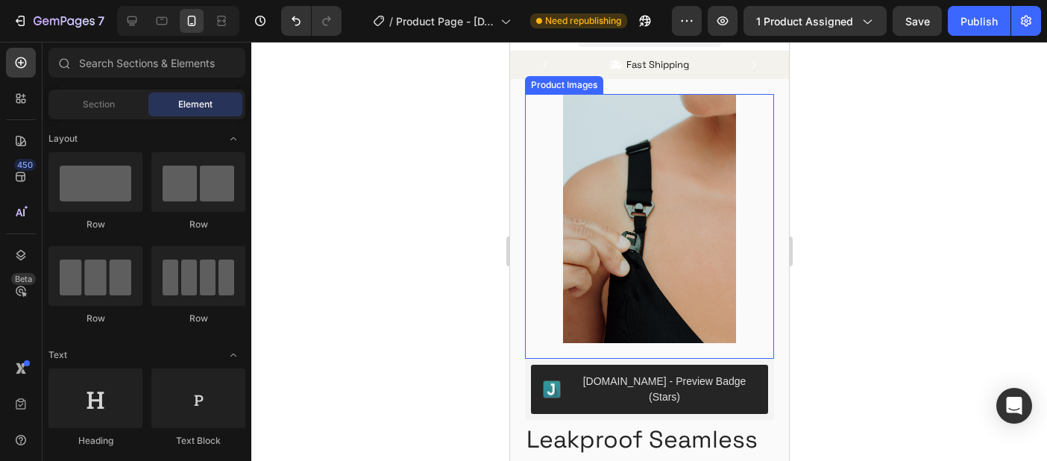
click at [591, 221] on img at bounding box center [648, 218] width 249 height 249
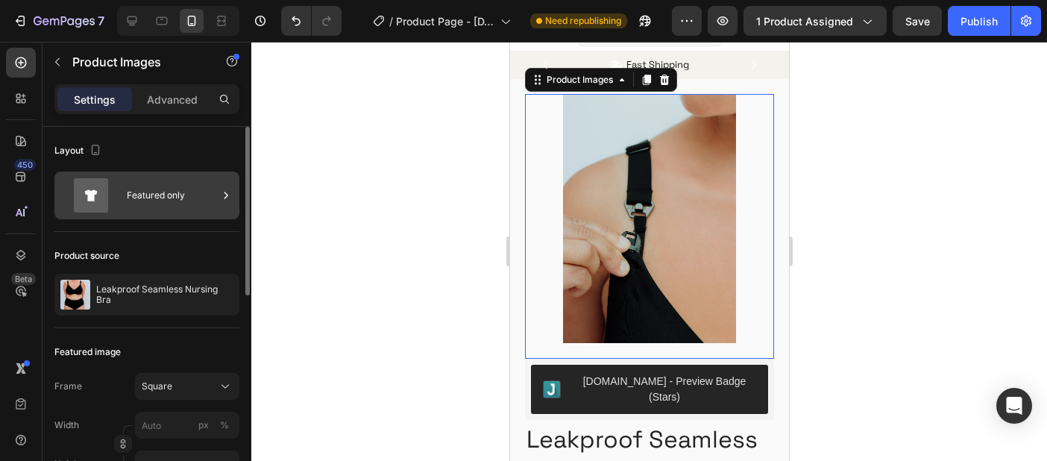
click at [128, 199] on div "Featured only" at bounding box center [172, 195] width 91 height 34
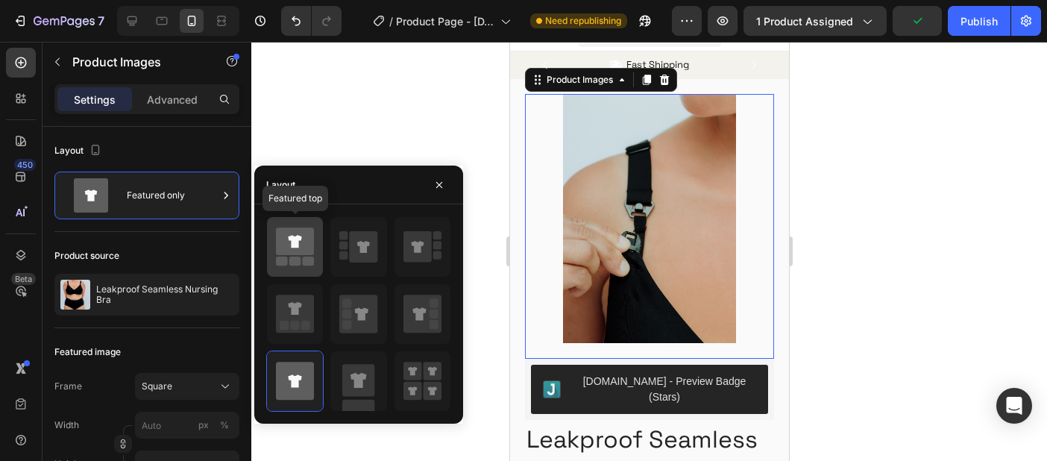
click at [307, 248] on icon at bounding box center [295, 242] width 38 height 28
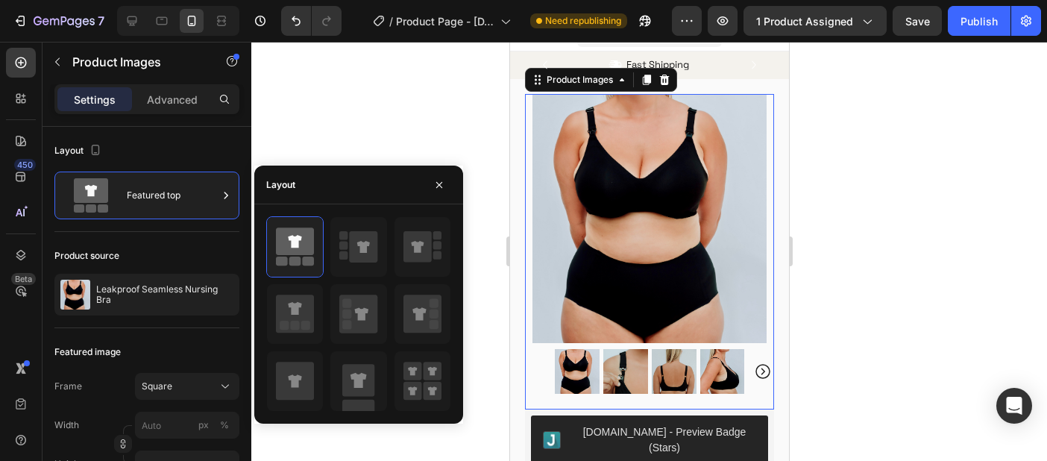
click at [927, 280] on div at bounding box center [649, 251] width 796 height 419
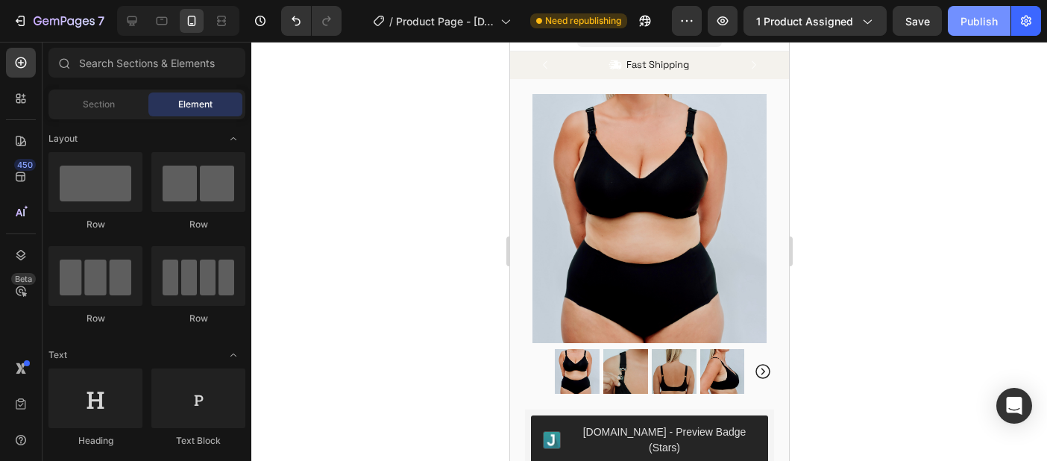
click at [991, 31] on button "Publish" at bounding box center [979, 21] width 63 height 30
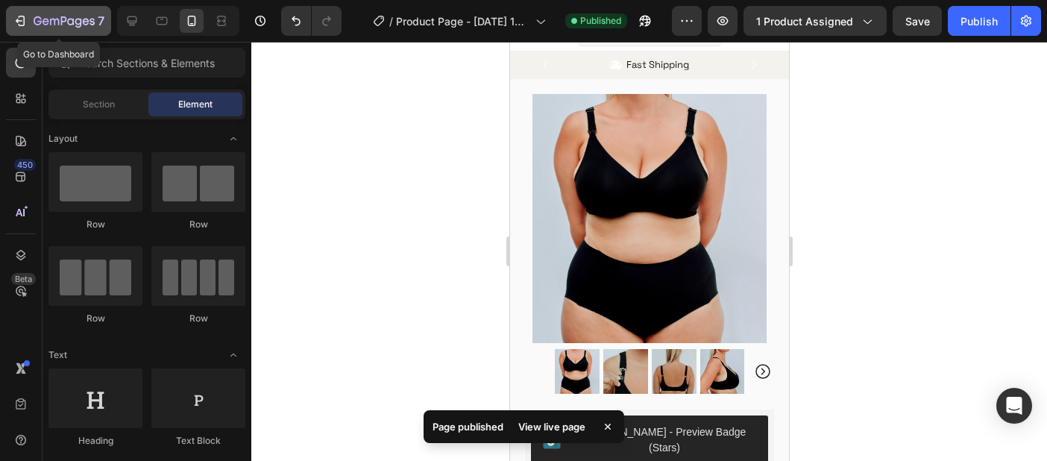
click at [46, 12] on div "7" at bounding box center [69, 21] width 71 height 18
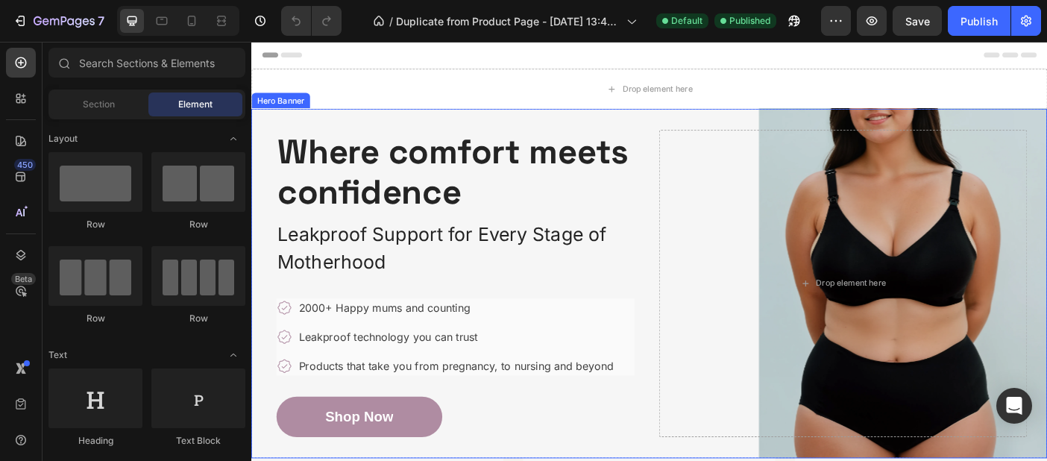
click at [547, 460] on div "Where comfort meets confidence Heading Leakproof Support for Every Stage of Mot…" at bounding box center [699, 313] width 873 height 393
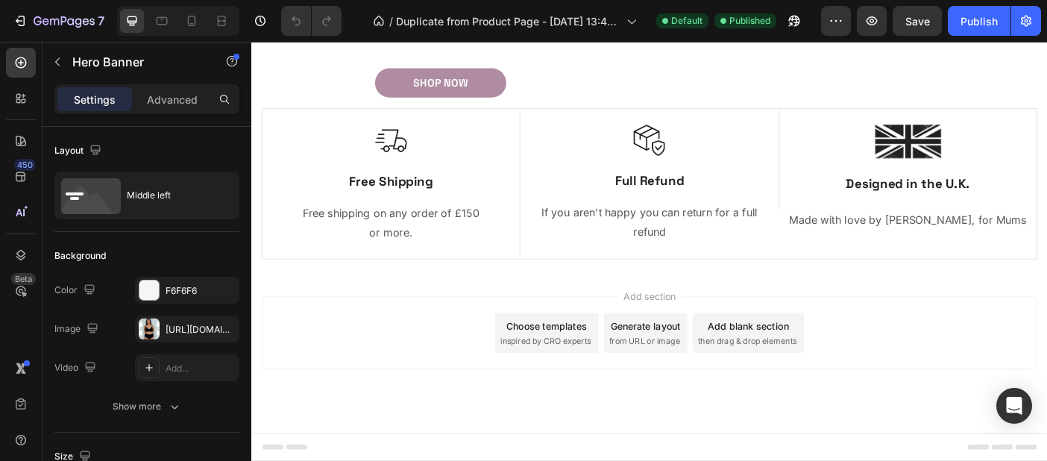
scroll to position [3449, 0]
click at [44, 22] on icon "button" at bounding box center [64, 22] width 61 height 13
